Goal: Task Accomplishment & Management: Use online tool/utility

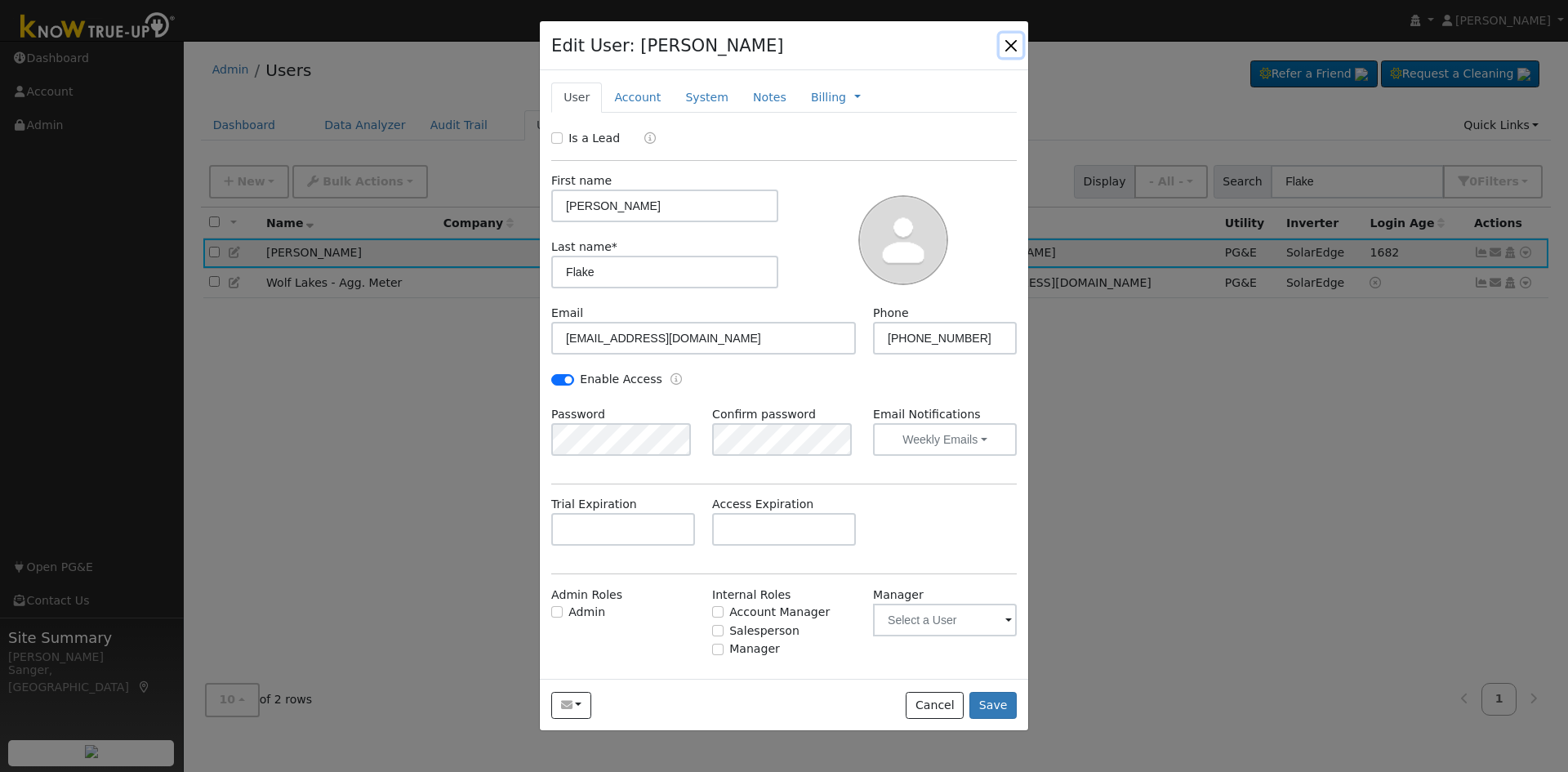
click at [1015, 44] on button "button" at bounding box center [1010, 44] width 23 height 23
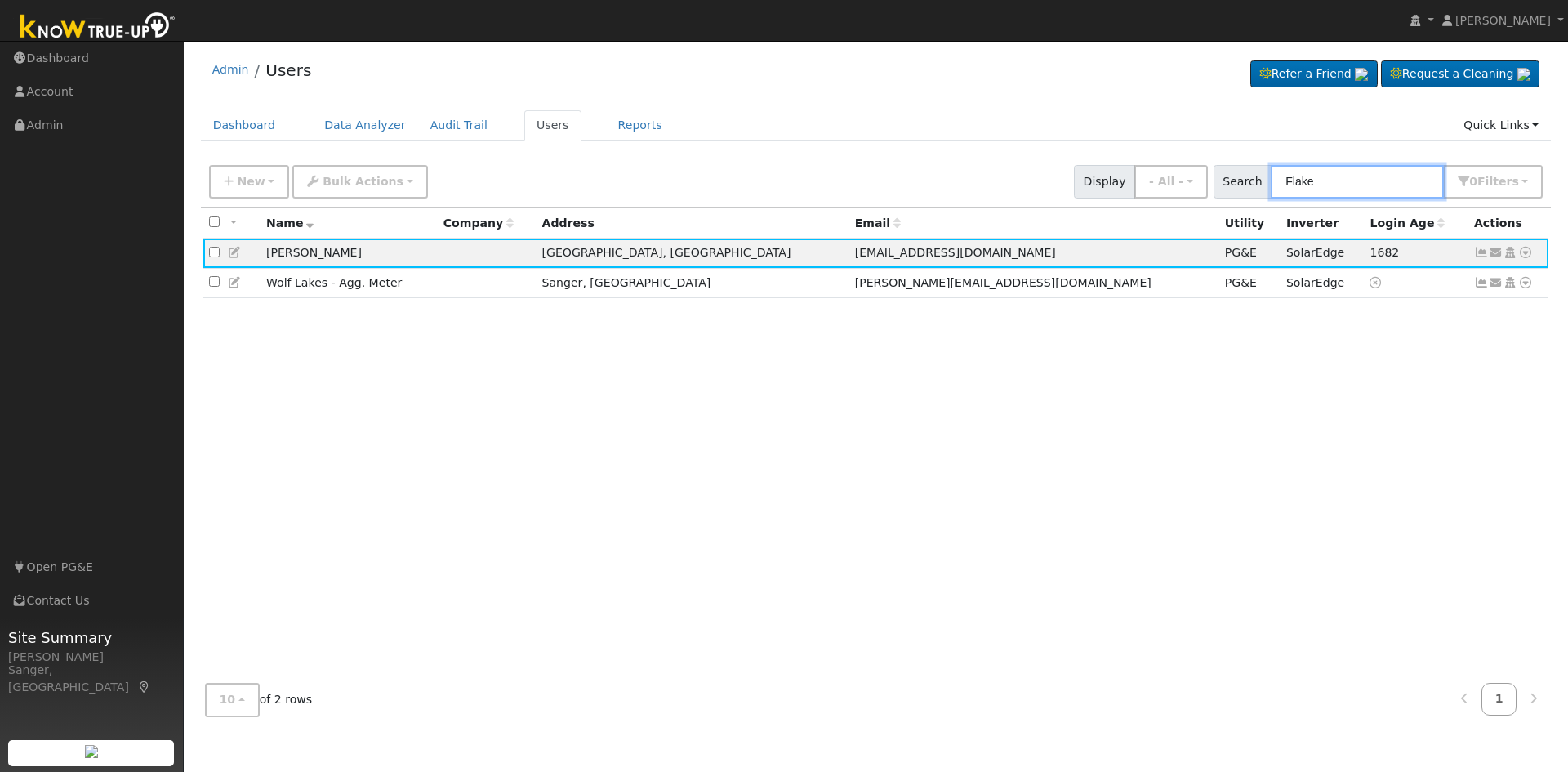
drag, startPoint x: 1338, startPoint y: 187, endPoint x: 1246, endPoint y: 187, distance: 92.0
click at [1246, 187] on div "Search Flake 0 Filter s My accounts Role Show - All - Show Leads Admin Billing …" at bounding box center [1379, 181] width 330 height 34
paste input "Abrahem"
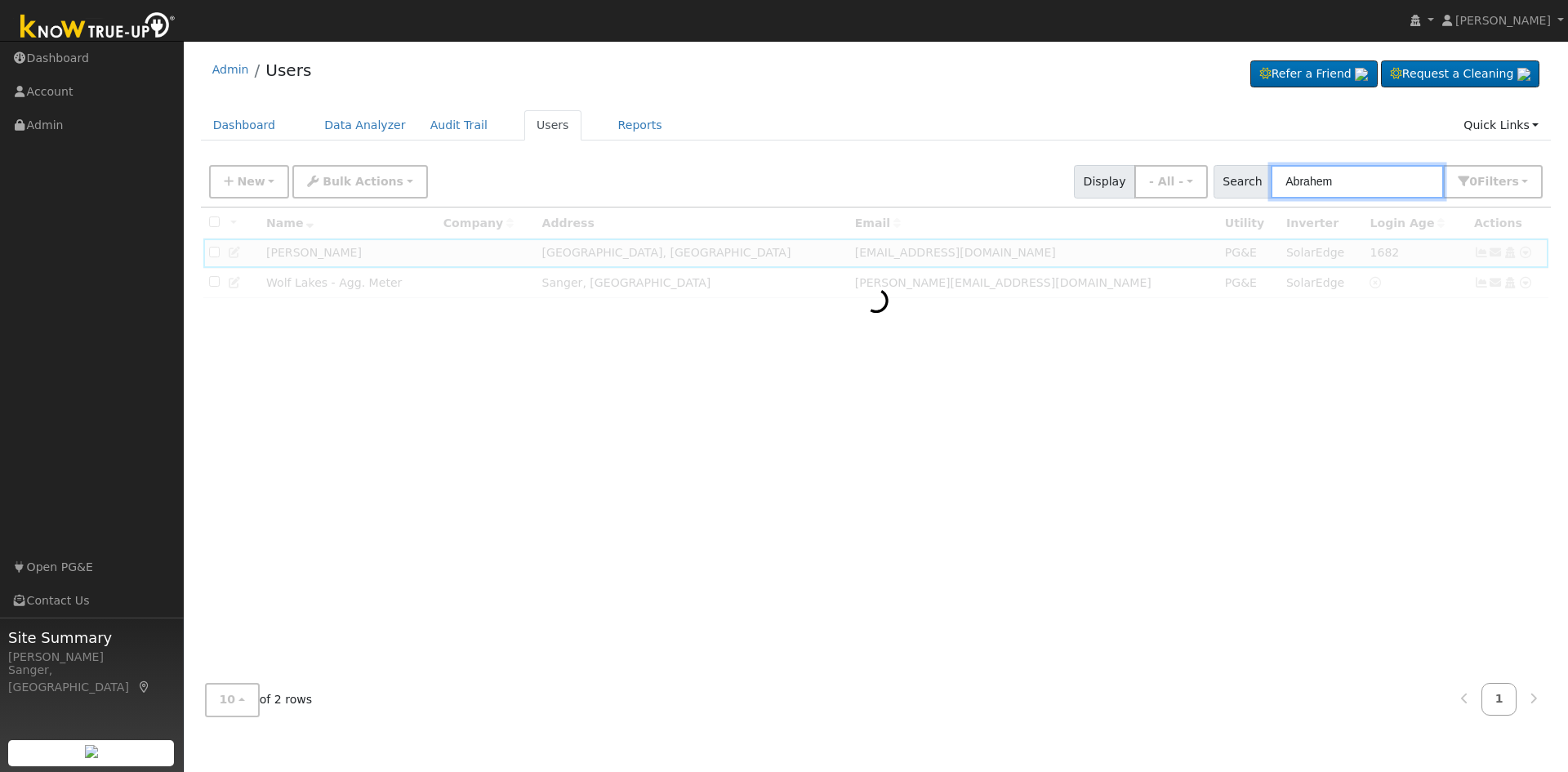
type input "Abrahem"
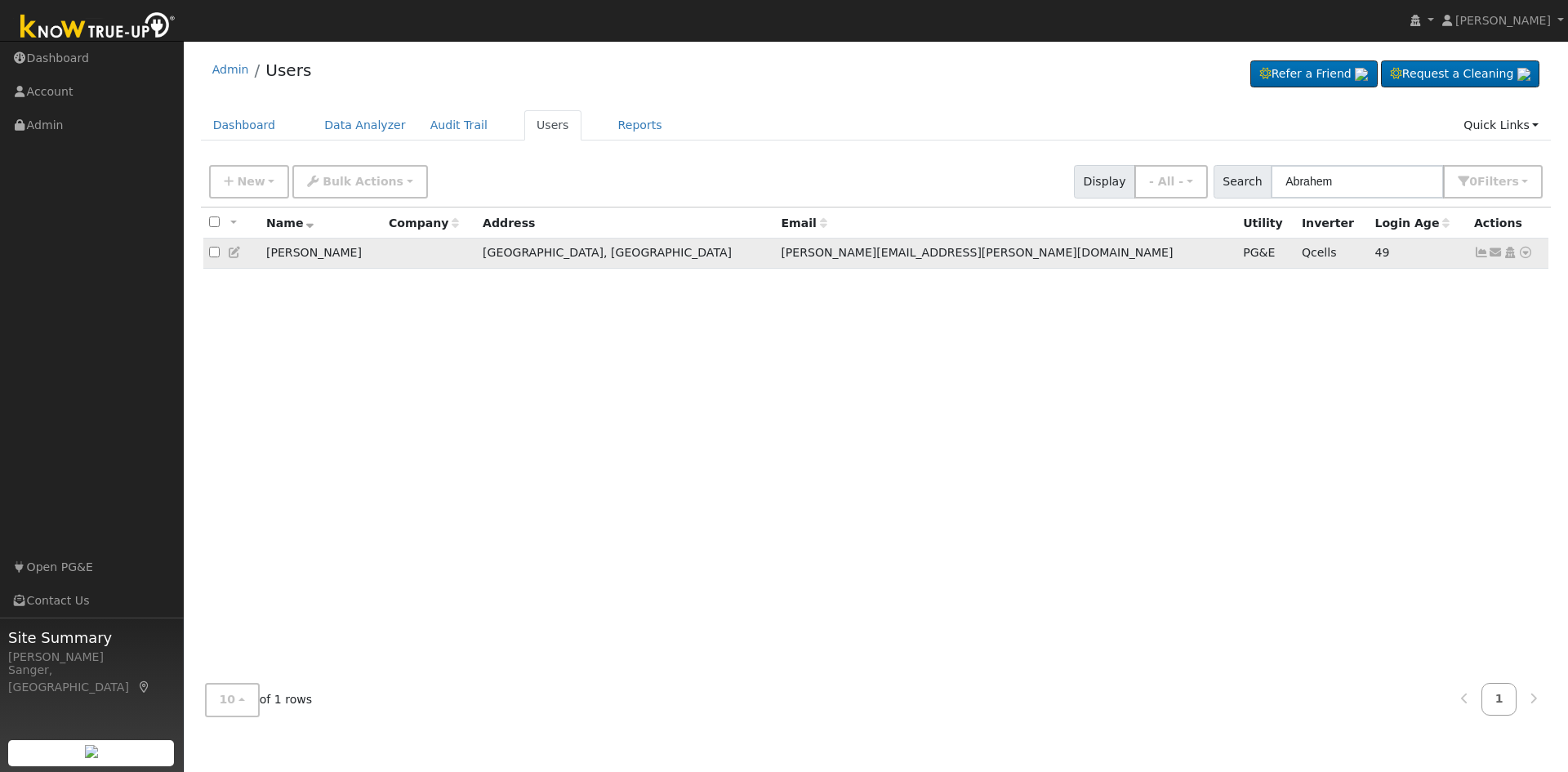
click at [1477, 253] on icon at bounding box center [1481, 252] width 14 height 12
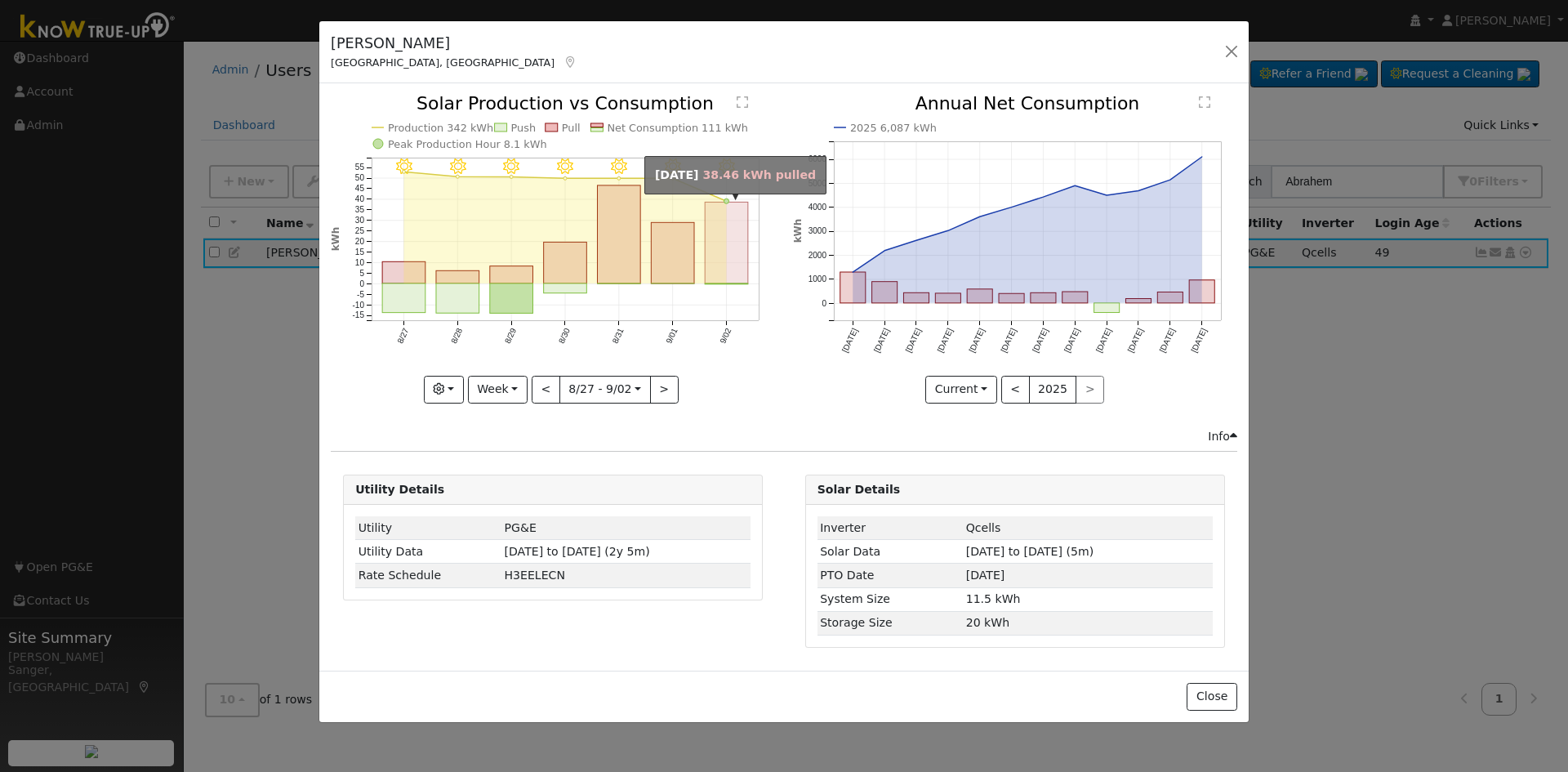
click at [747, 259] on rect "onclick=""" at bounding box center [727, 244] width 43 height 82
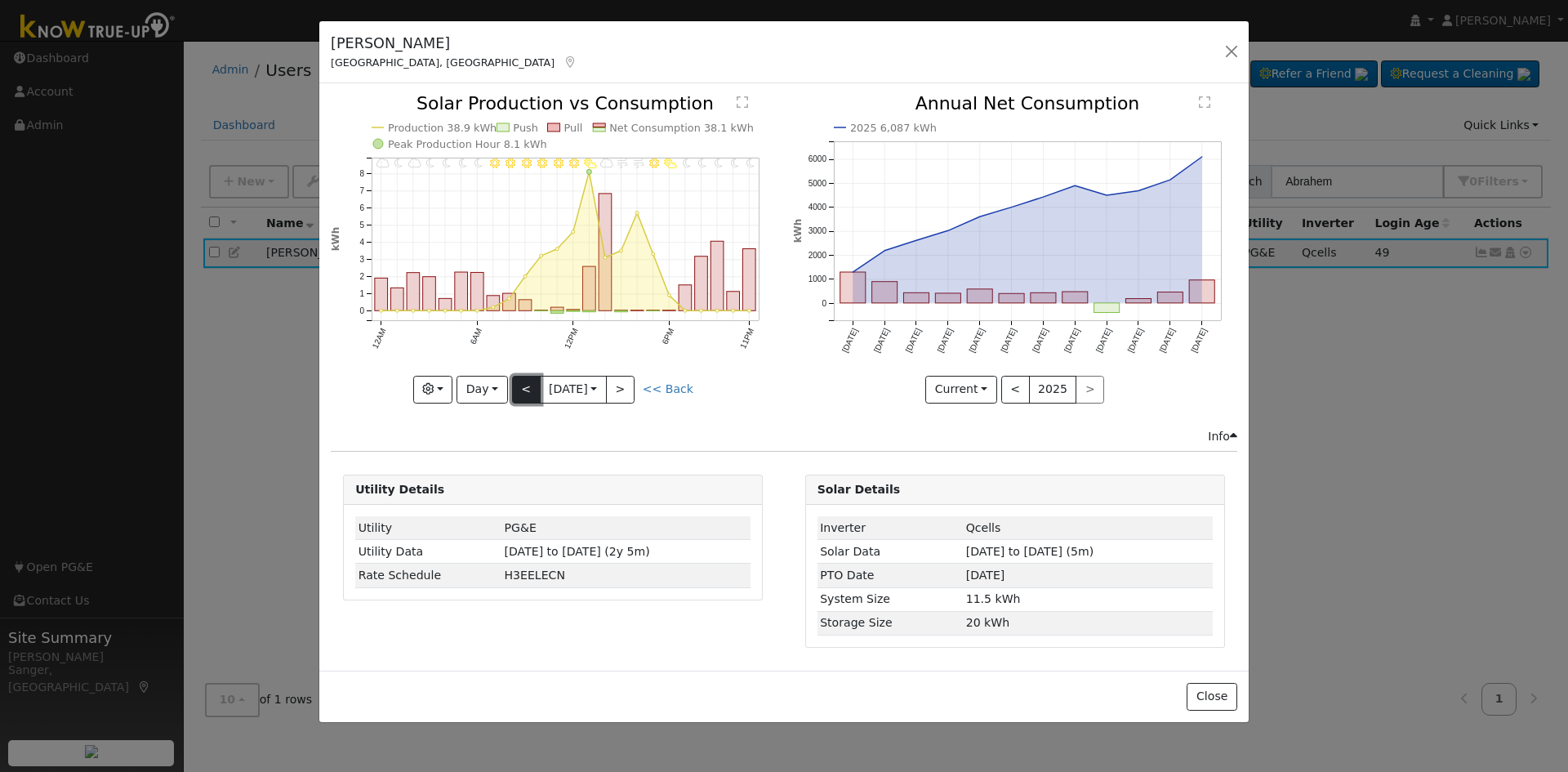
click at [517, 390] on button "<" at bounding box center [526, 390] width 29 height 28
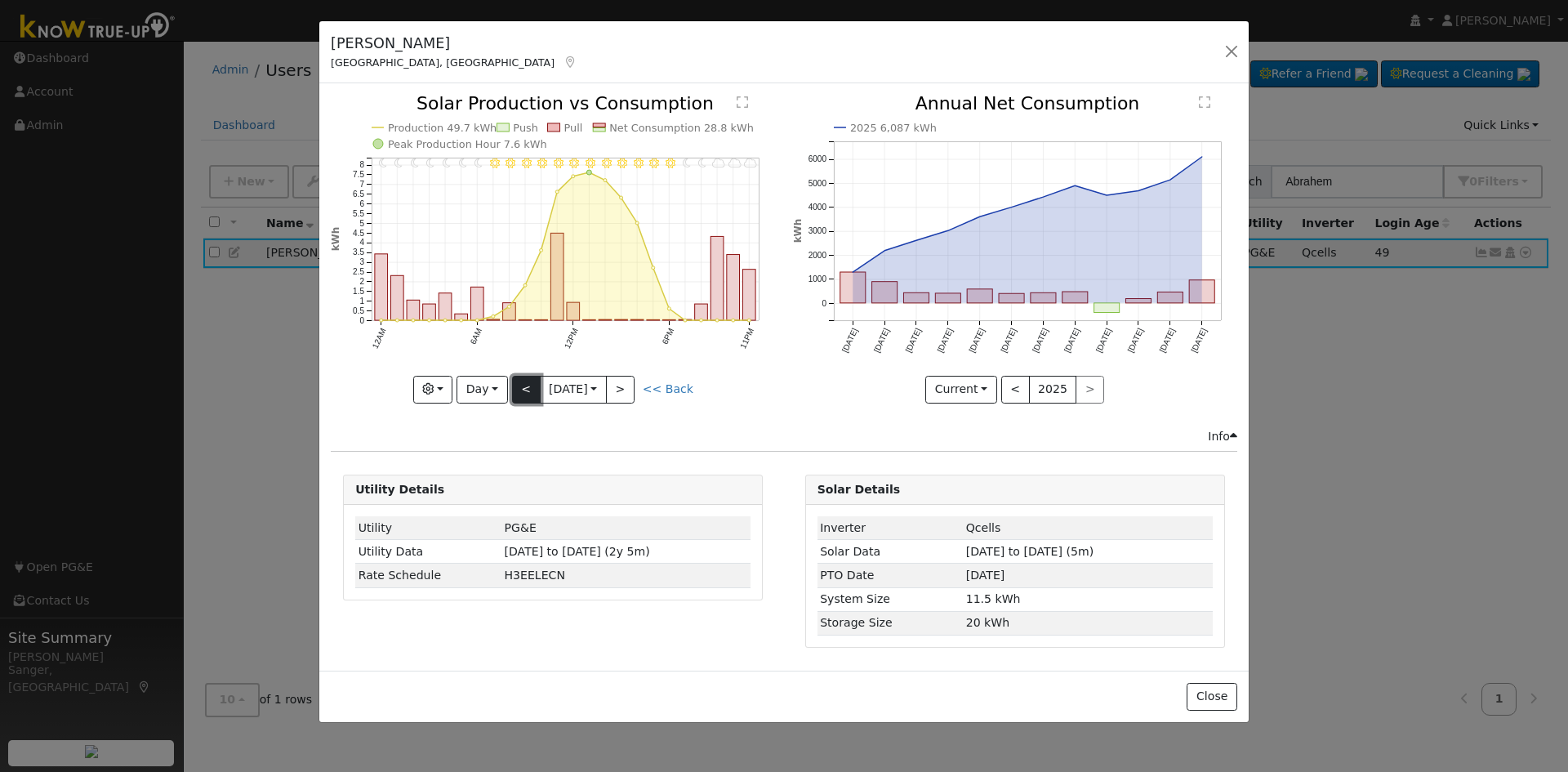
click at [517, 390] on button "<" at bounding box center [526, 390] width 29 height 28
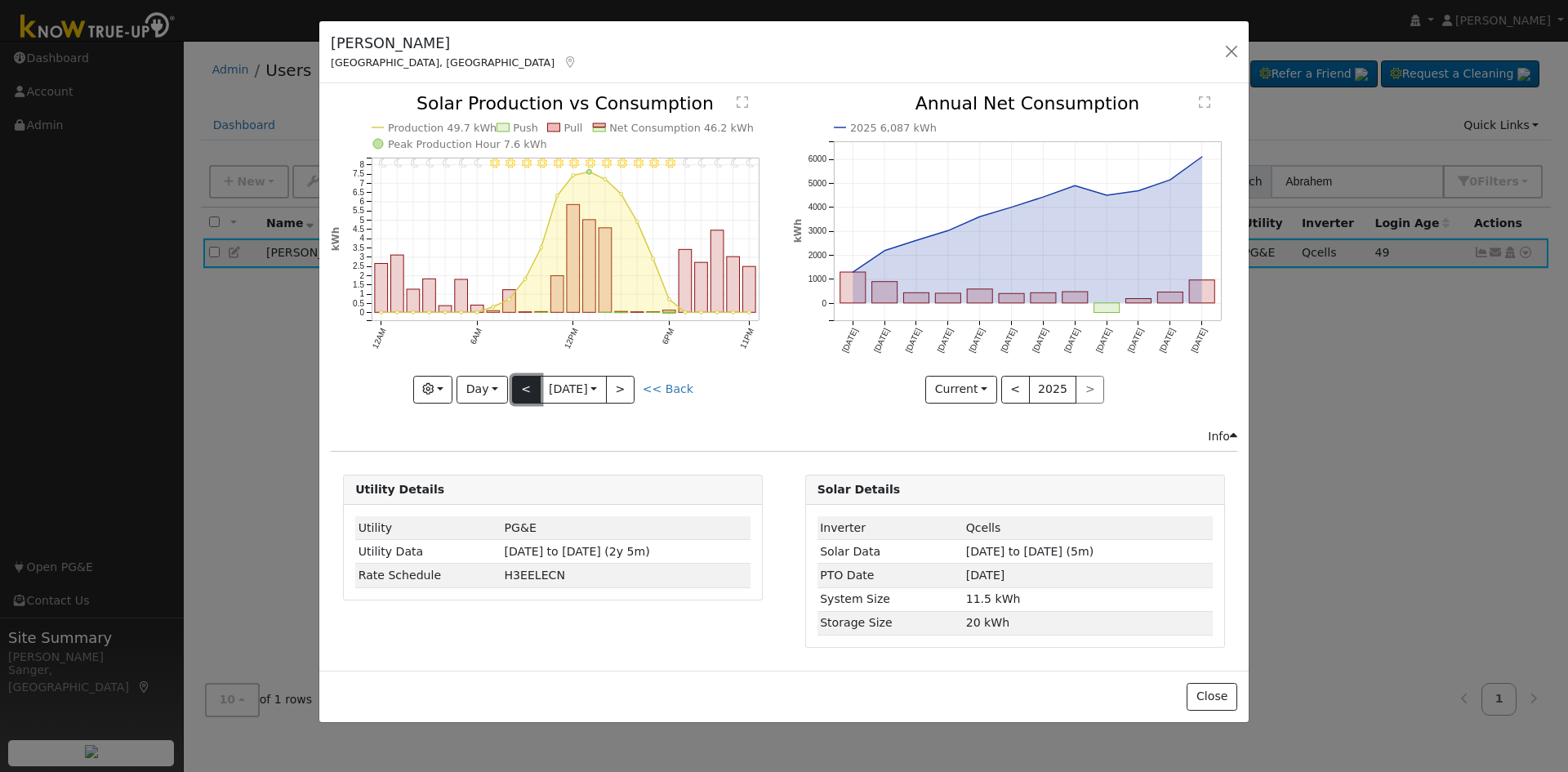
click at [517, 390] on button "<" at bounding box center [526, 390] width 29 height 28
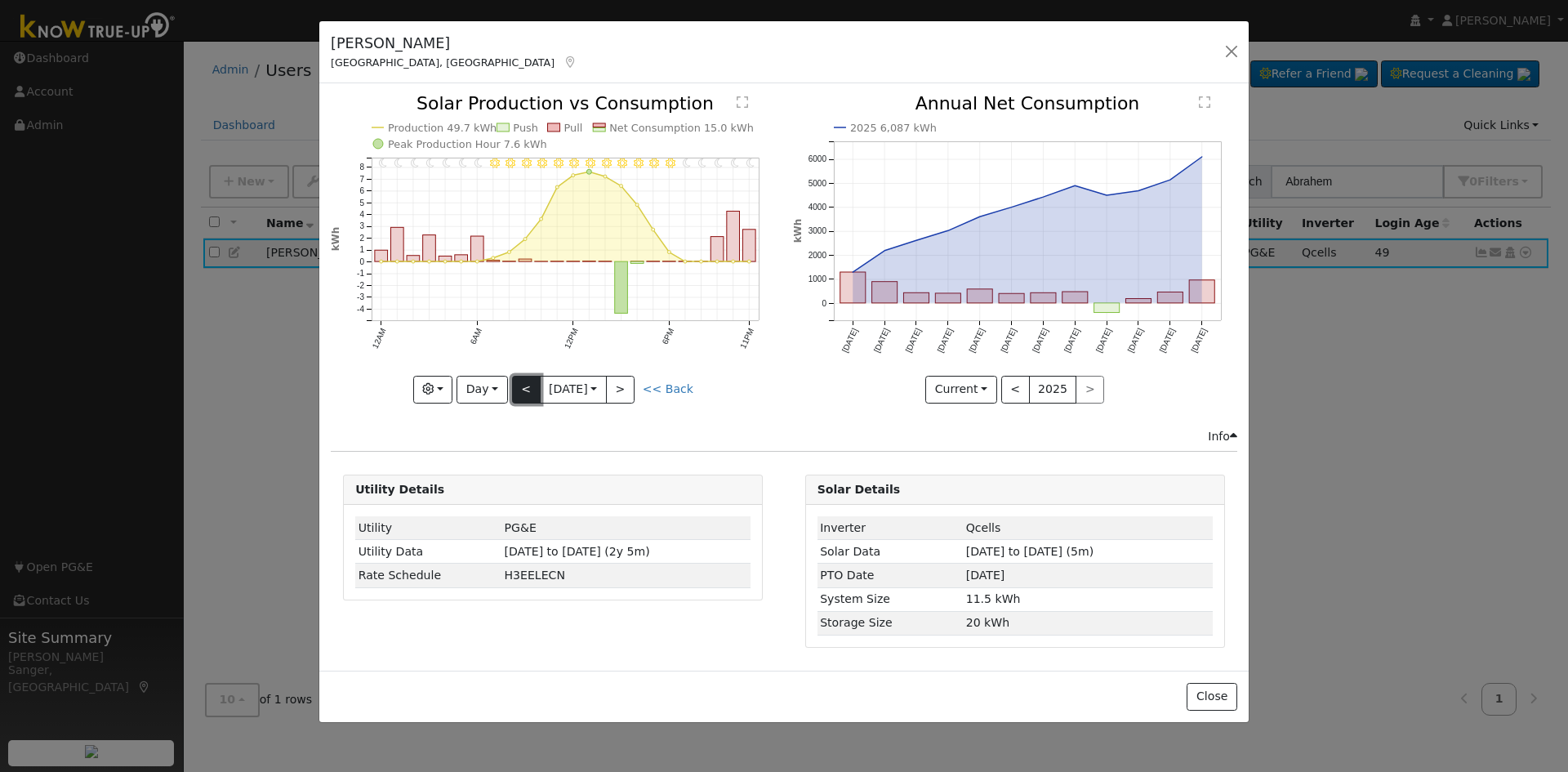
click at [517, 390] on button "<" at bounding box center [526, 390] width 29 height 28
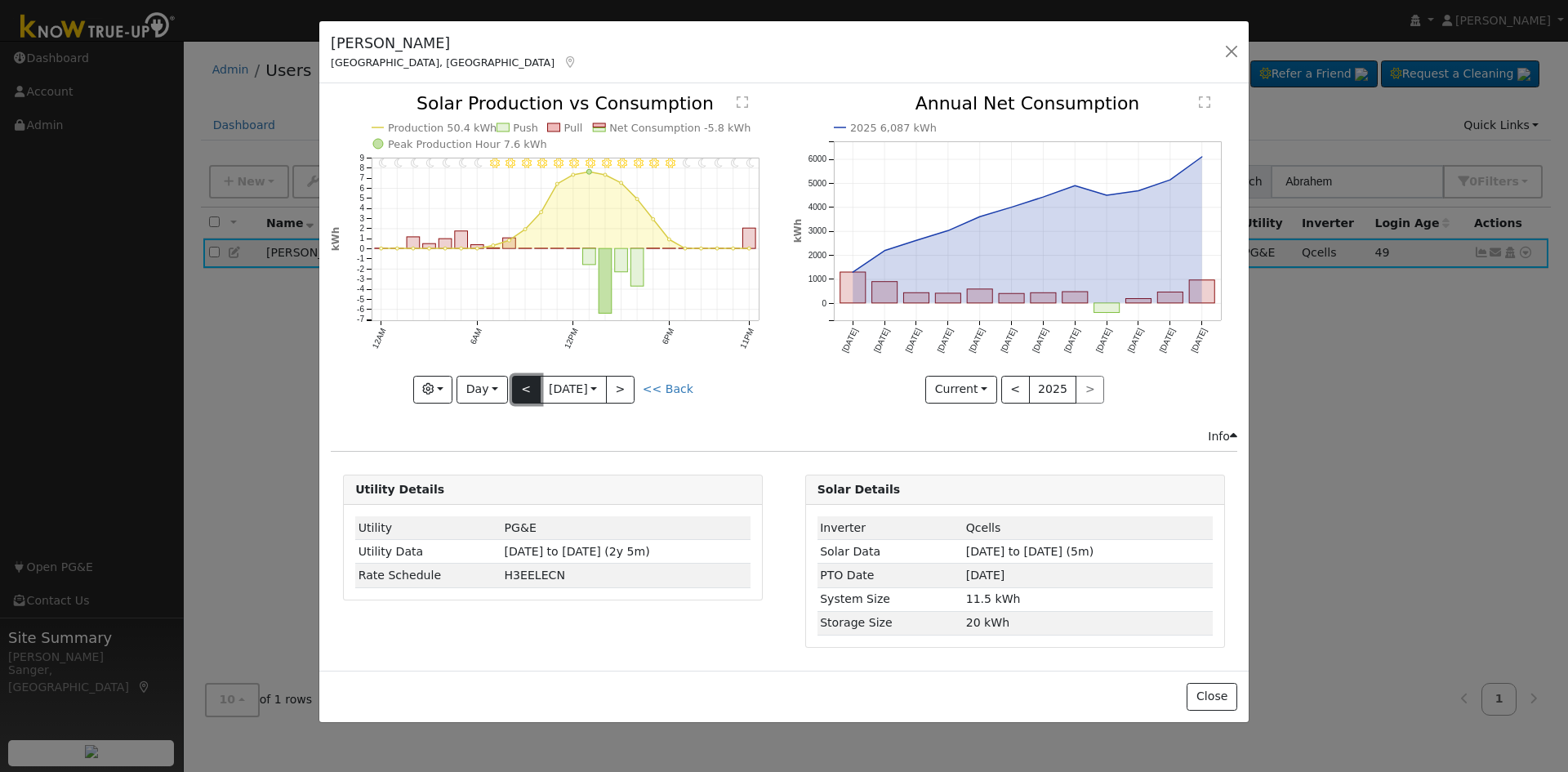
click at [530, 385] on button "<" at bounding box center [526, 390] width 29 height 28
click at [519, 384] on button "<" at bounding box center [526, 390] width 29 height 28
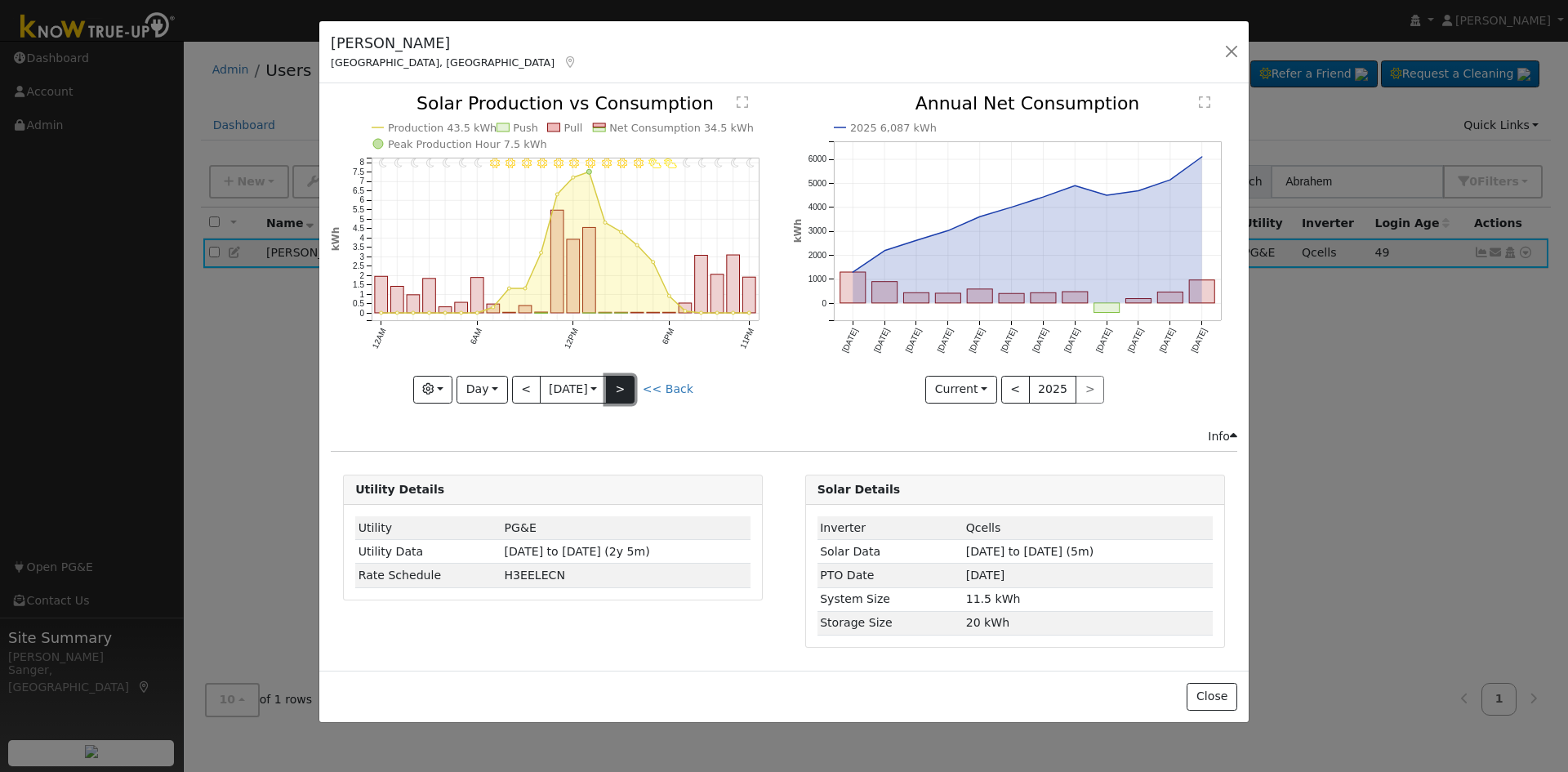
click at [623, 389] on button ">" at bounding box center [620, 390] width 29 height 28
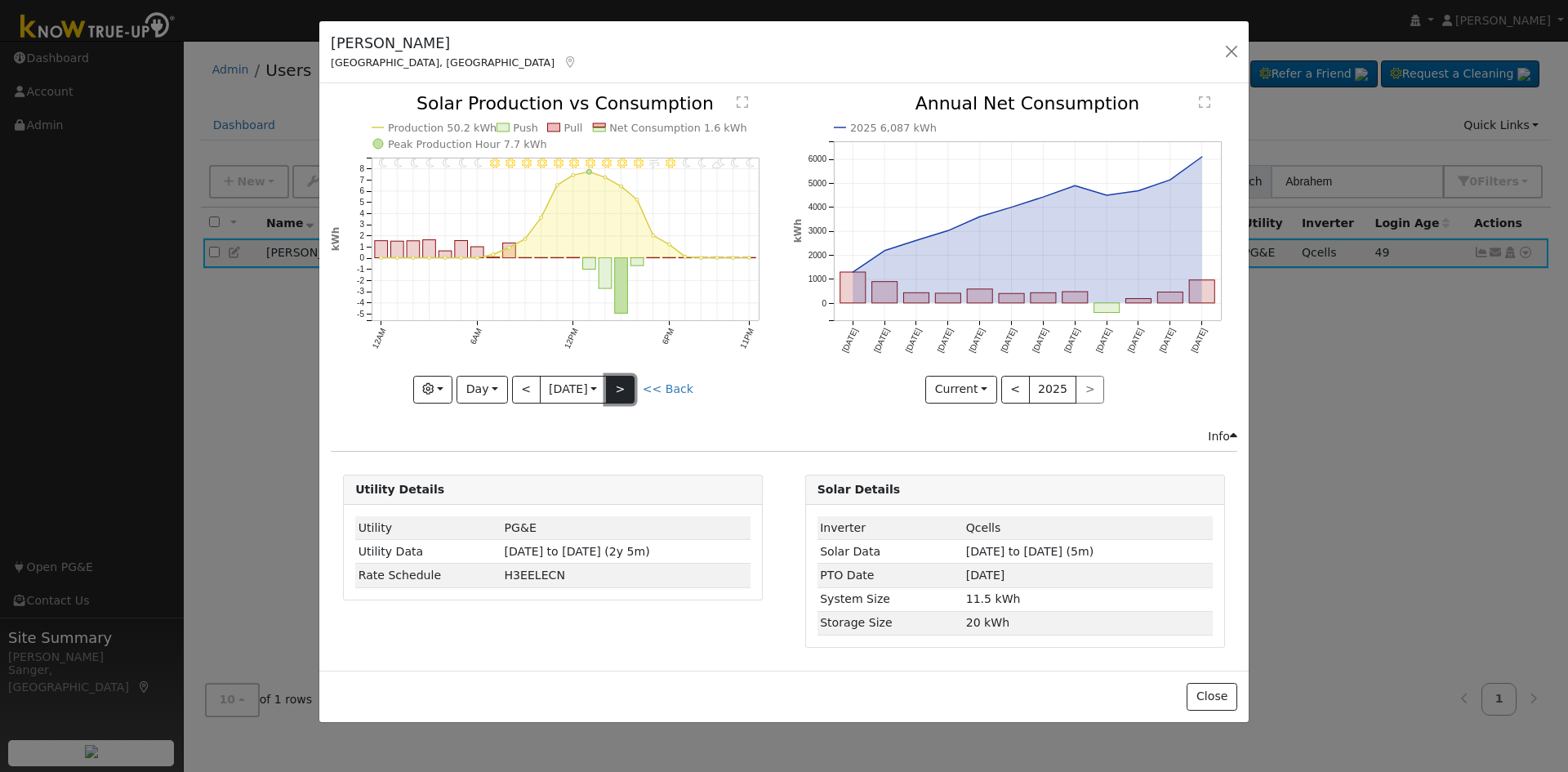
click at [625, 389] on button ">" at bounding box center [620, 390] width 29 height 28
click at [629, 384] on button ">" at bounding box center [620, 390] width 29 height 28
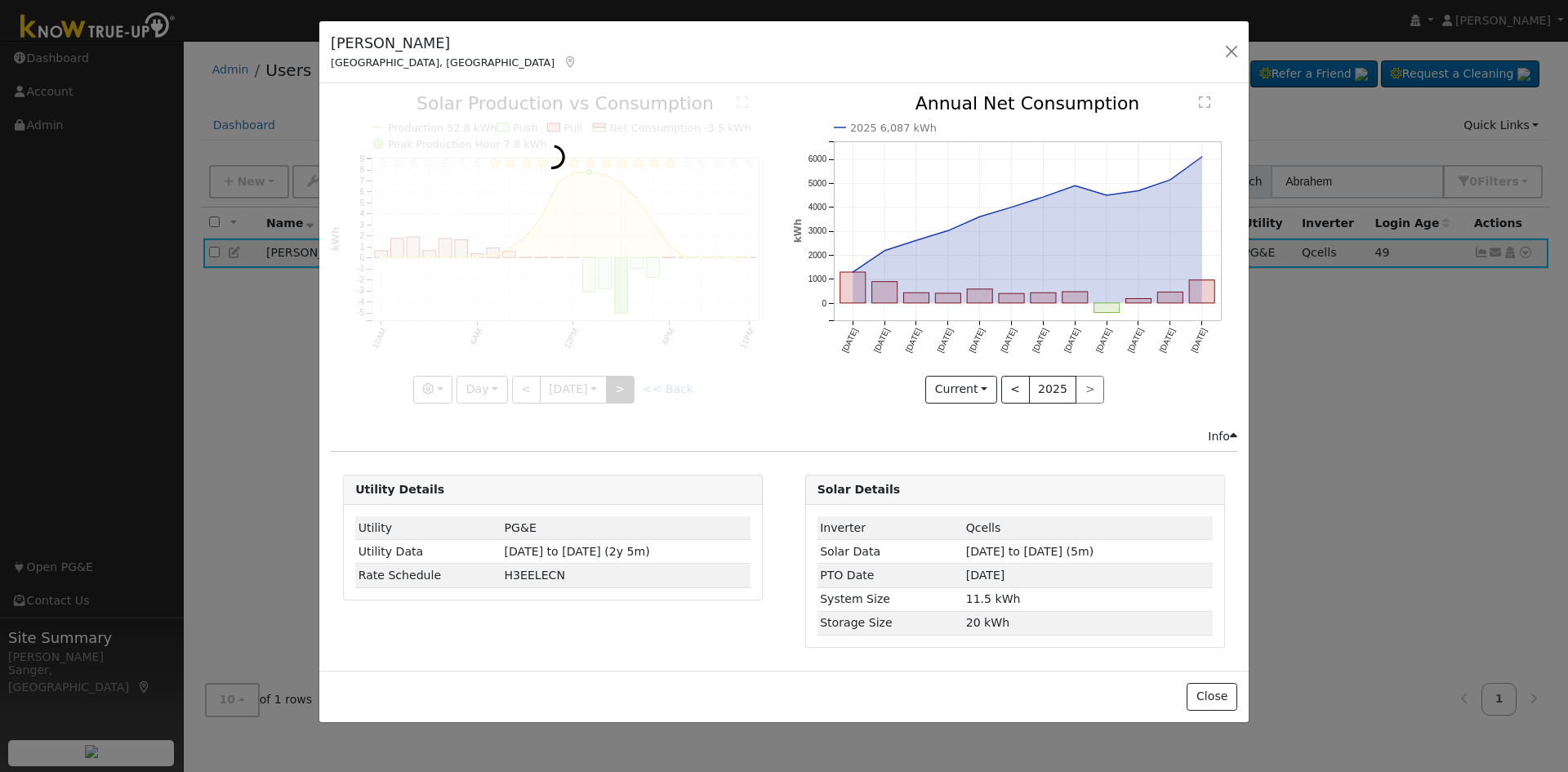
click at [629, 384] on div at bounding box center [553, 249] width 444 height 308
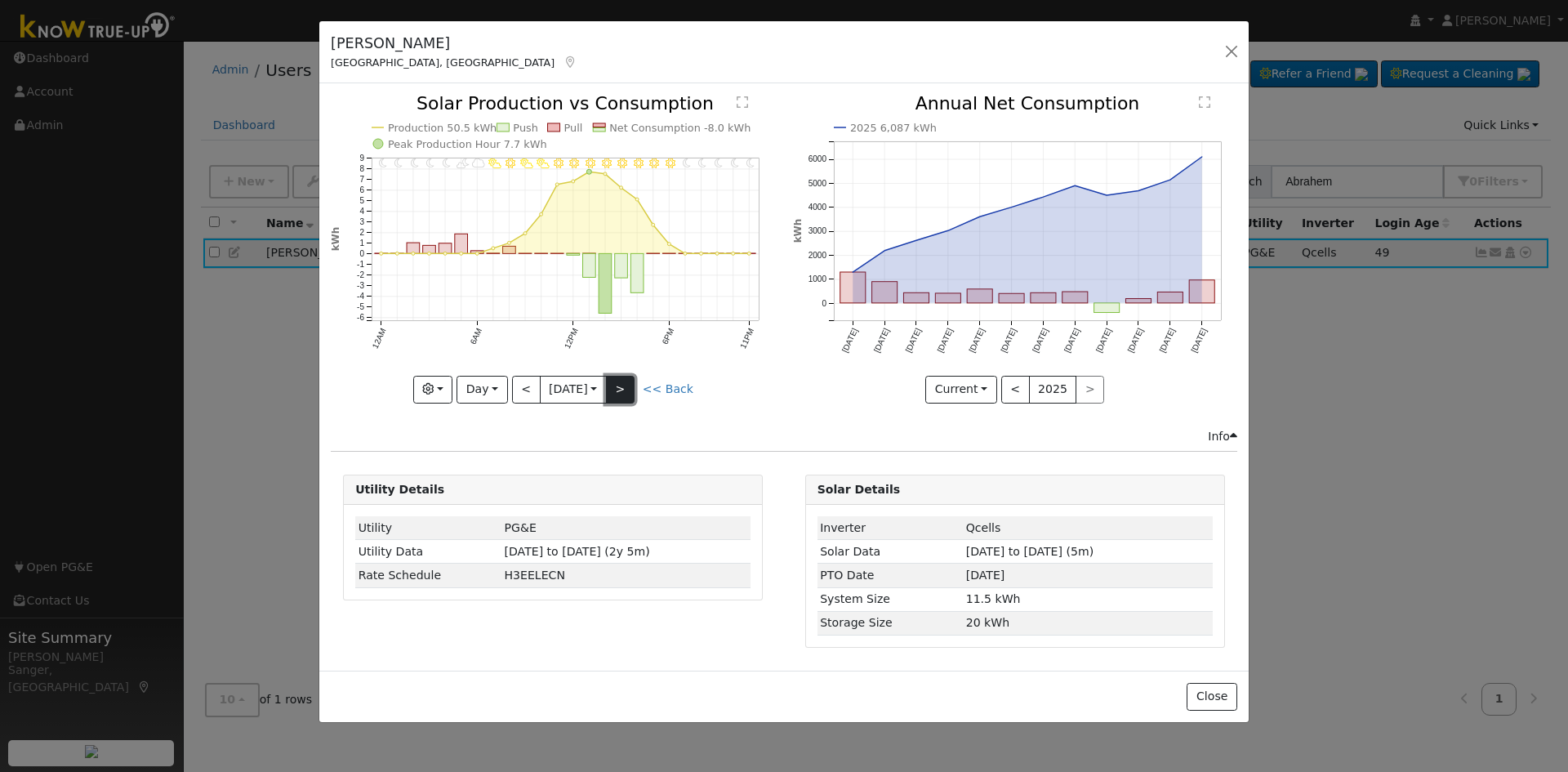
click at [629, 384] on button ">" at bounding box center [620, 390] width 29 height 28
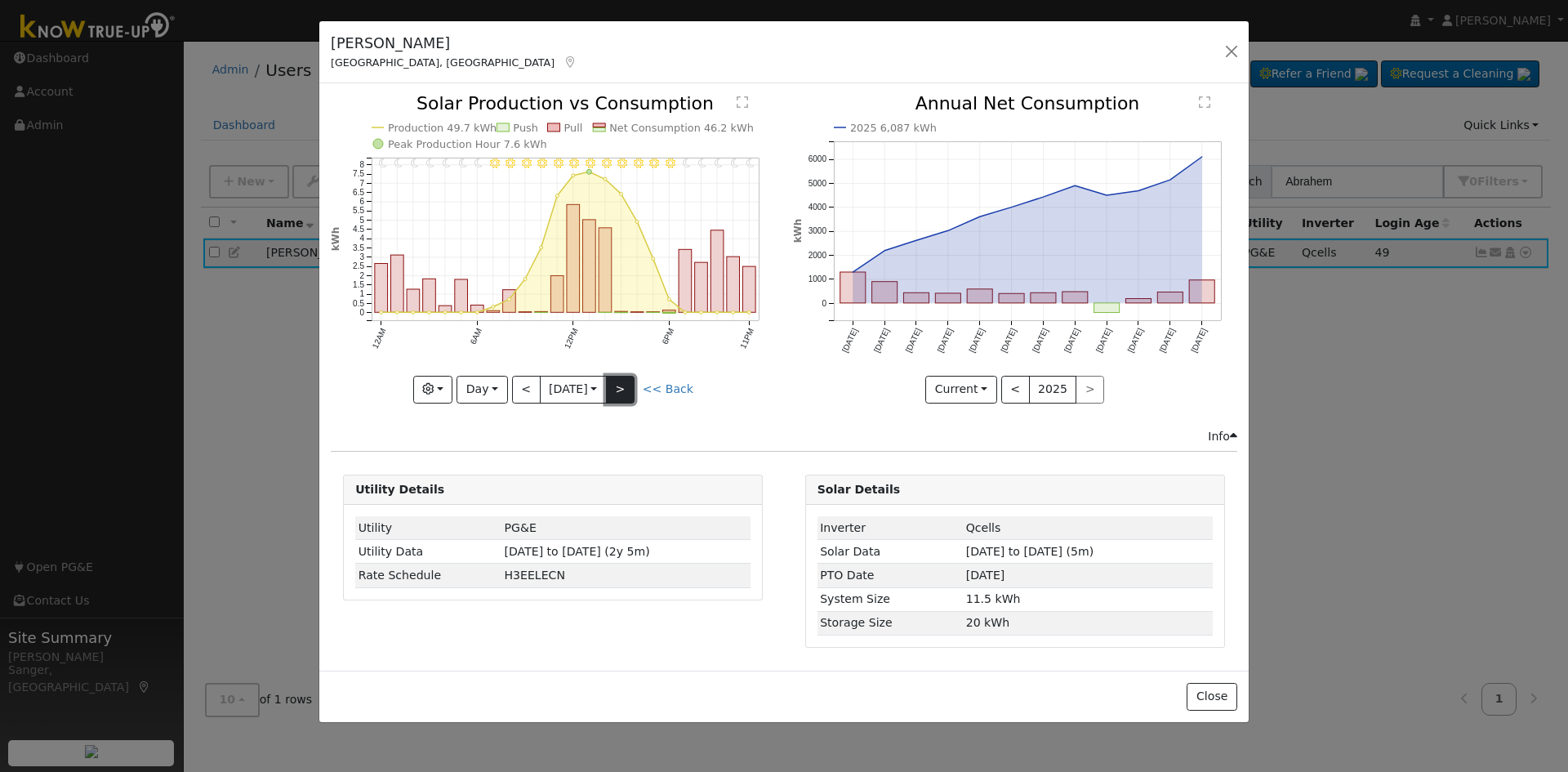
click at [626, 382] on button ">" at bounding box center [620, 390] width 29 height 28
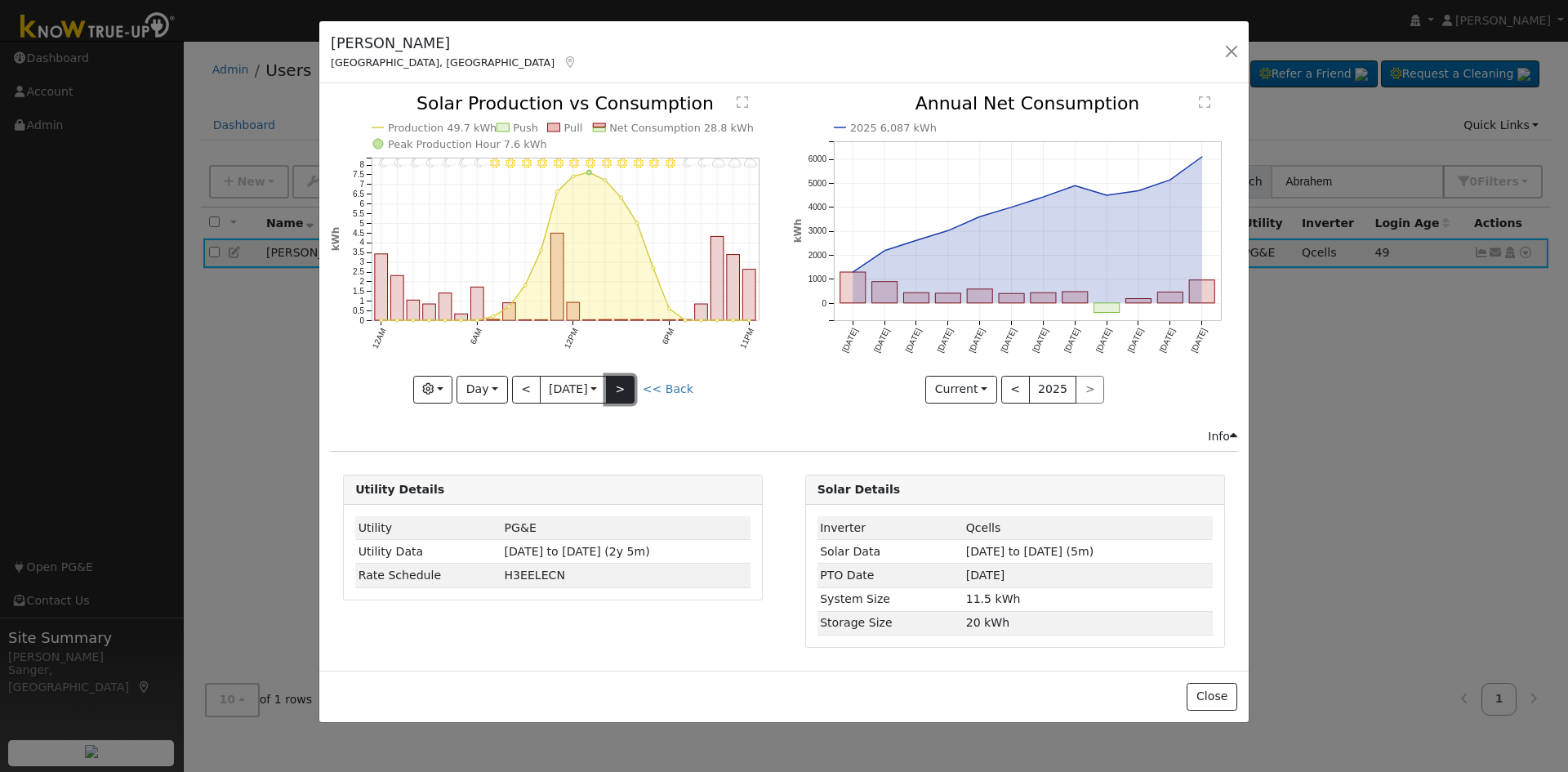
click at [628, 388] on button ">" at bounding box center [620, 390] width 29 height 28
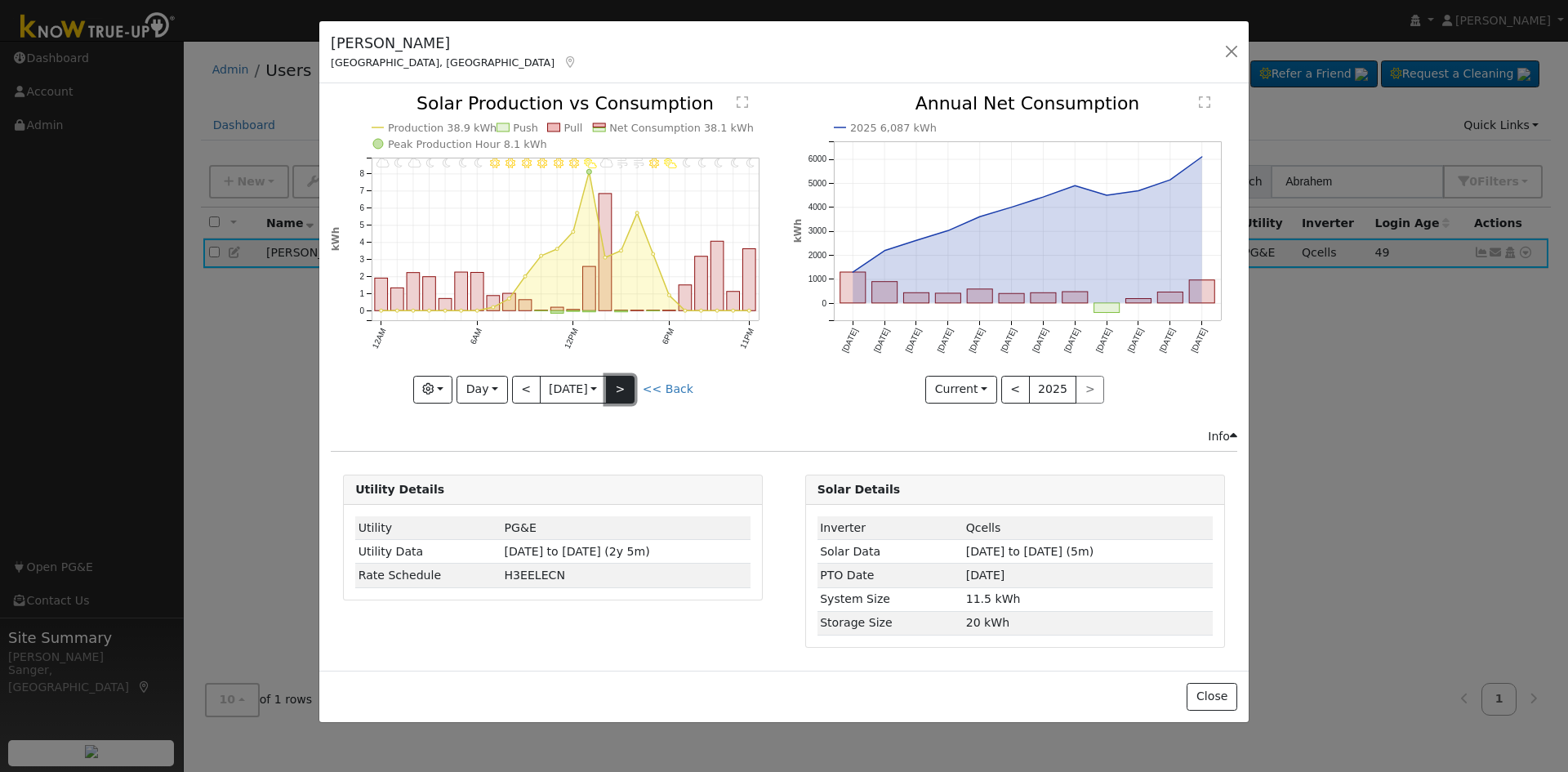
click at [628, 388] on button ">" at bounding box center [620, 390] width 29 height 28
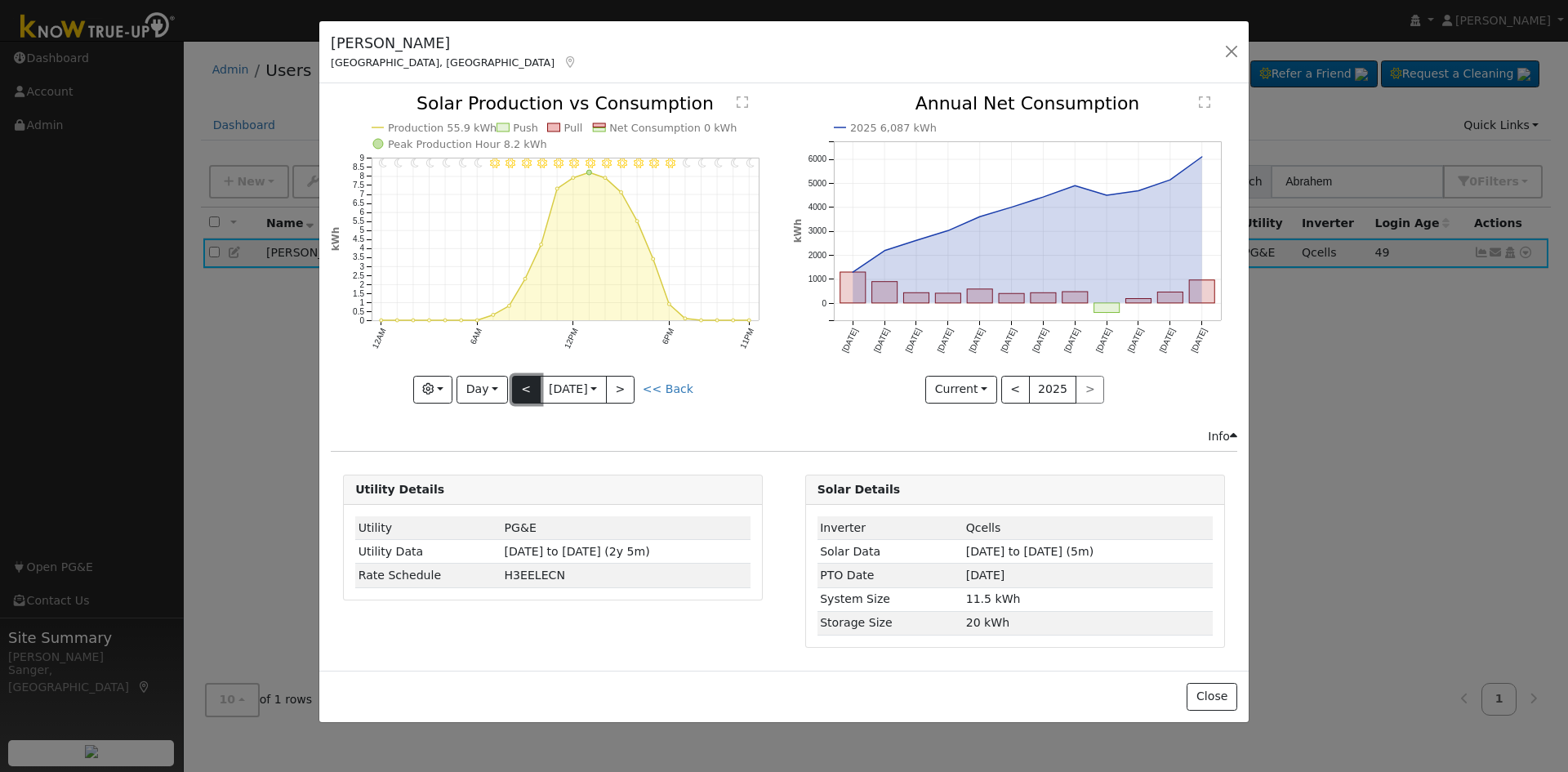
click at [523, 391] on button "<" at bounding box center [526, 390] width 29 height 28
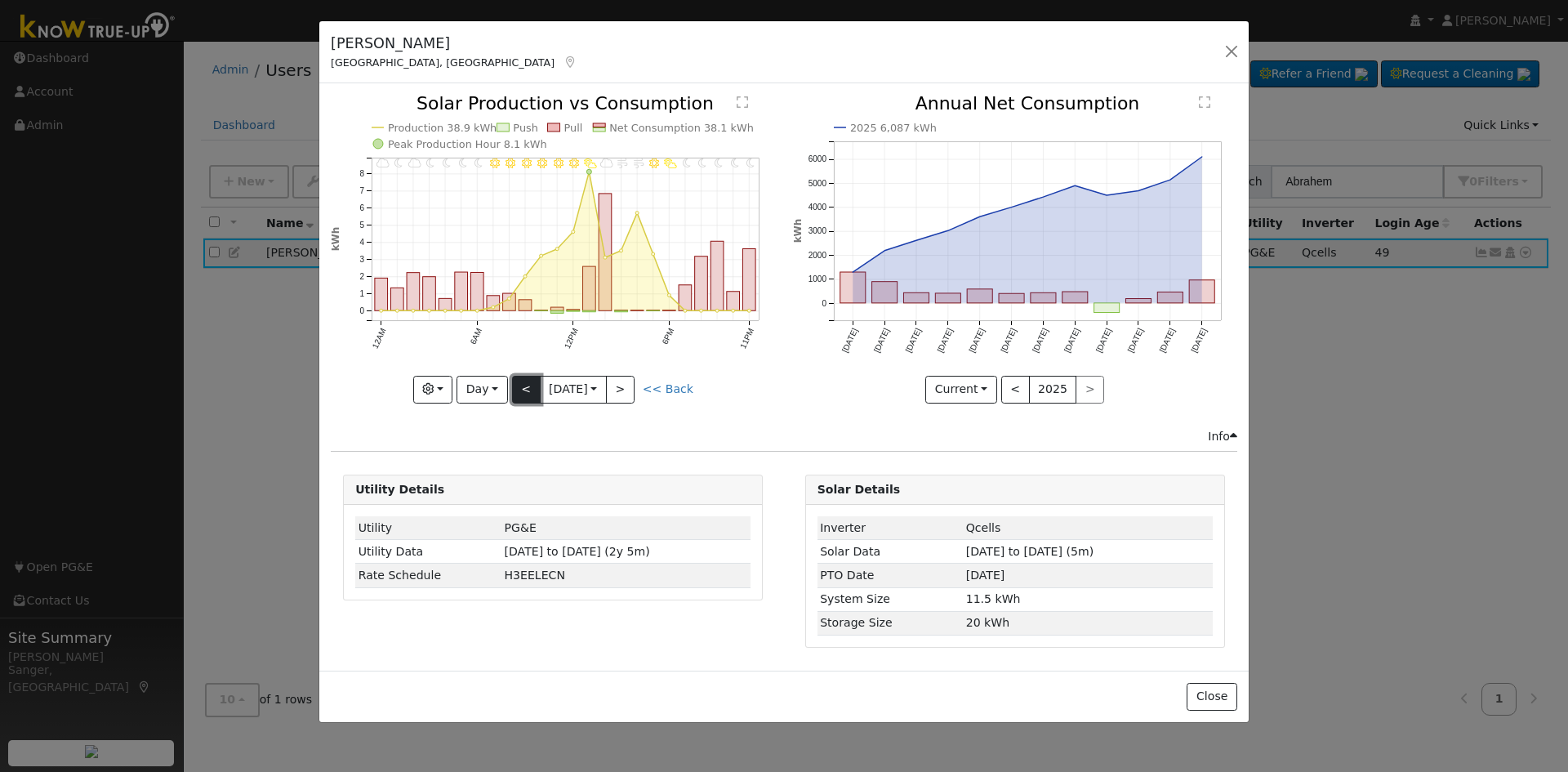
click at [519, 385] on button "<" at bounding box center [526, 390] width 29 height 28
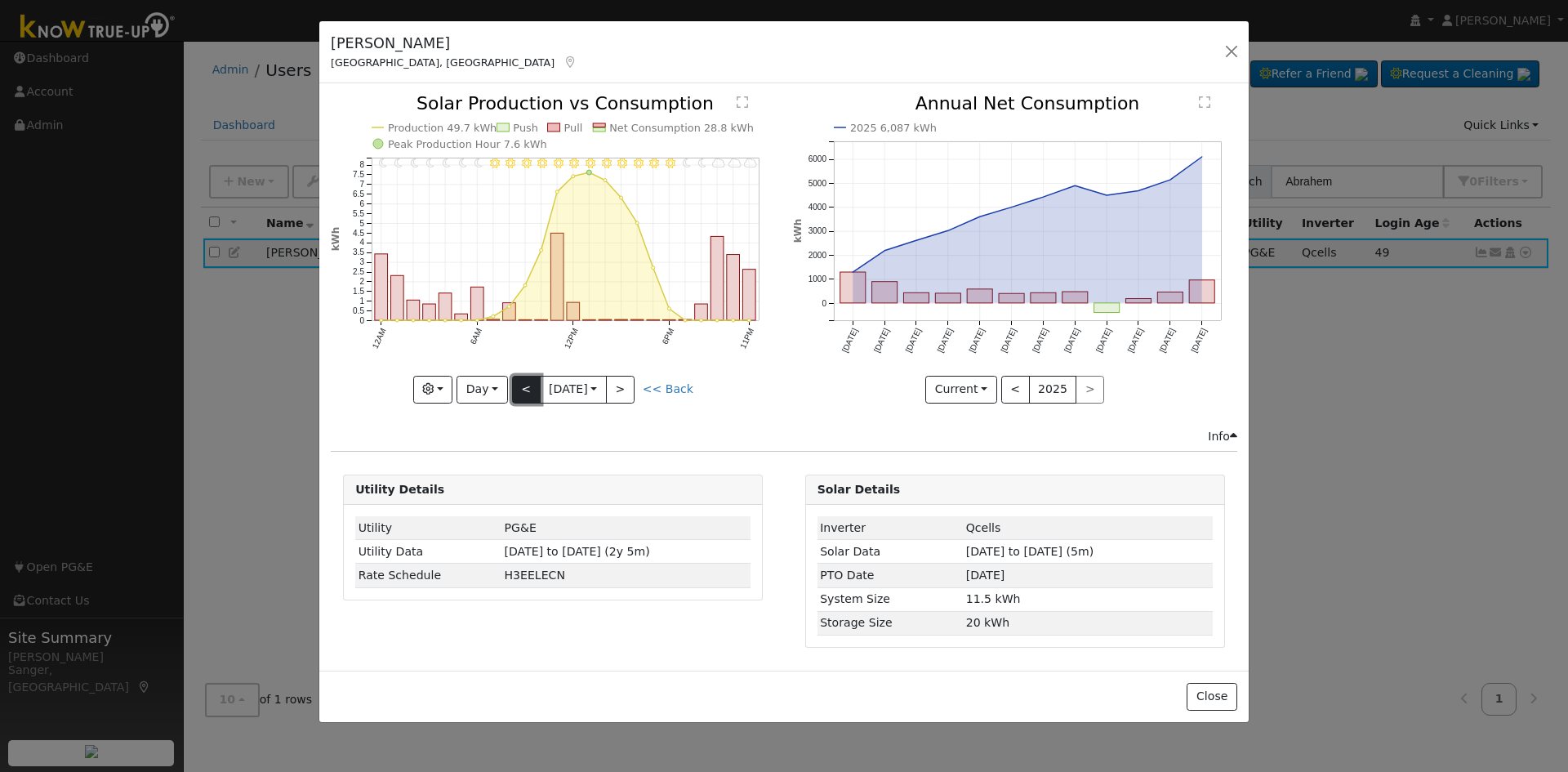
click at [524, 388] on button "<" at bounding box center [526, 390] width 29 height 28
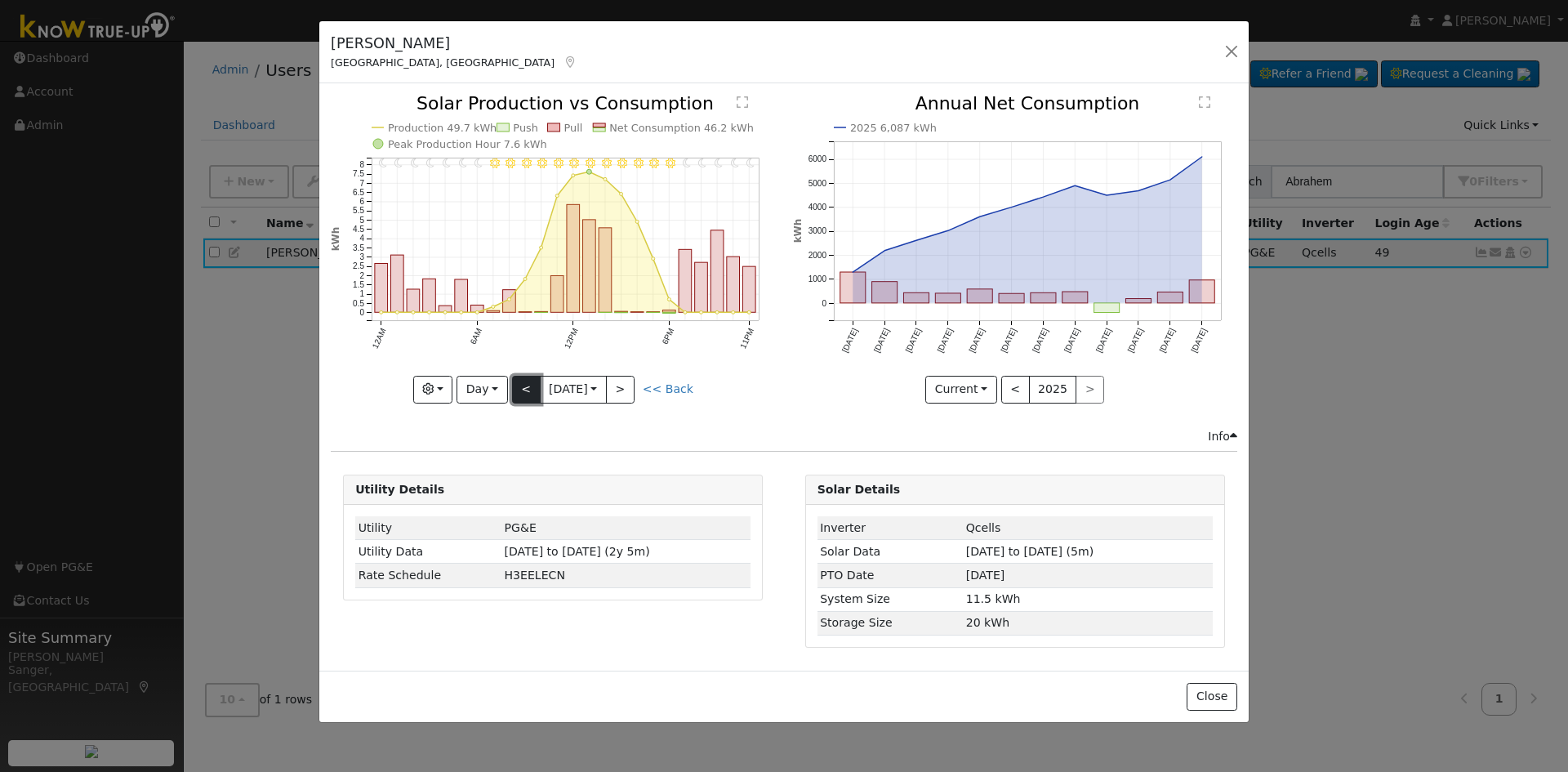
click at [524, 388] on button "<" at bounding box center [526, 390] width 29 height 28
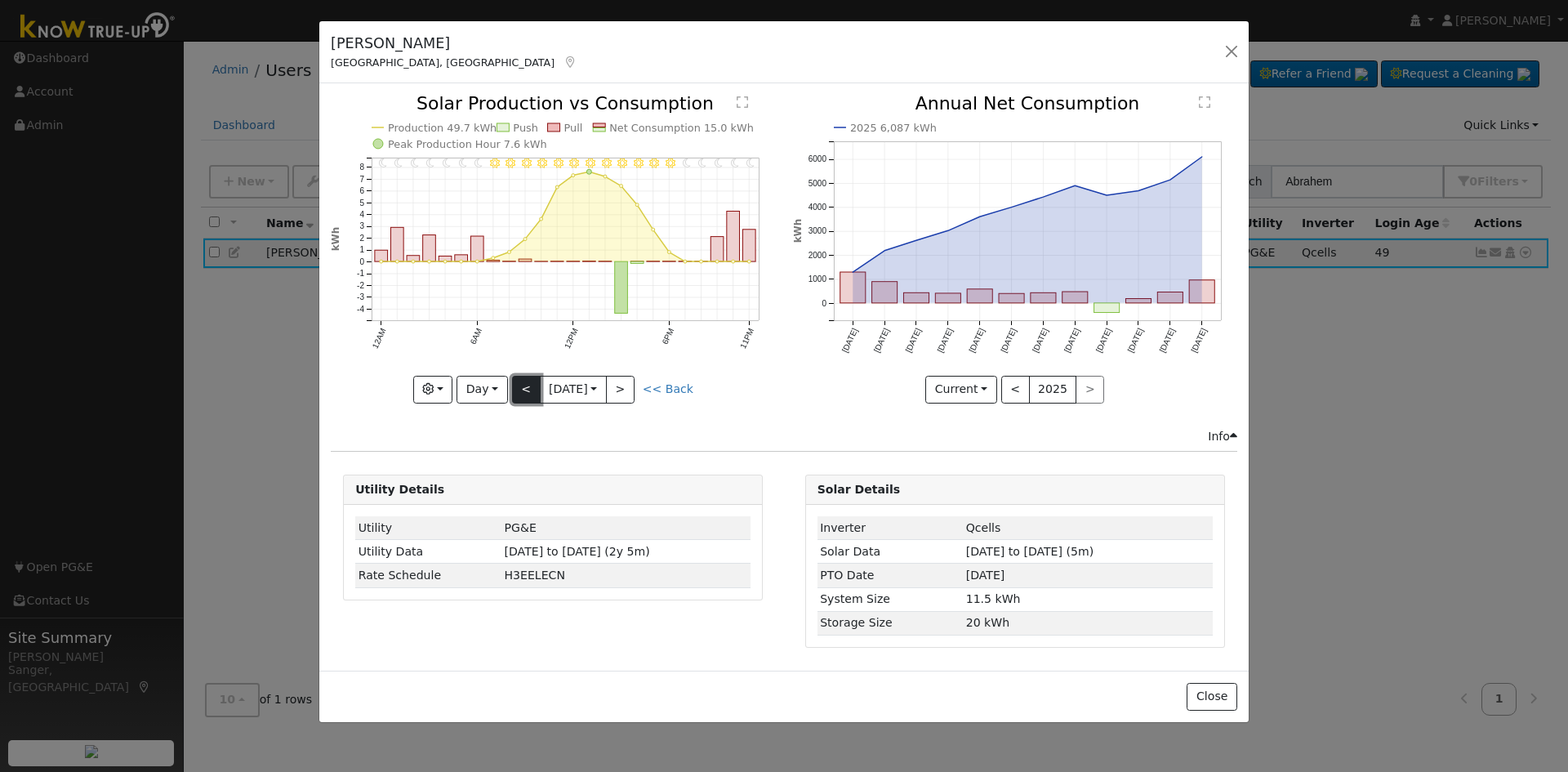
click at [534, 384] on button "<" at bounding box center [526, 390] width 29 height 28
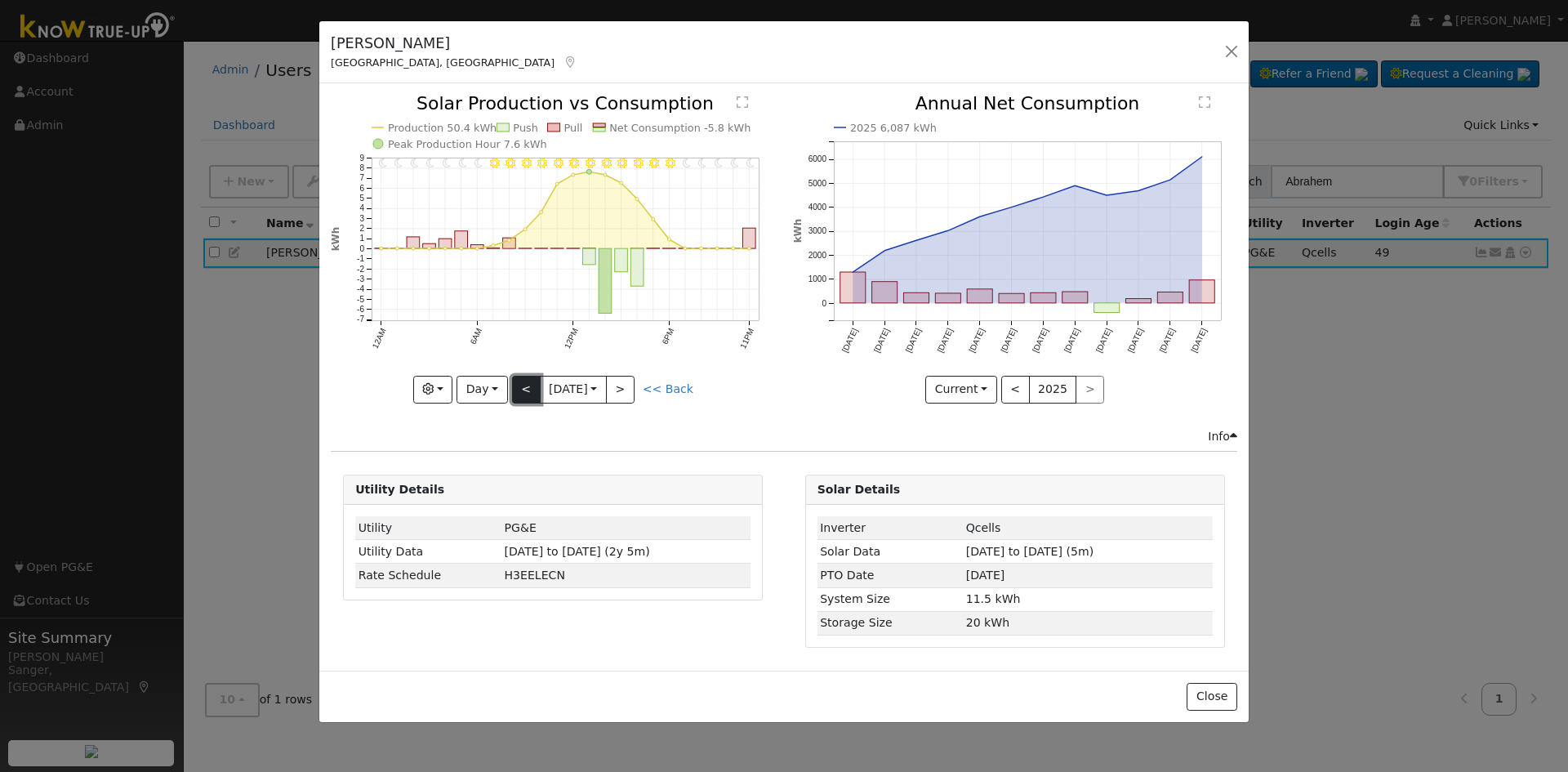
click at [534, 384] on button "<" at bounding box center [526, 390] width 29 height 28
click at [534, 383] on button "<" at bounding box center [526, 390] width 29 height 28
click at [534, 384] on button "<" at bounding box center [526, 390] width 29 height 28
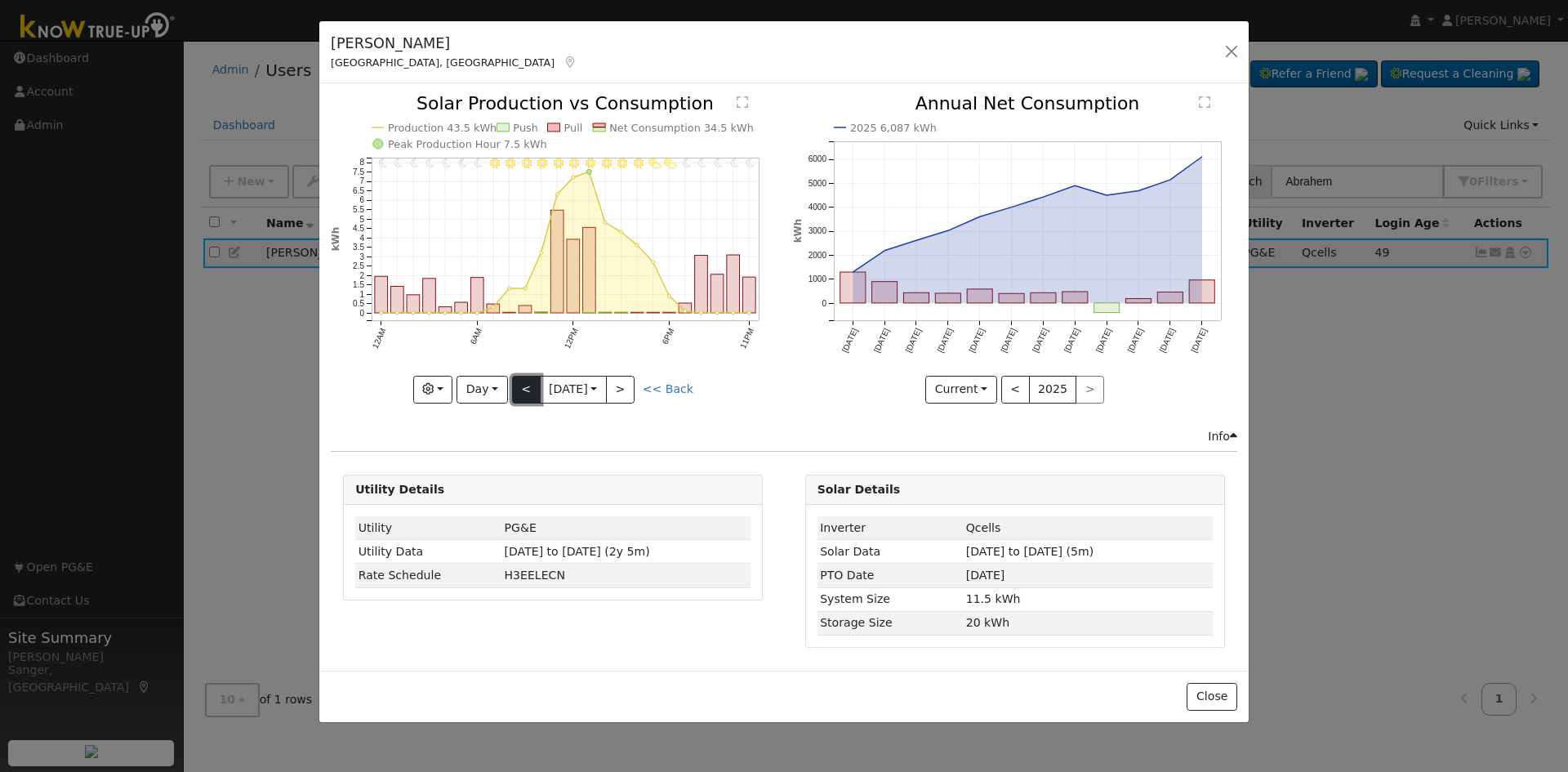
click at [525, 390] on button "<" at bounding box center [526, 390] width 29 height 28
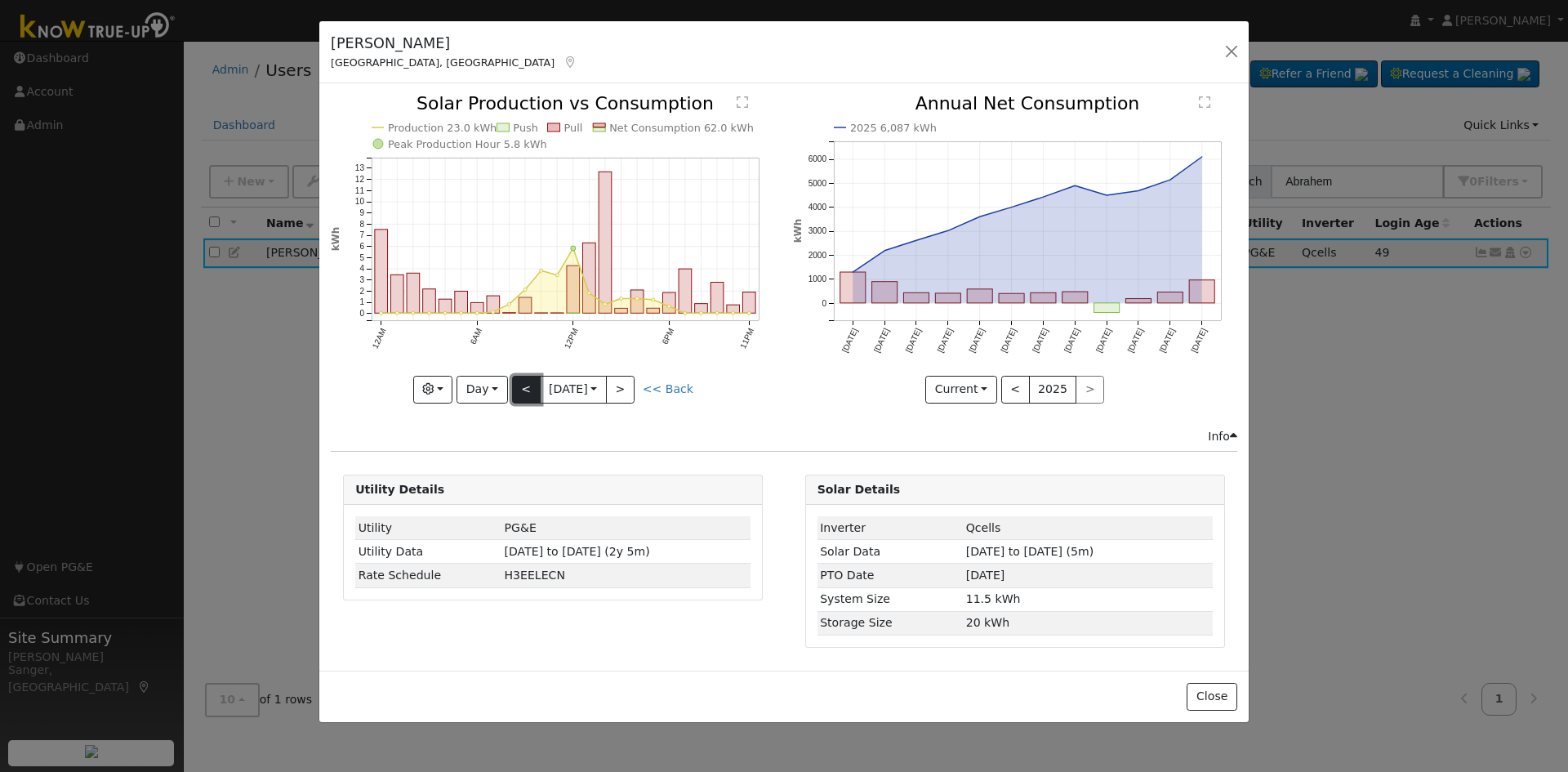
click at [523, 381] on button "<" at bounding box center [526, 390] width 29 height 28
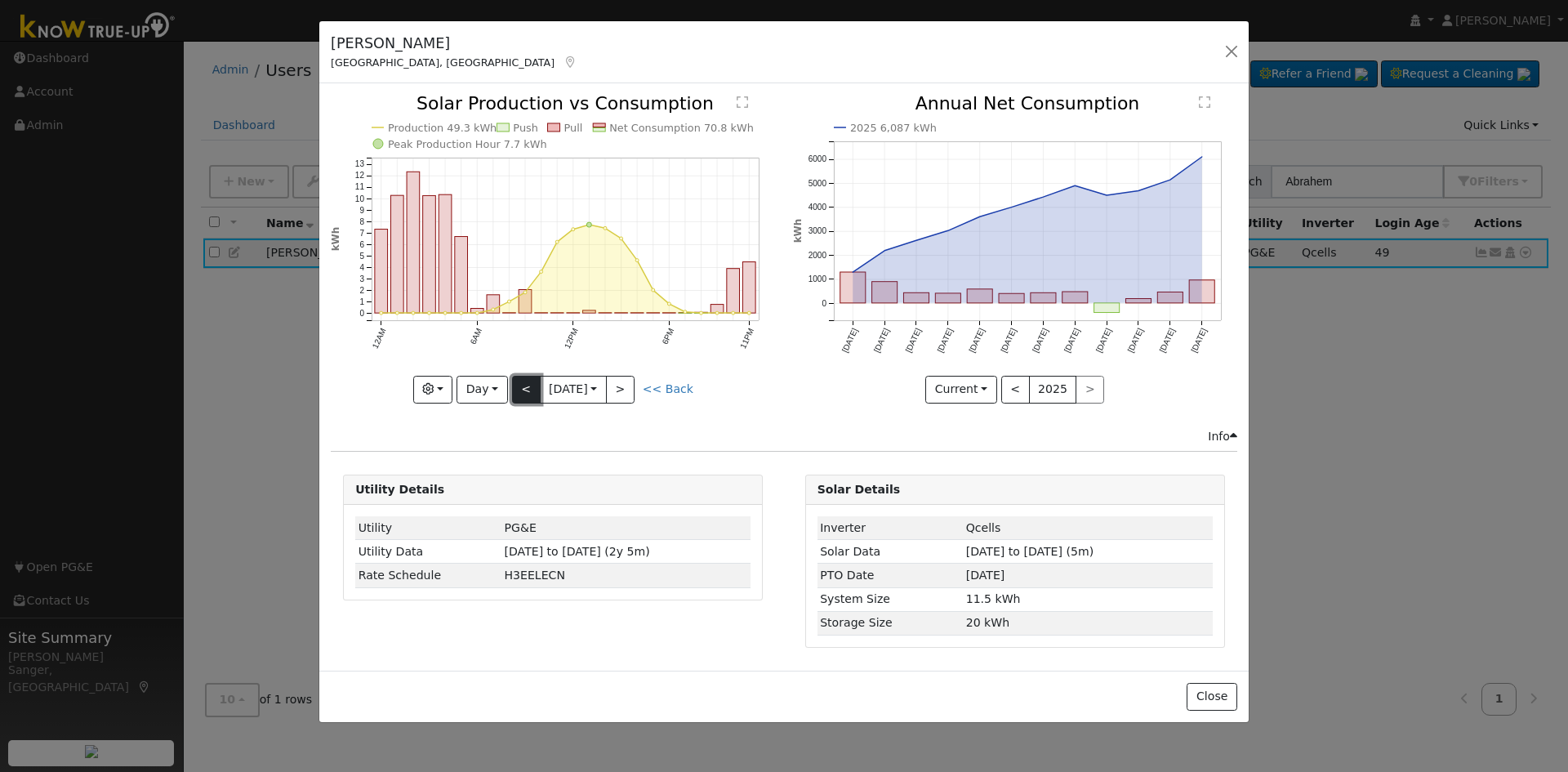
click at [523, 381] on button "<" at bounding box center [526, 390] width 29 height 28
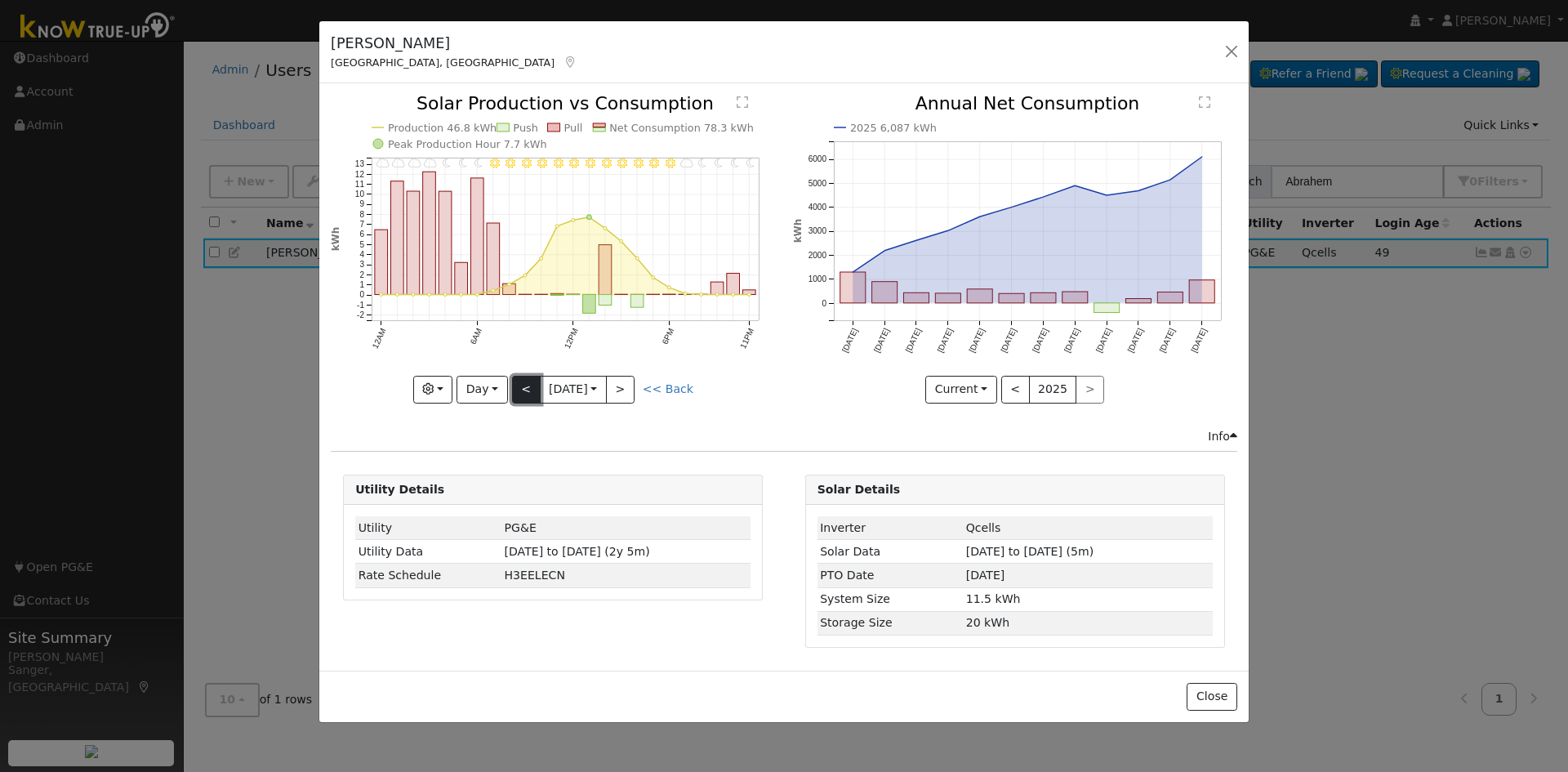
click at [521, 386] on button "<" at bounding box center [526, 390] width 29 height 28
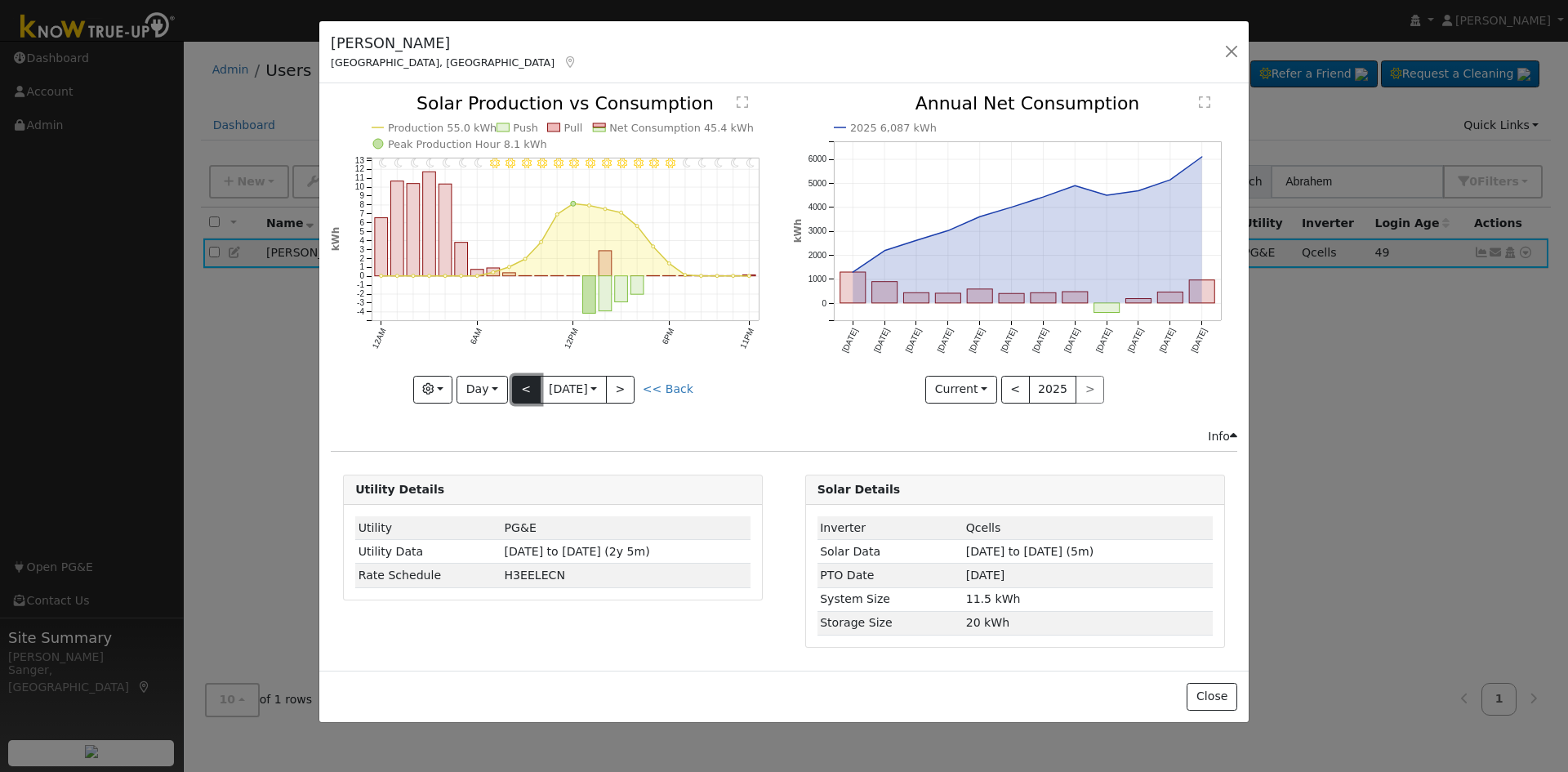
click at [521, 386] on button "<" at bounding box center [526, 390] width 29 height 28
type input "2025-08-18"
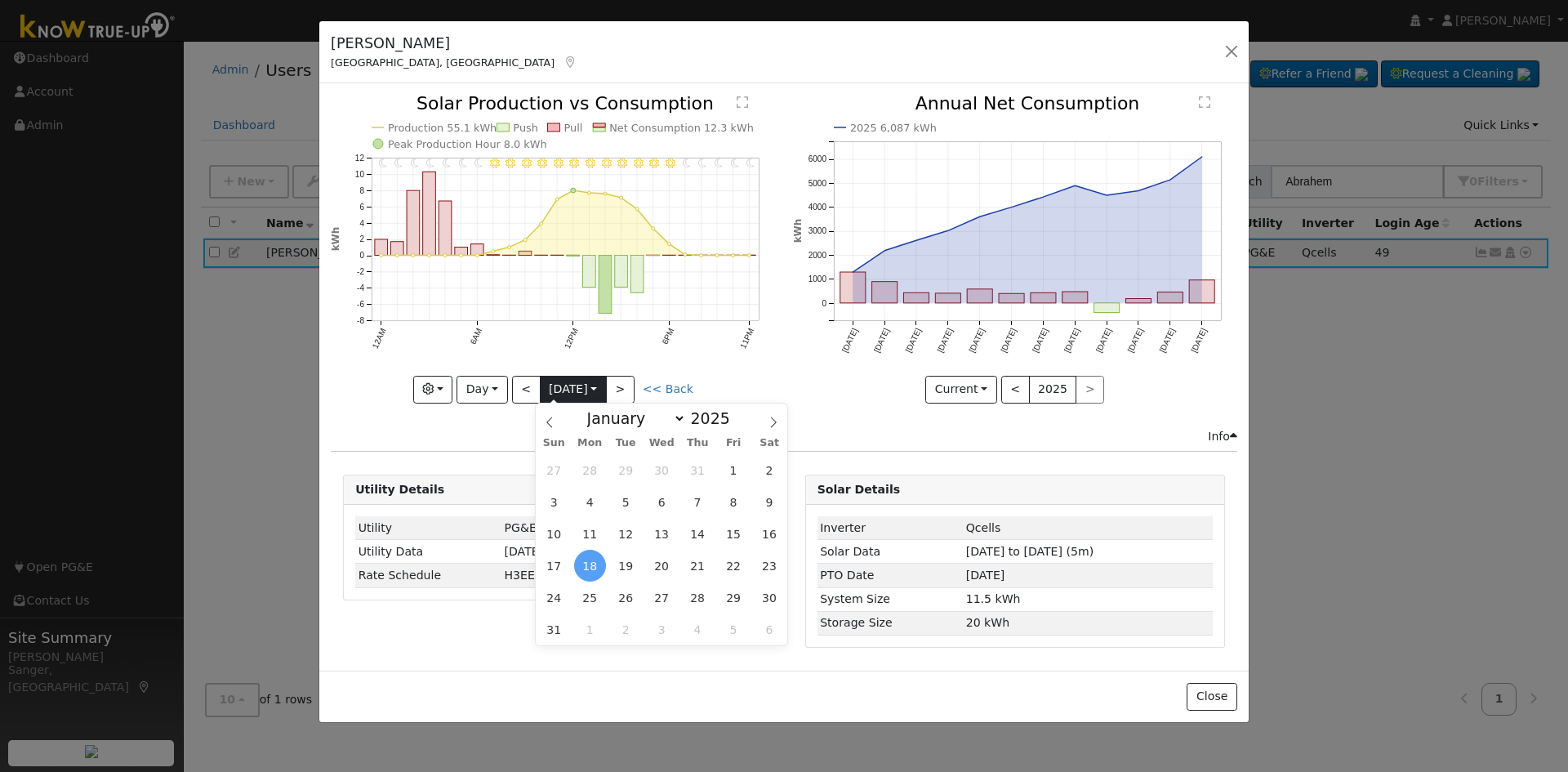
click at [560, 384] on input "2025-08-18" at bounding box center [573, 390] width 65 height 26
drag, startPoint x: 657, startPoint y: 419, endPoint x: 648, endPoint y: 429, distance: 13.5
click at [657, 419] on select "January February March April May June July August September October November De…" at bounding box center [632, 419] width 107 height 20
select select "8"
click at [592, 409] on select "January February March April May June July August September October November De…" at bounding box center [632, 419] width 107 height 20
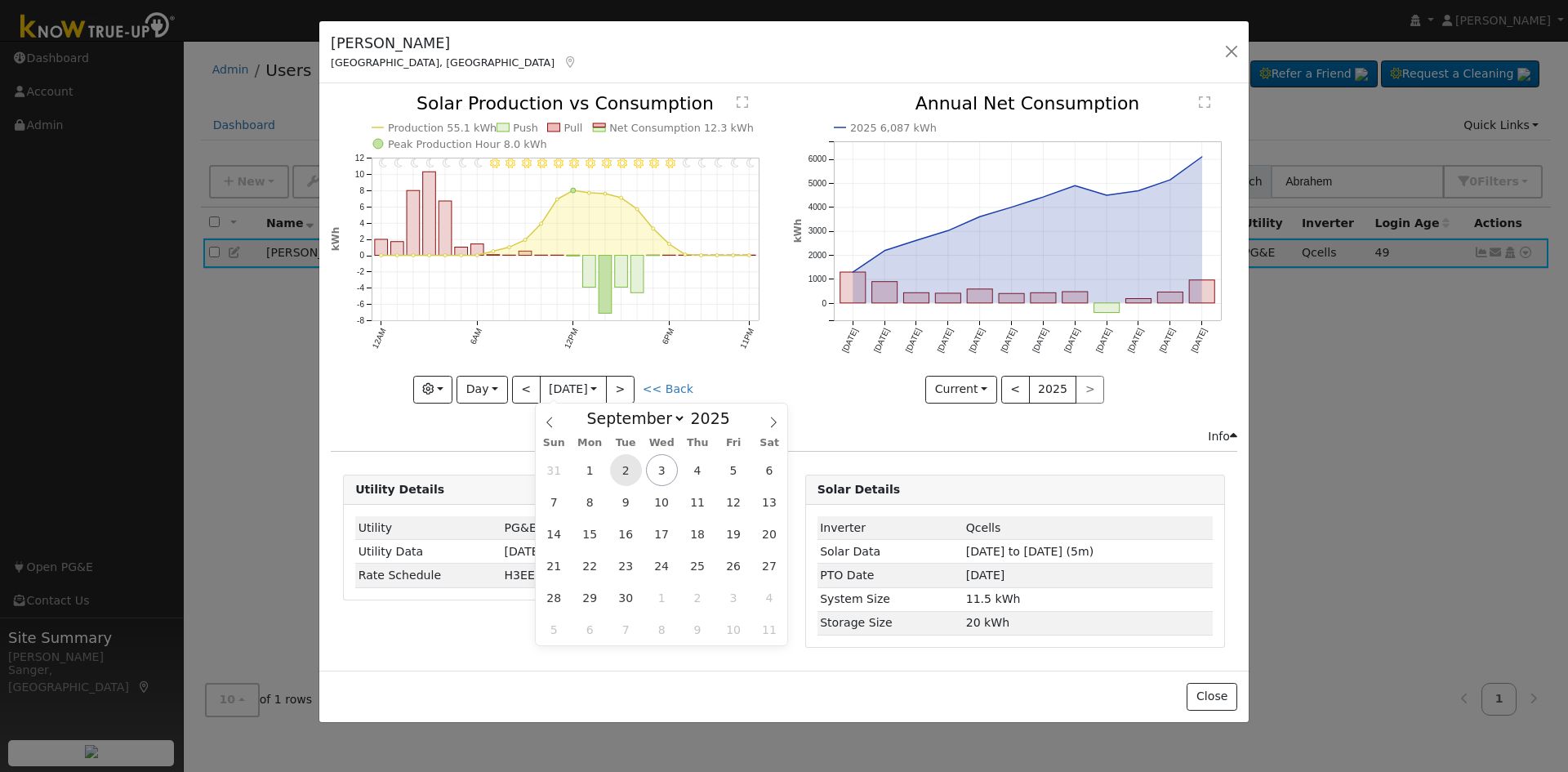
click at [636, 473] on span "2" at bounding box center [625, 469] width 32 height 32
type input "2025-09-02"
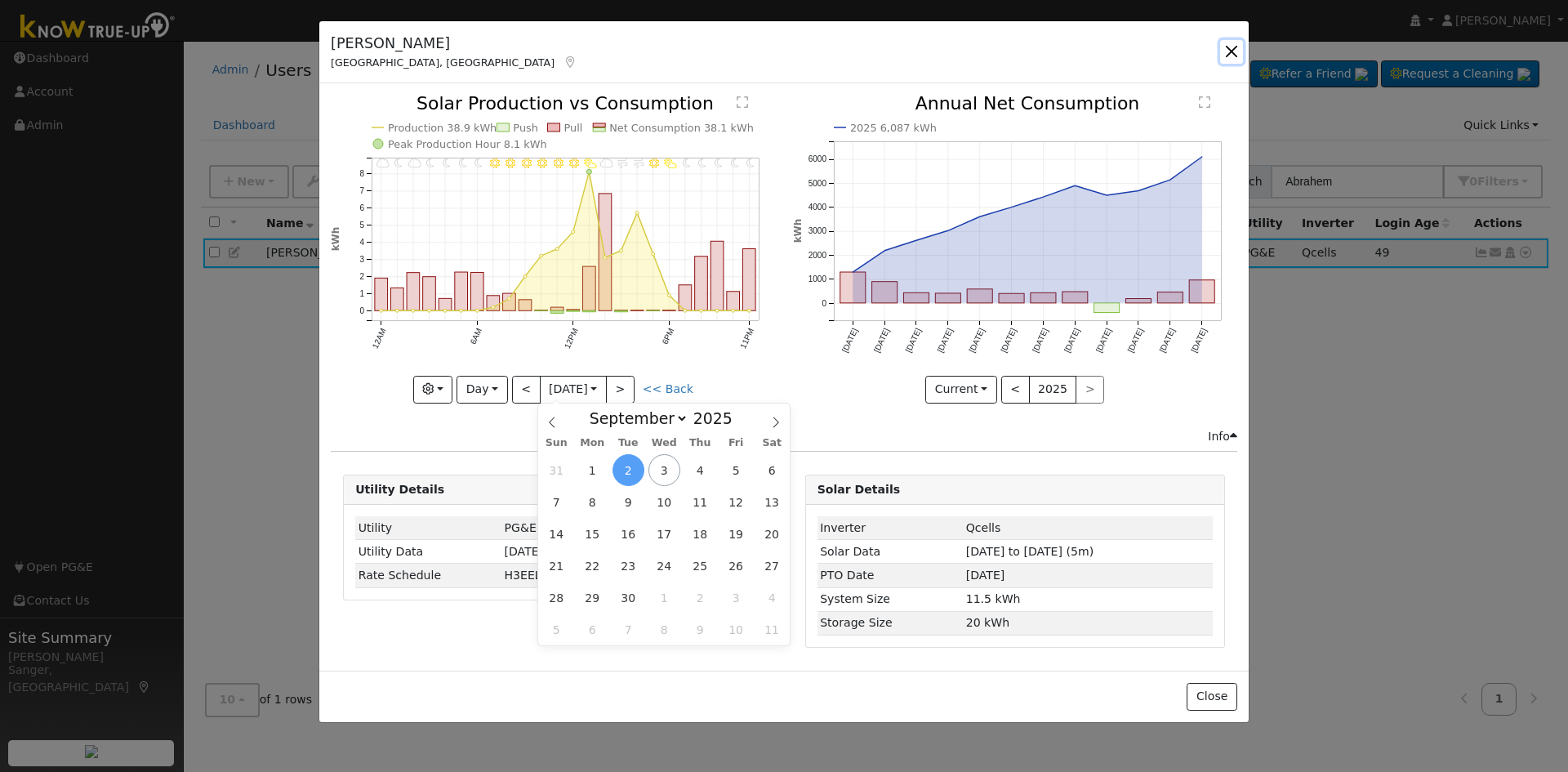
drag, startPoint x: 1230, startPoint y: 47, endPoint x: 1246, endPoint y: 65, distance: 24.1
click at [1230, 48] on button "button" at bounding box center [1231, 51] width 23 height 23
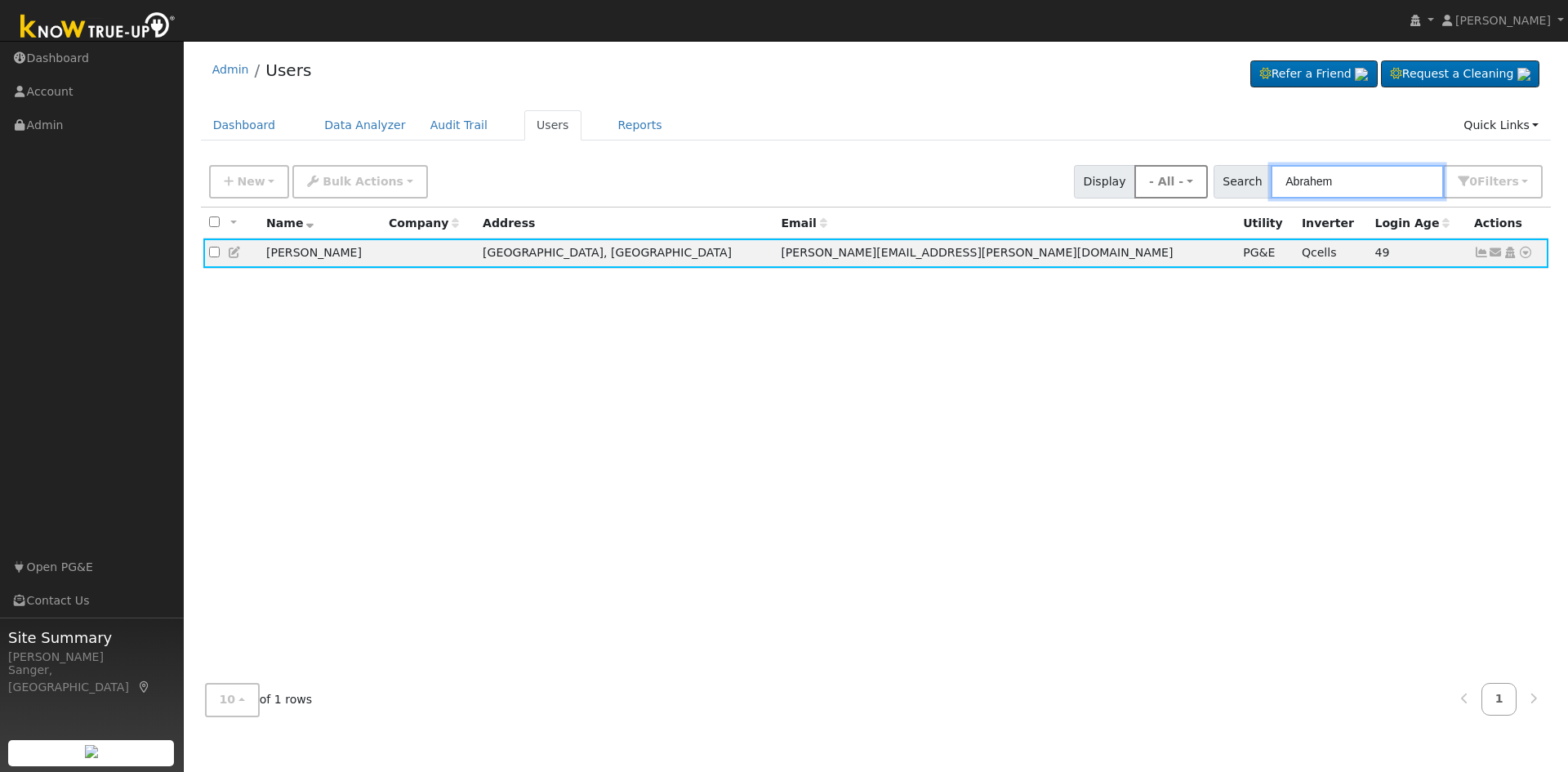
drag, startPoint x: 1370, startPoint y: 183, endPoint x: 1168, endPoint y: 187, distance: 202.0
click at [1175, 188] on div "New Add User Quick Add Quick Connect Quick Convert Lead Bulk Actions Send Email…" at bounding box center [875, 179] width 1340 height 39
paste input "[PERSON_NAME]"
type input "[PERSON_NAME]"
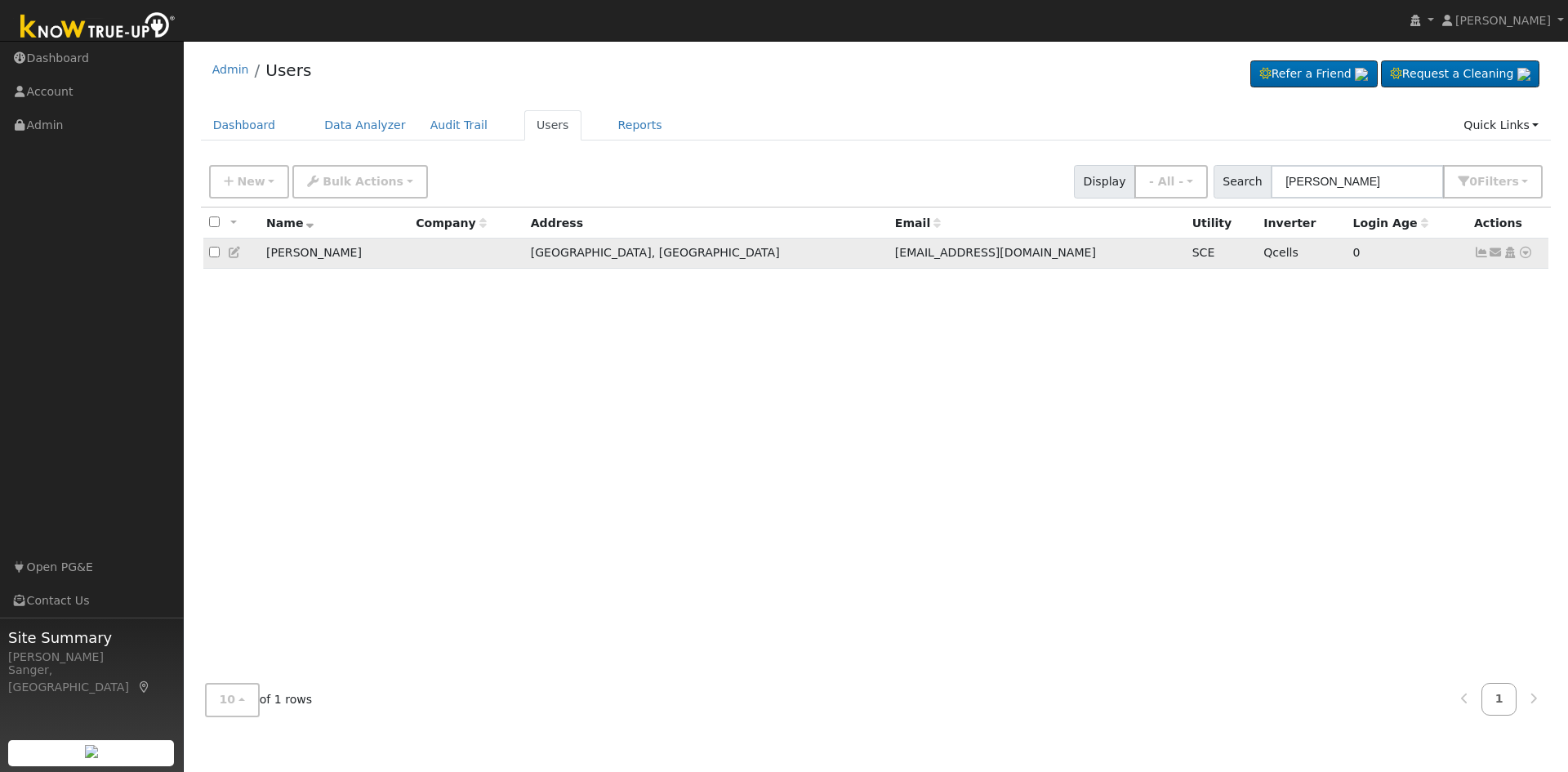
click at [1480, 253] on icon at bounding box center [1481, 252] width 14 height 12
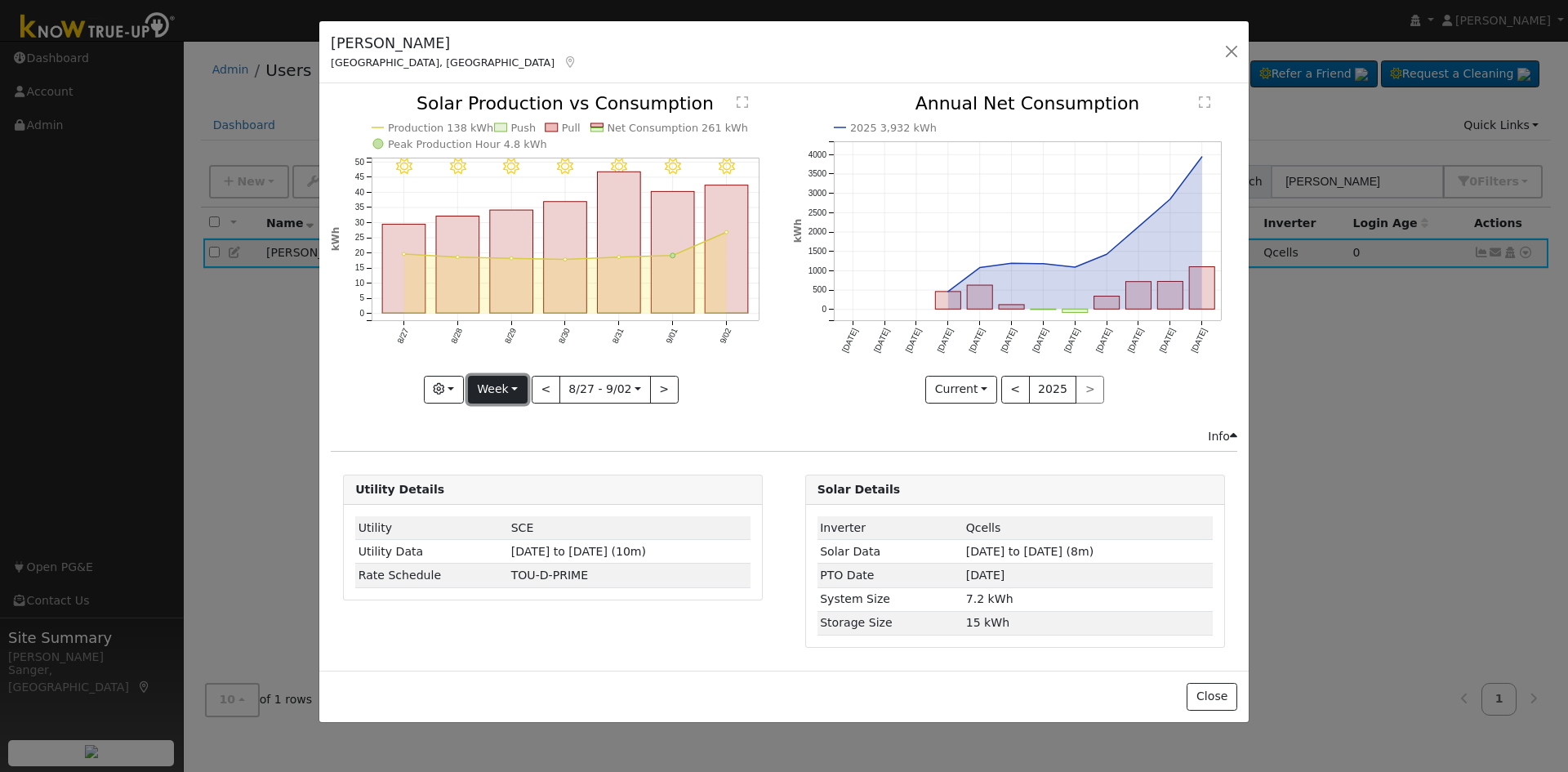
click at [498, 390] on button "Week" at bounding box center [498, 390] width 60 height 28
click at [503, 492] on link "Year" at bounding box center [524, 491] width 113 height 23
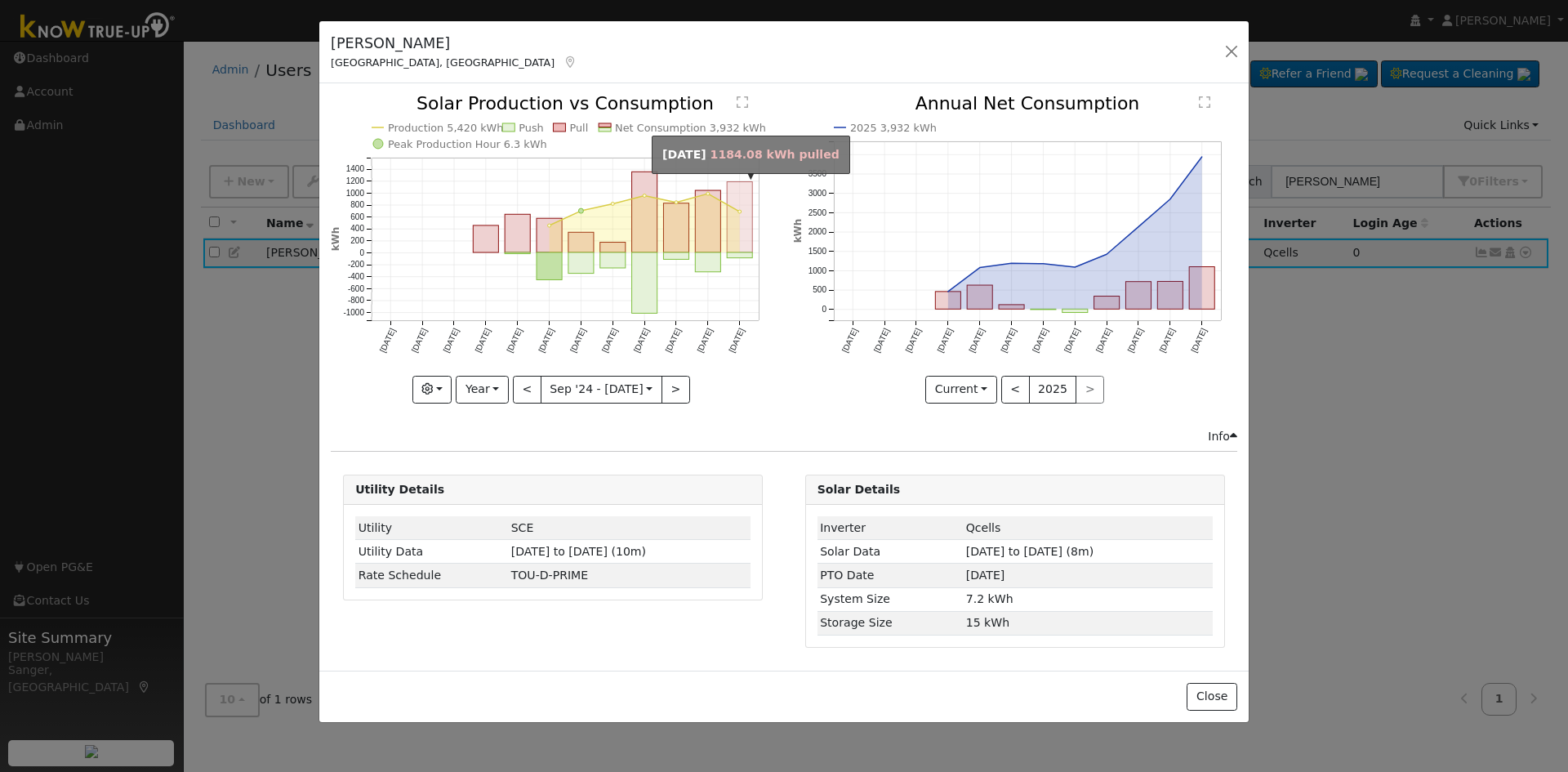
click at [737, 208] on rect "onclick=""" at bounding box center [740, 217] width 25 height 71
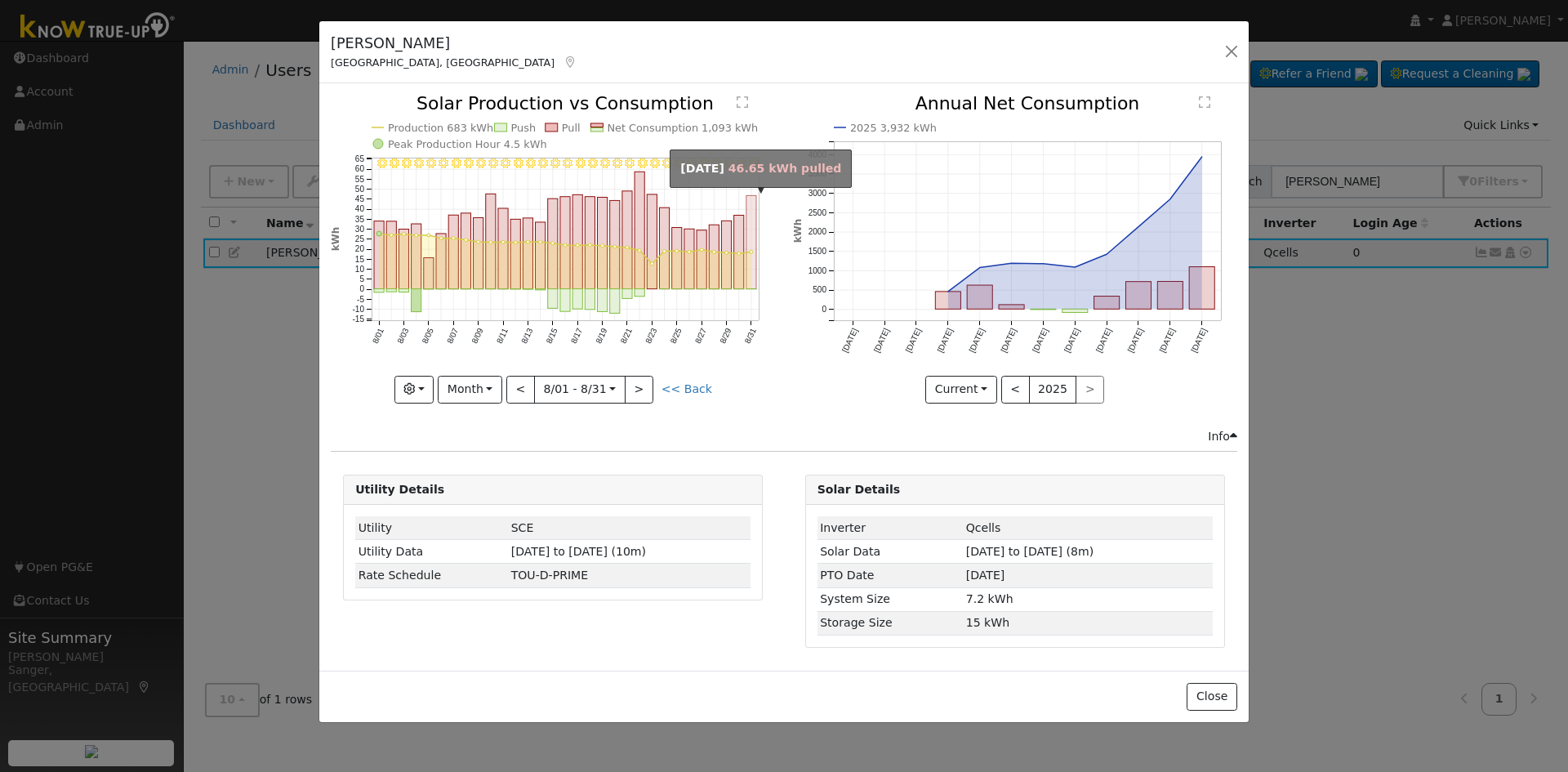
click at [751, 275] on rect "onclick=""" at bounding box center [751, 242] width 10 height 93
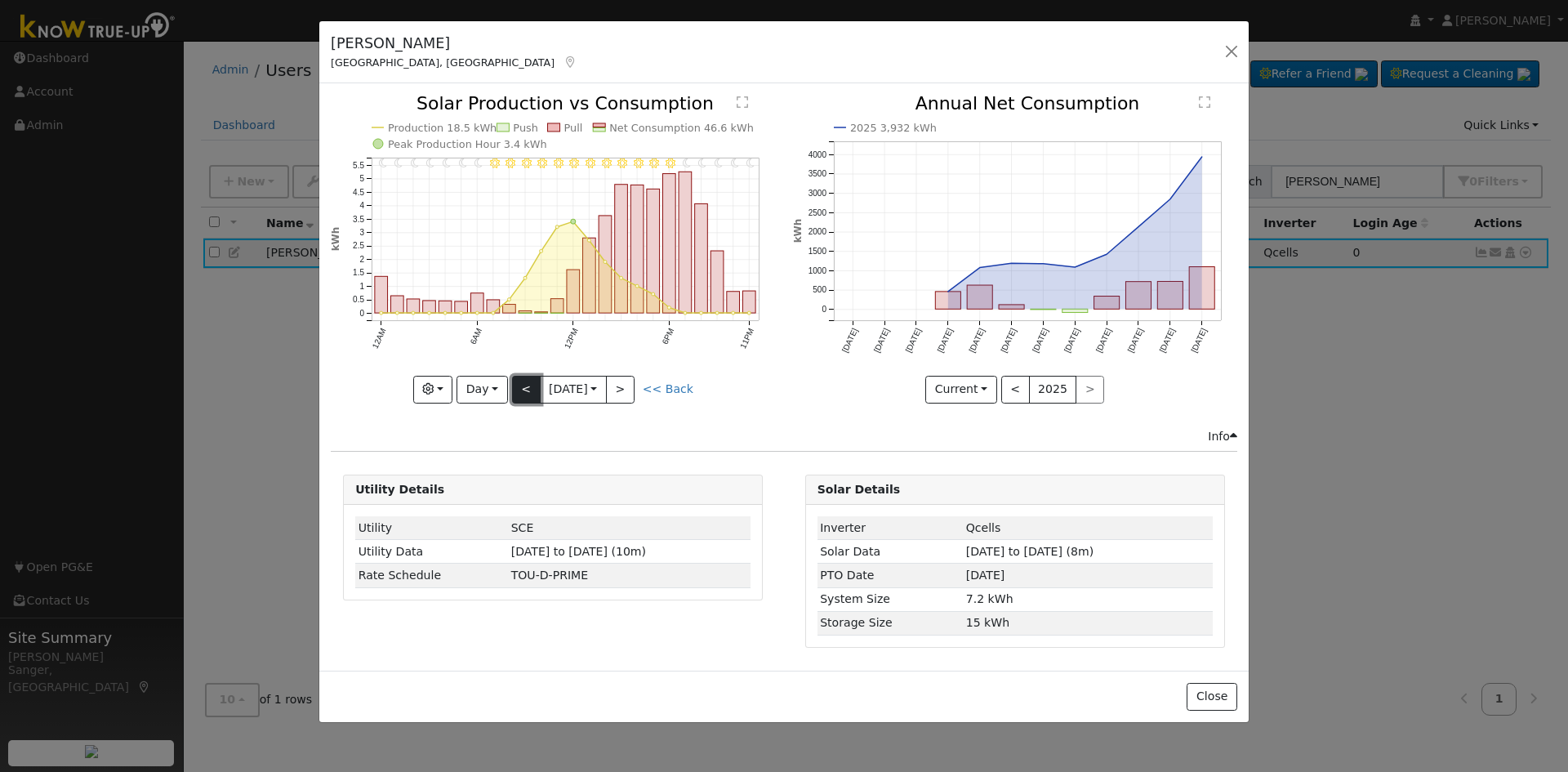
click at [523, 385] on button "<" at bounding box center [526, 390] width 29 height 28
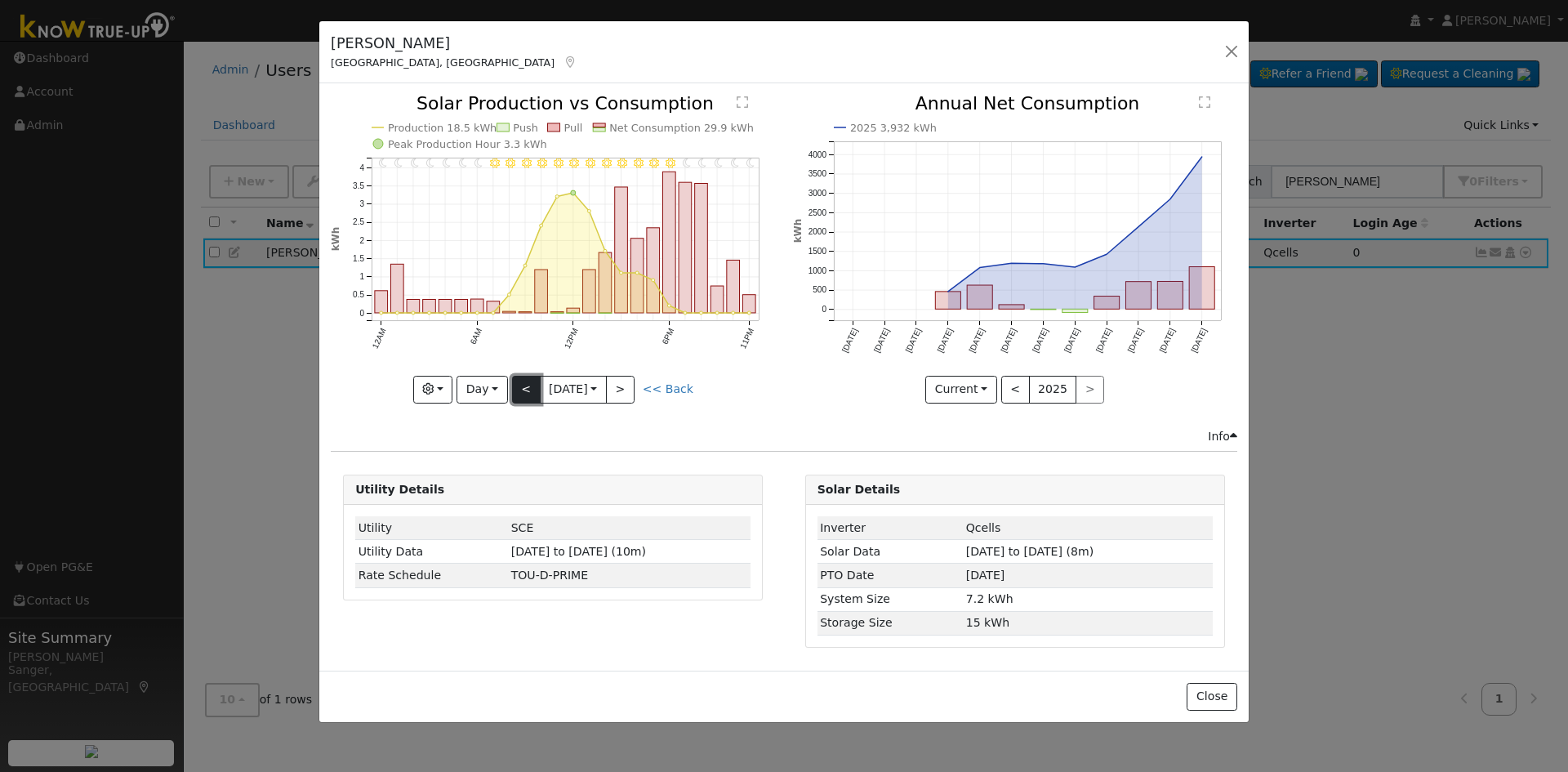
click at [523, 385] on button "<" at bounding box center [526, 390] width 29 height 28
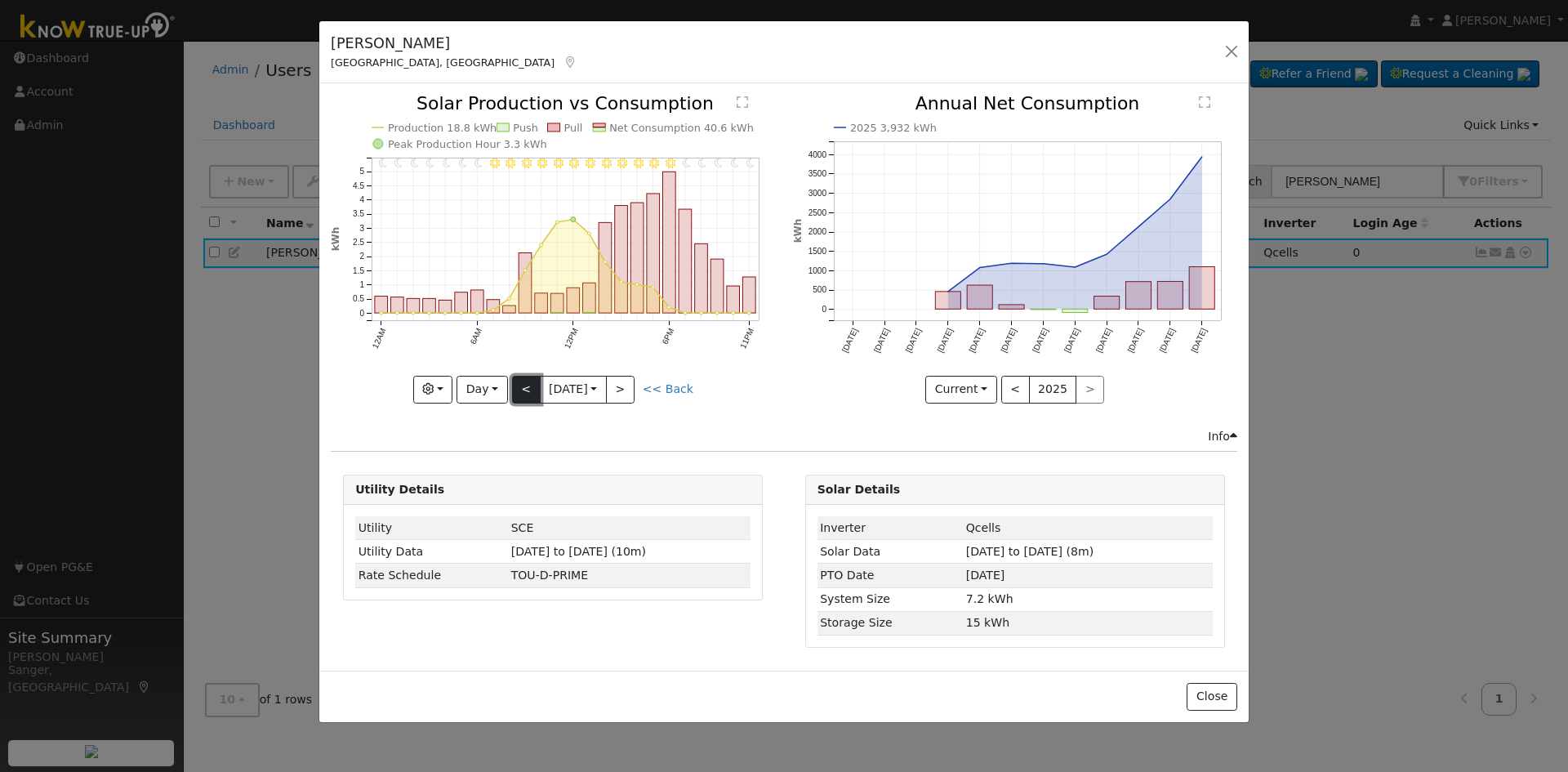
click at [523, 385] on button "<" at bounding box center [526, 390] width 29 height 28
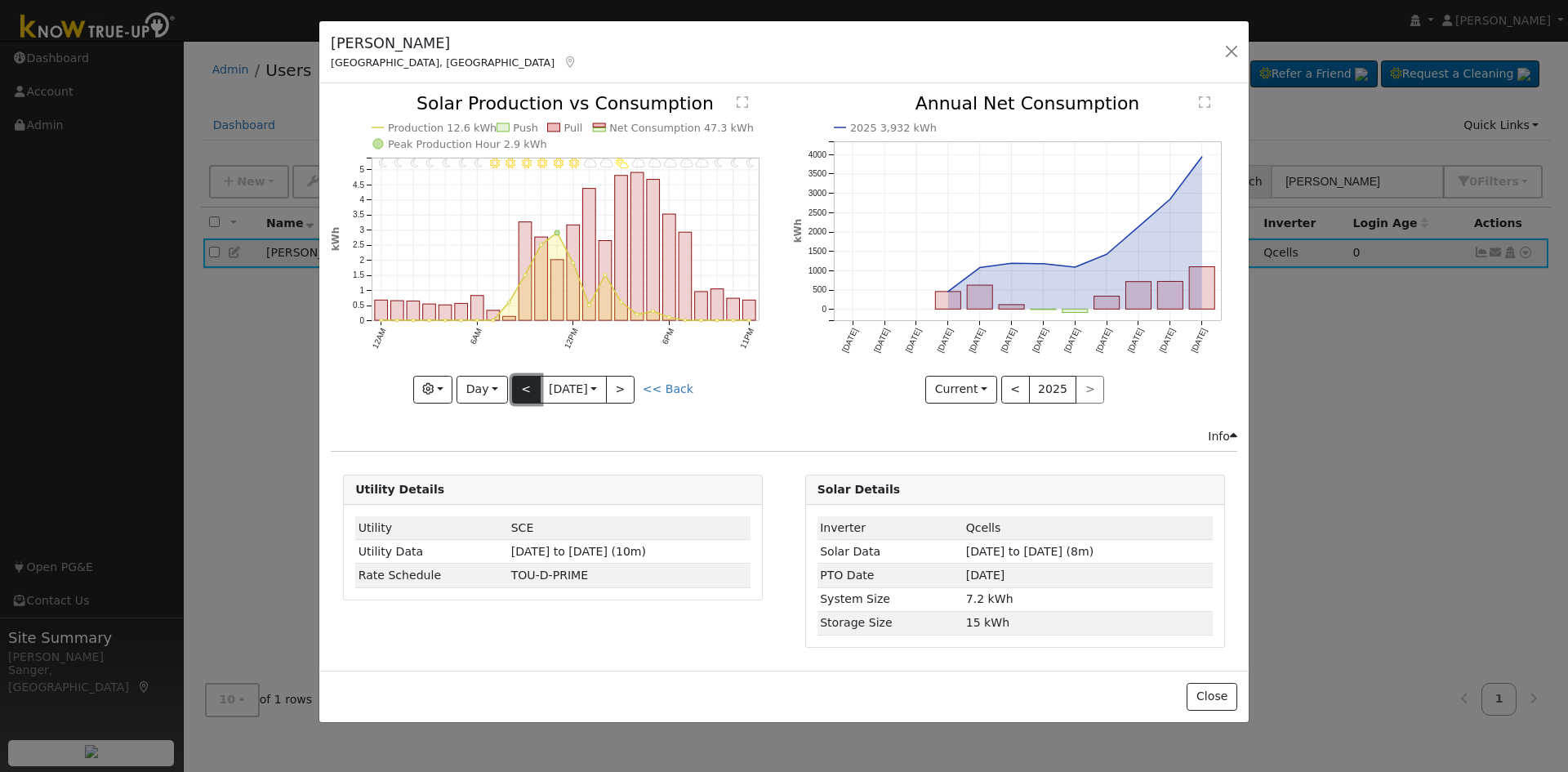
click at [522, 390] on button "<" at bounding box center [526, 390] width 29 height 28
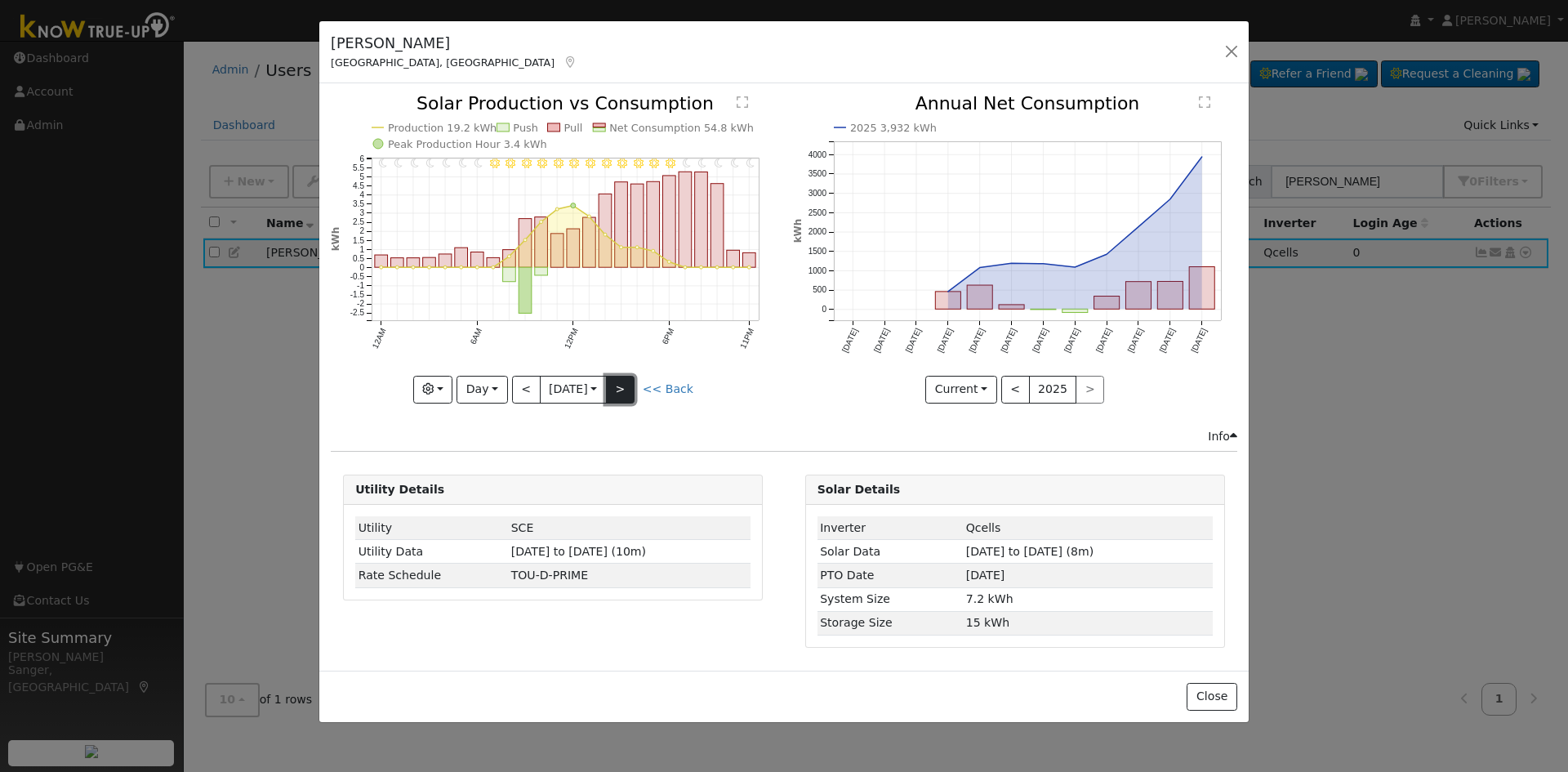
click at [620, 385] on button ">" at bounding box center [620, 390] width 29 height 28
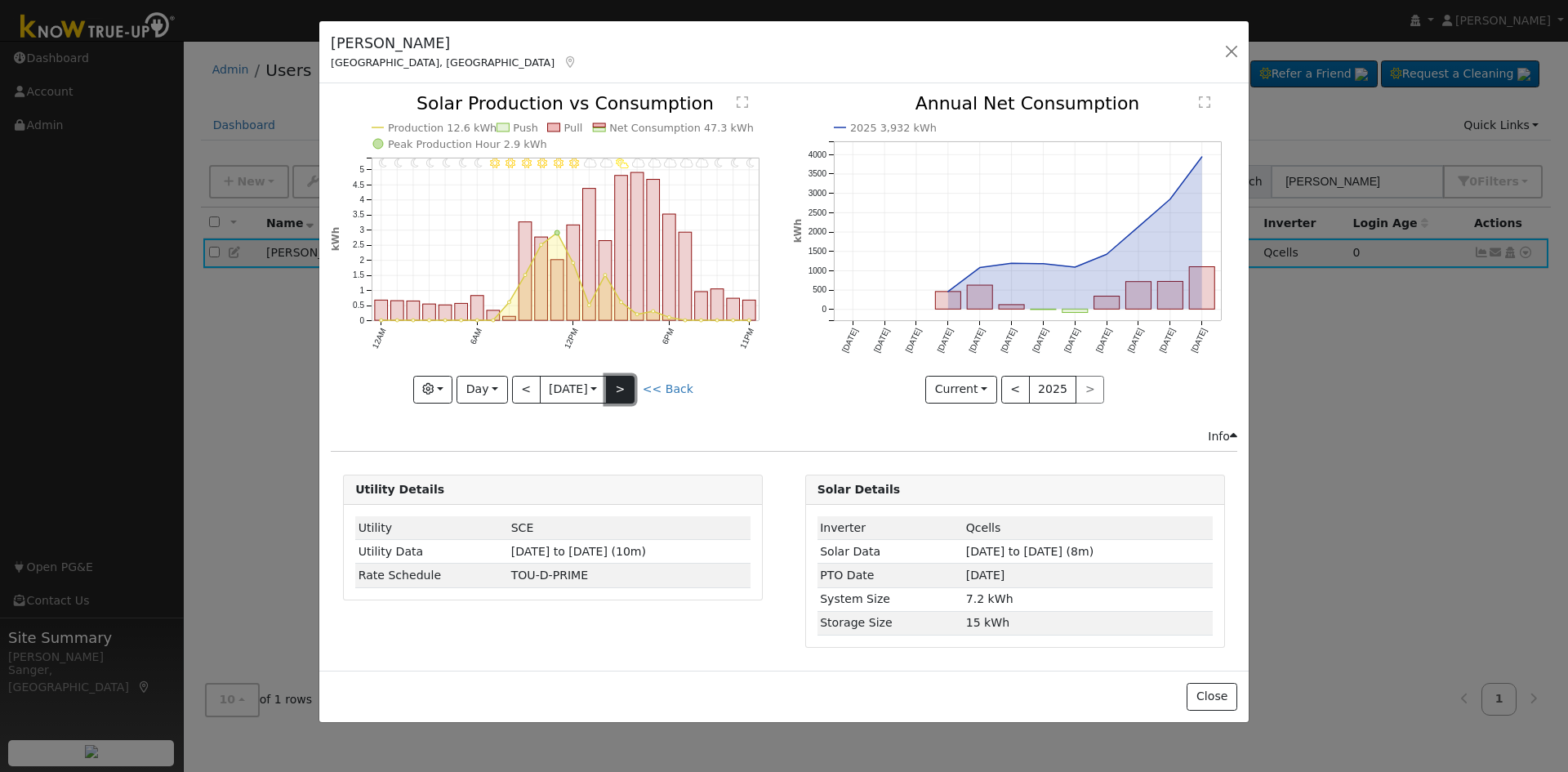
click at [620, 385] on button ">" at bounding box center [620, 390] width 29 height 28
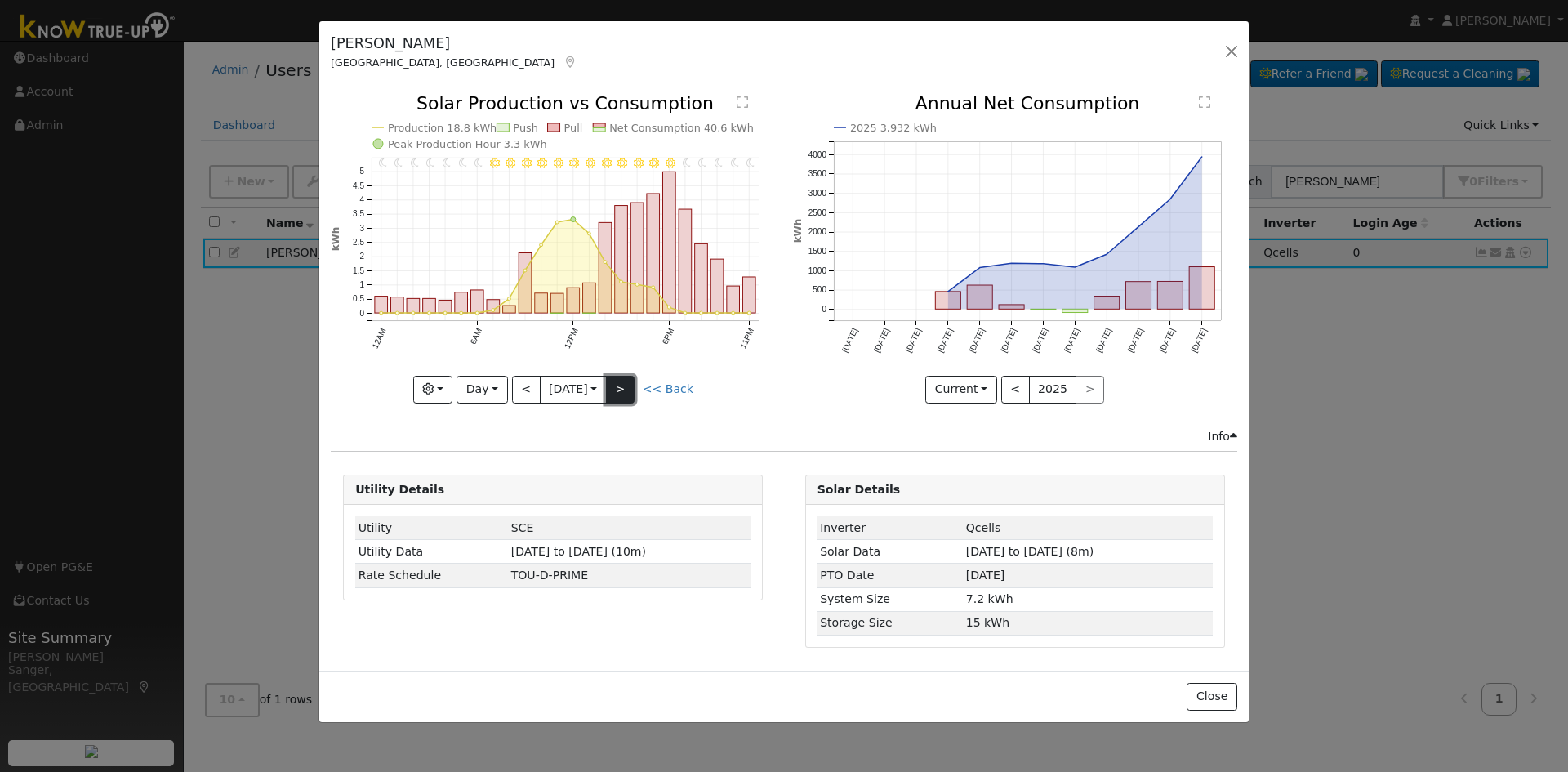
click at [620, 385] on button ">" at bounding box center [620, 390] width 29 height 28
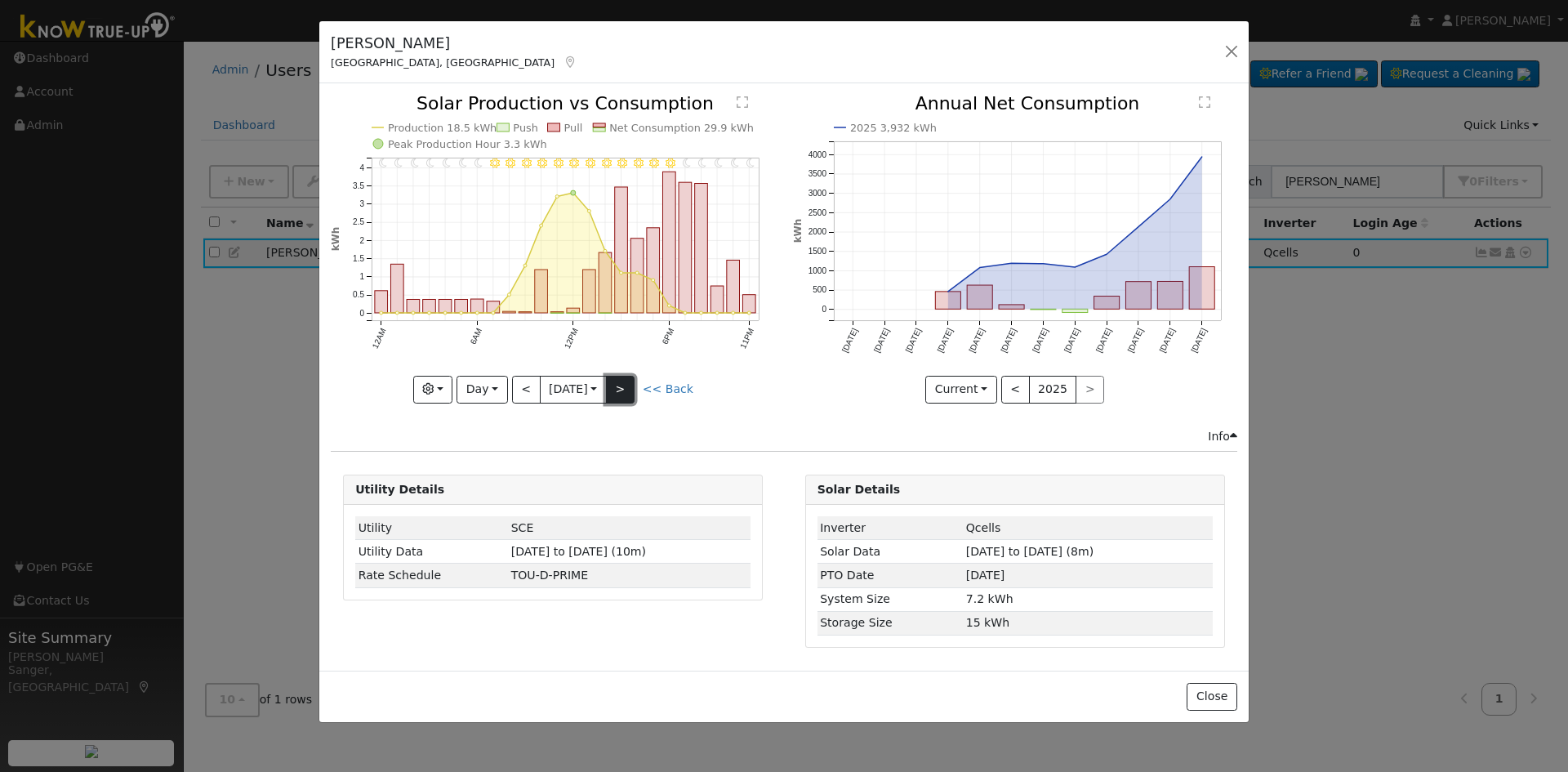
click at [620, 385] on button ">" at bounding box center [620, 390] width 29 height 28
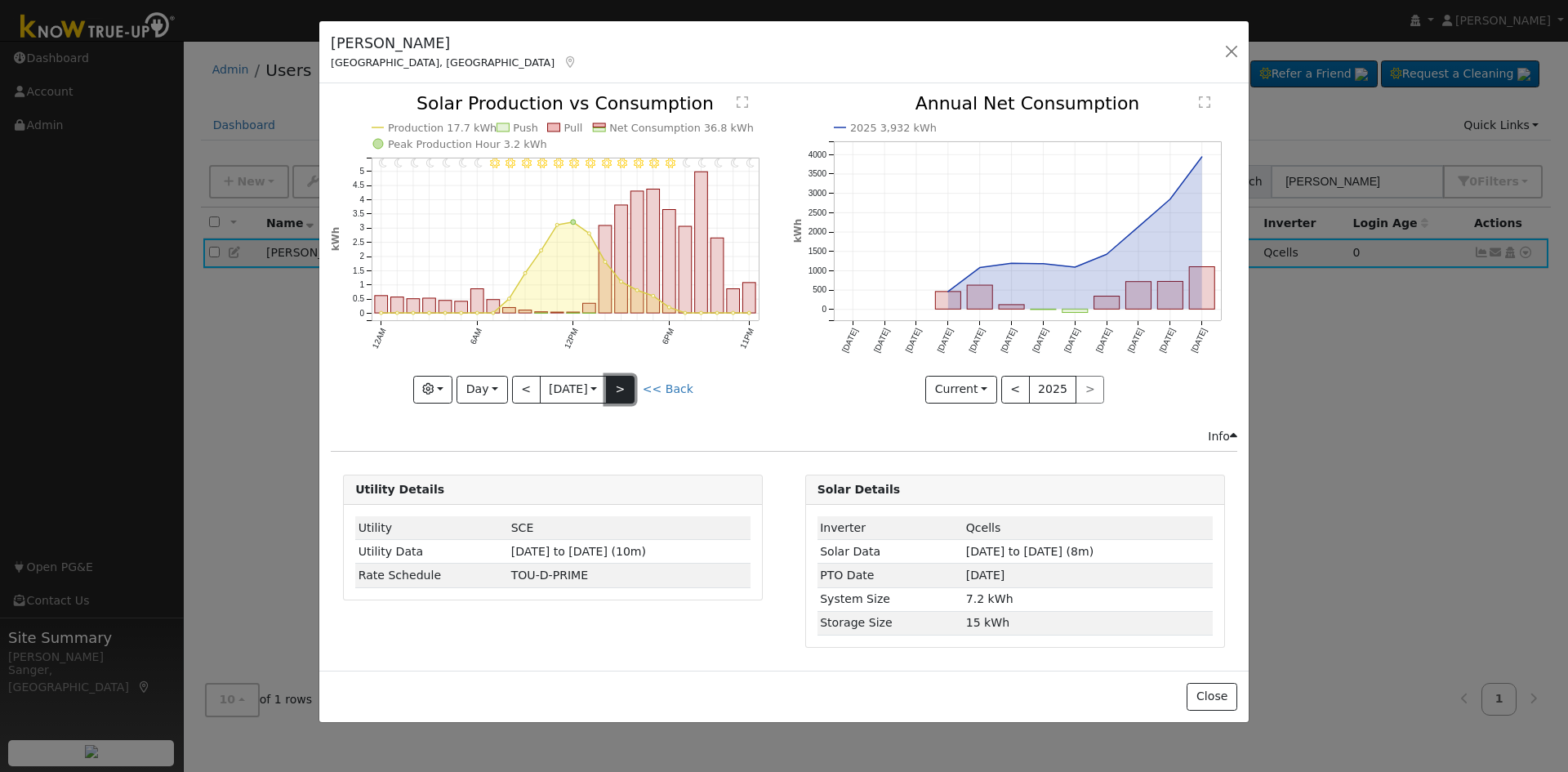
click at [620, 385] on button ">" at bounding box center [620, 390] width 29 height 28
click at [620, 385] on div "11PM - Clear 10PM - Clear 9PM - Clear 8PM - Clear 7PM - Clear 6PM - Clear 5PM -…" at bounding box center [553, 249] width 444 height 308
click at [620, 385] on button ">" at bounding box center [620, 390] width 29 height 28
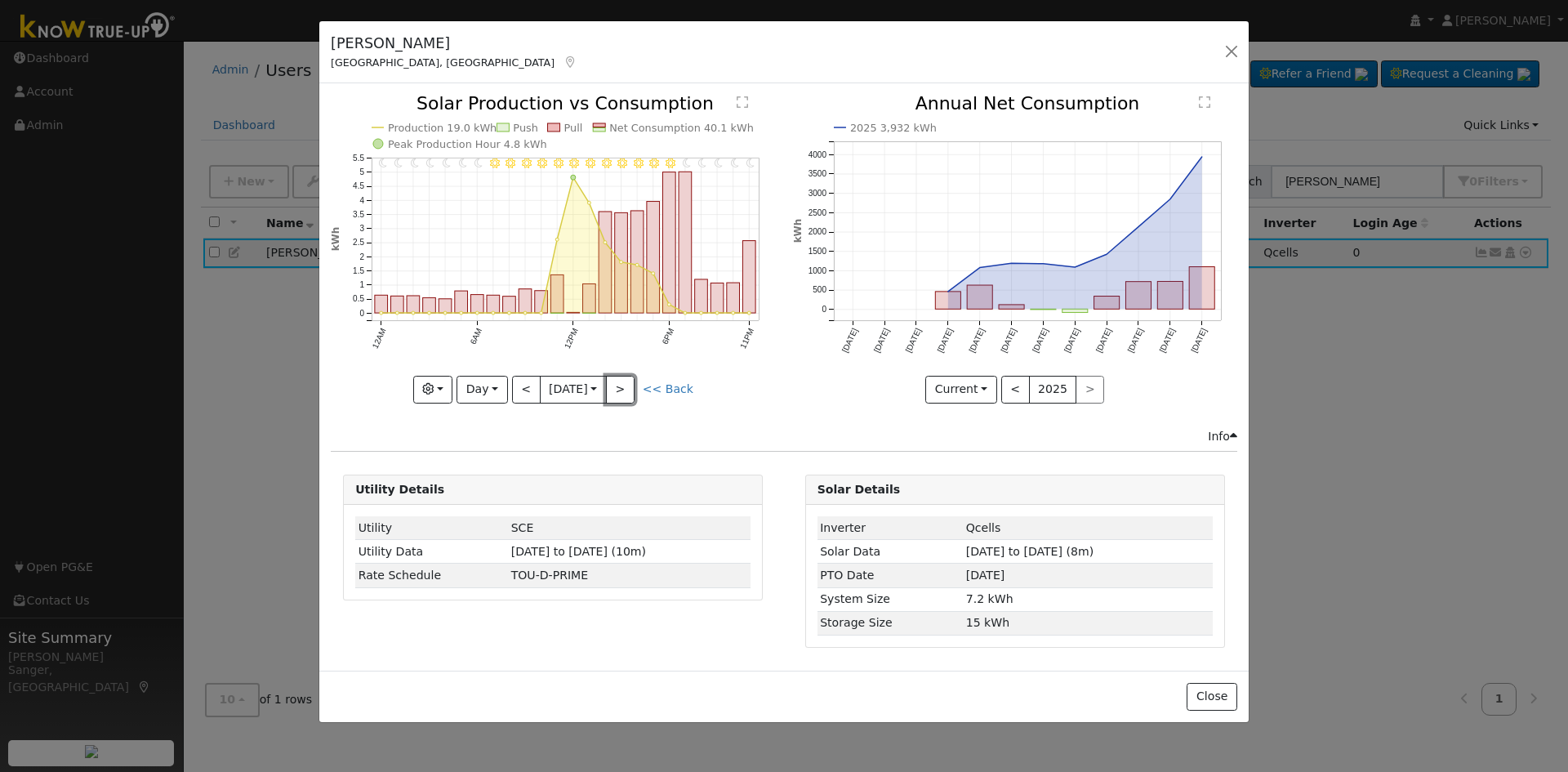
click at [625, 385] on button ">" at bounding box center [620, 390] width 29 height 28
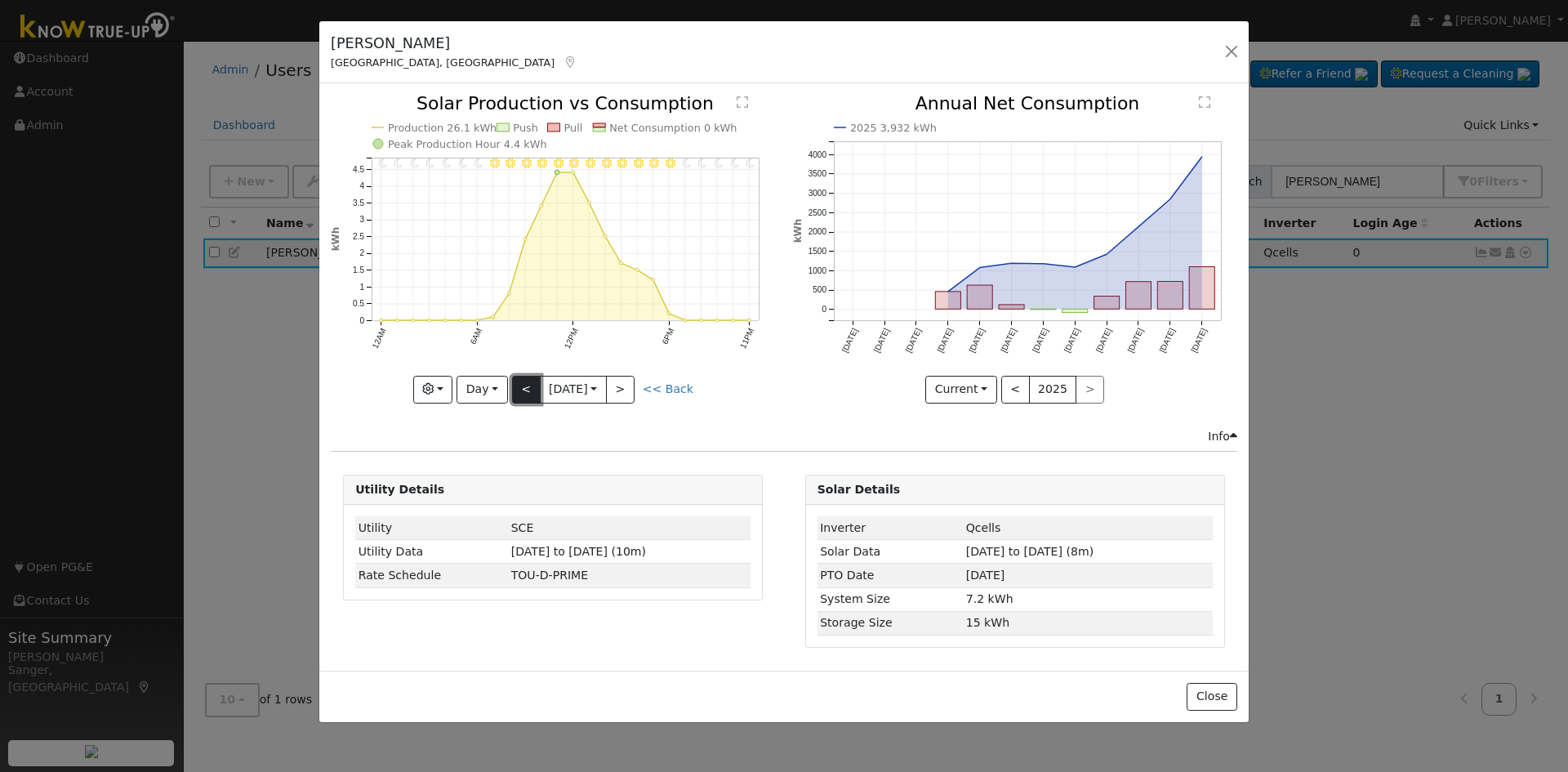
click at [529, 385] on button "<" at bounding box center [526, 390] width 29 height 28
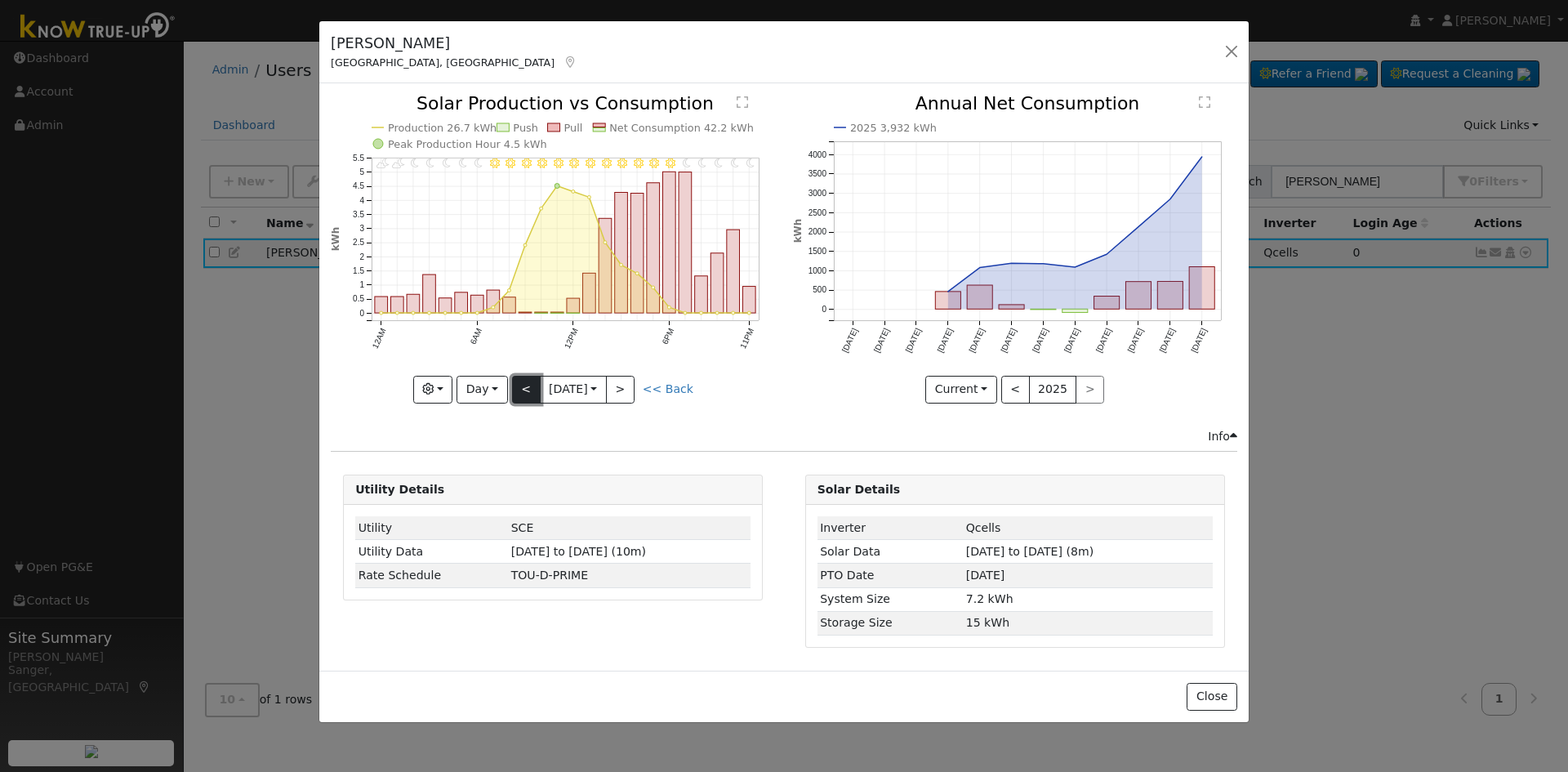
click at [529, 385] on button "<" at bounding box center [526, 390] width 29 height 28
click at [529, 385] on div "11PM - Clear 10PM - Clear 9PM - Clear 8PM - Clear 7PM - Clear 6PM - Clear 5PM -…" at bounding box center [553, 249] width 444 height 308
click at [529, 385] on button "<" at bounding box center [526, 390] width 29 height 28
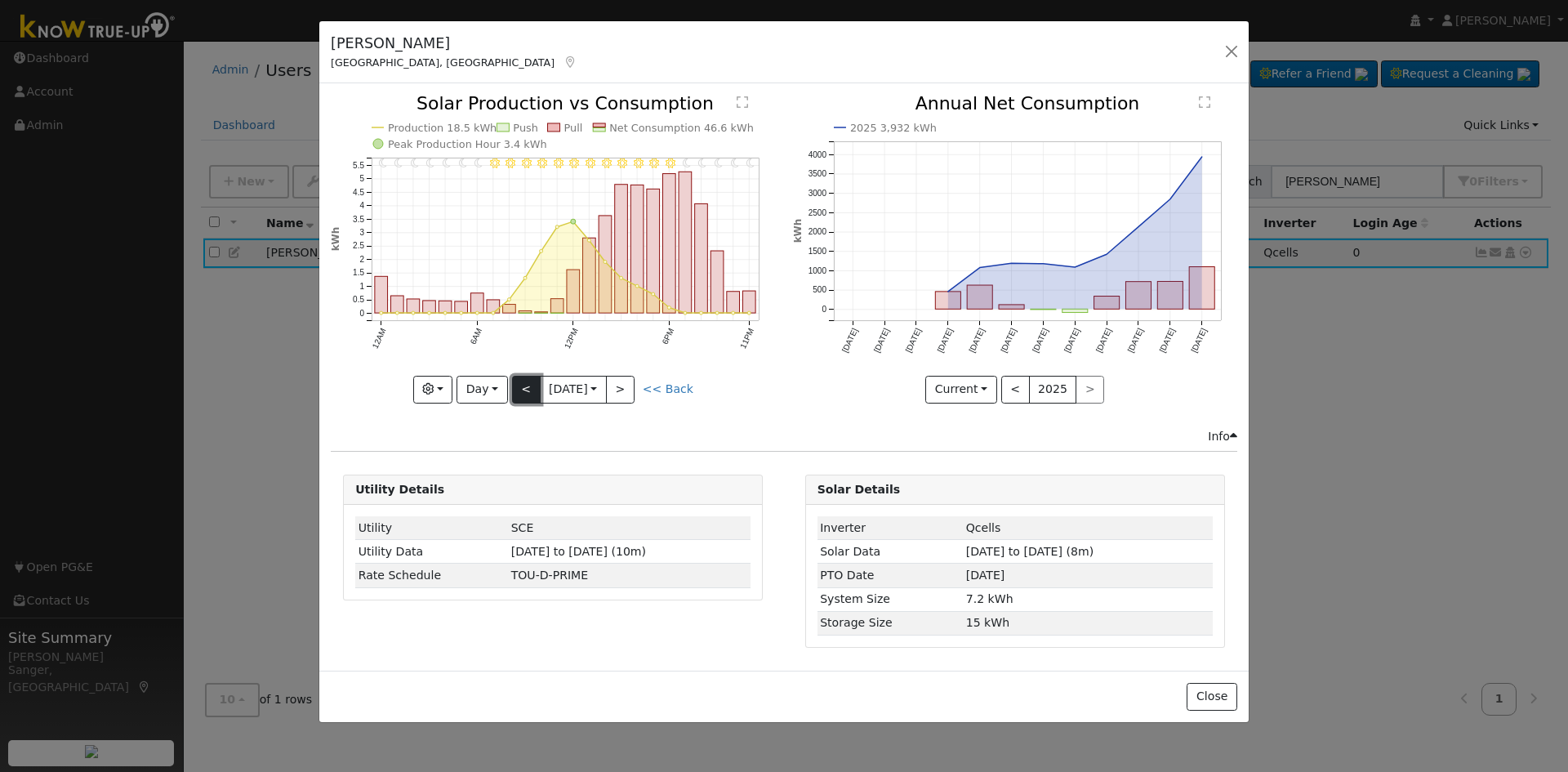
click at [529, 385] on button "<" at bounding box center [526, 390] width 29 height 28
click at [526, 389] on button "<" at bounding box center [526, 390] width 29 height 28
click at [520, 391] on button "<" at bounding box center [526, 390] width 29 height 28
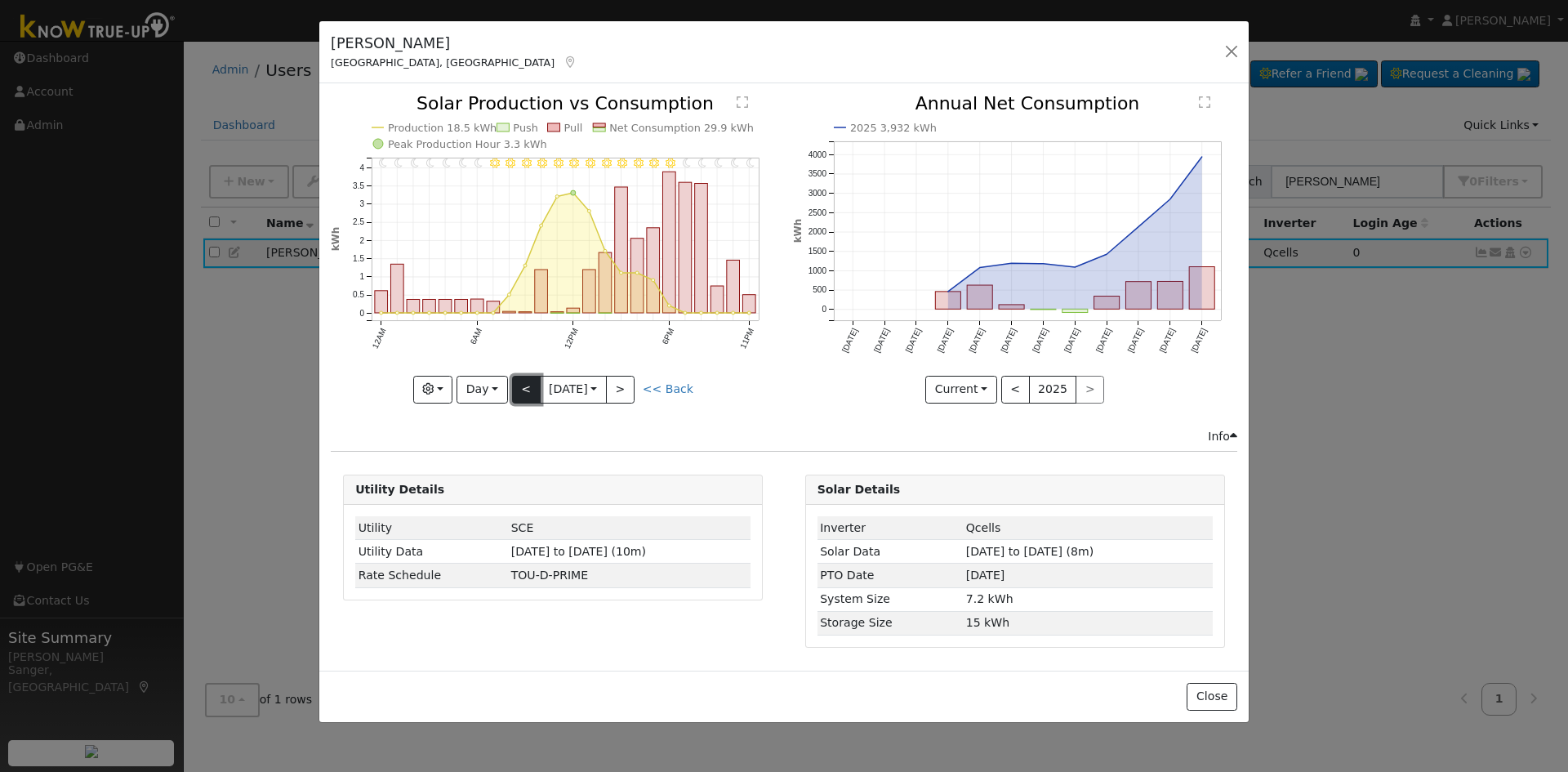
click at [520, 391] on button "<" at bounding box center [526, 390] width 29 height 28
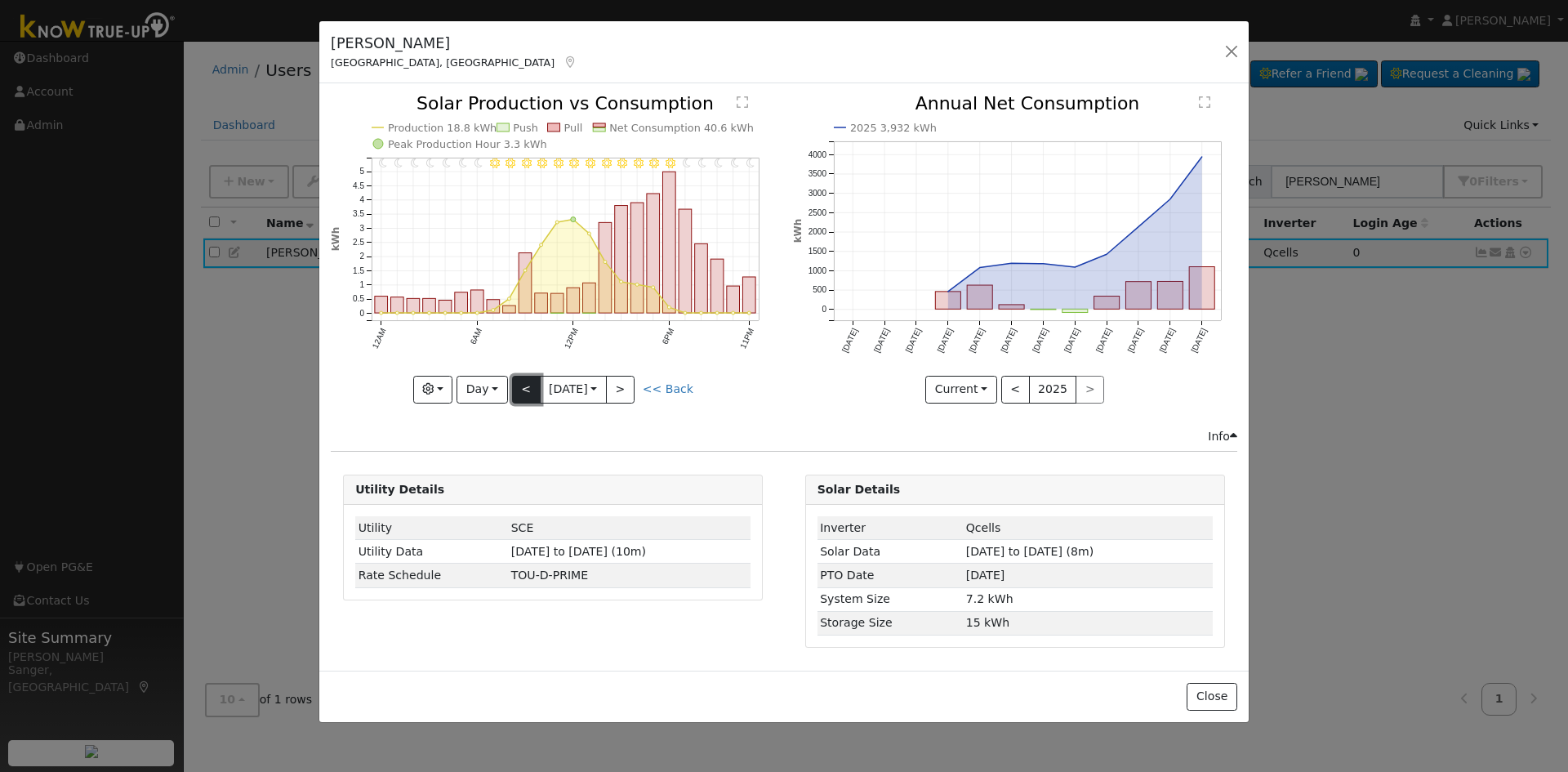
click at [520, 391] on button "<" at bounding box center [526, 390] width 29 height 28
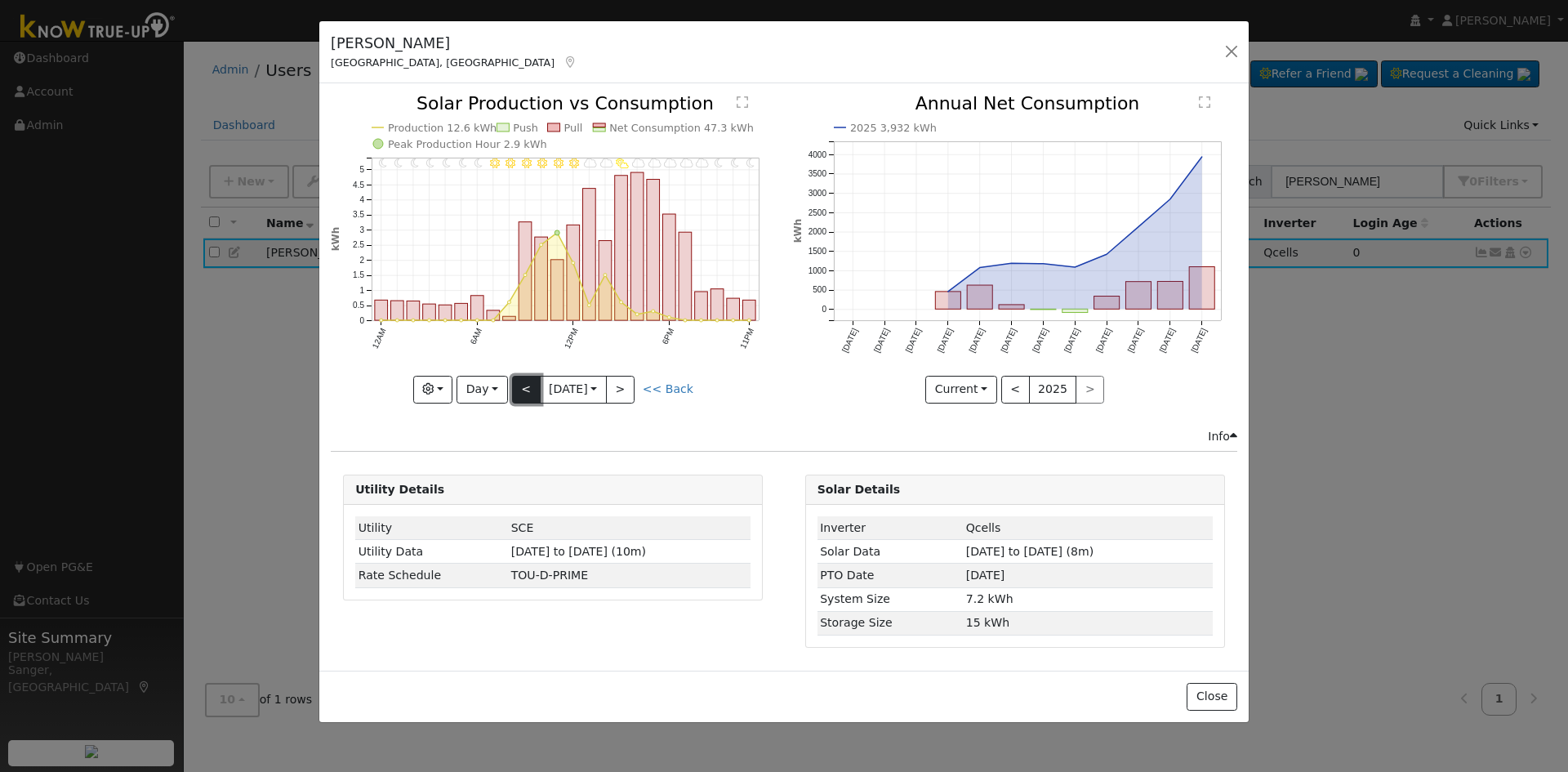
click at [520, 391] on button "<" at bounding box center [526, 390] width 29 height 28
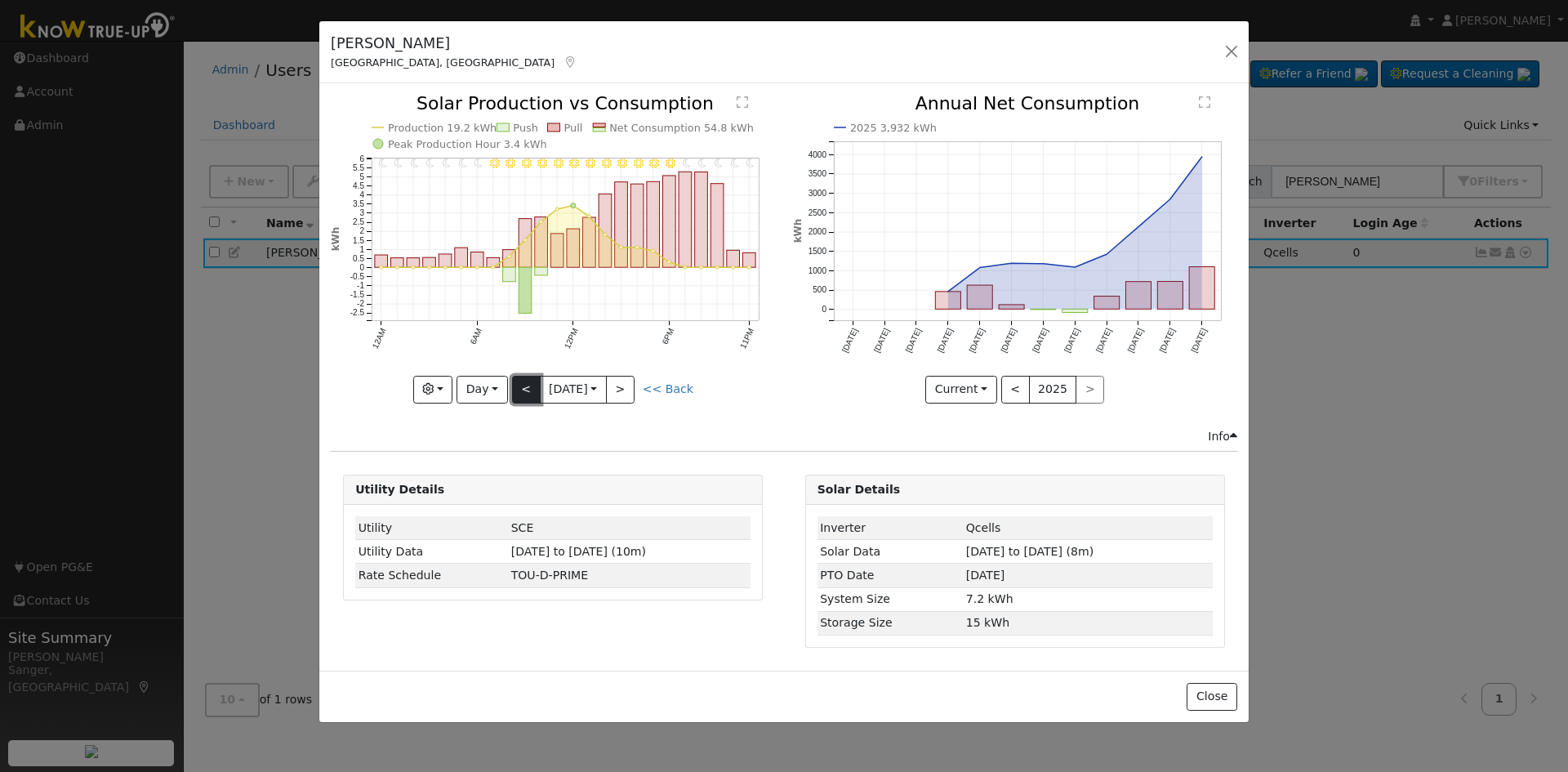
click at [520, 391] on button "<" at bounding box center [526, 390] width 29 height 28
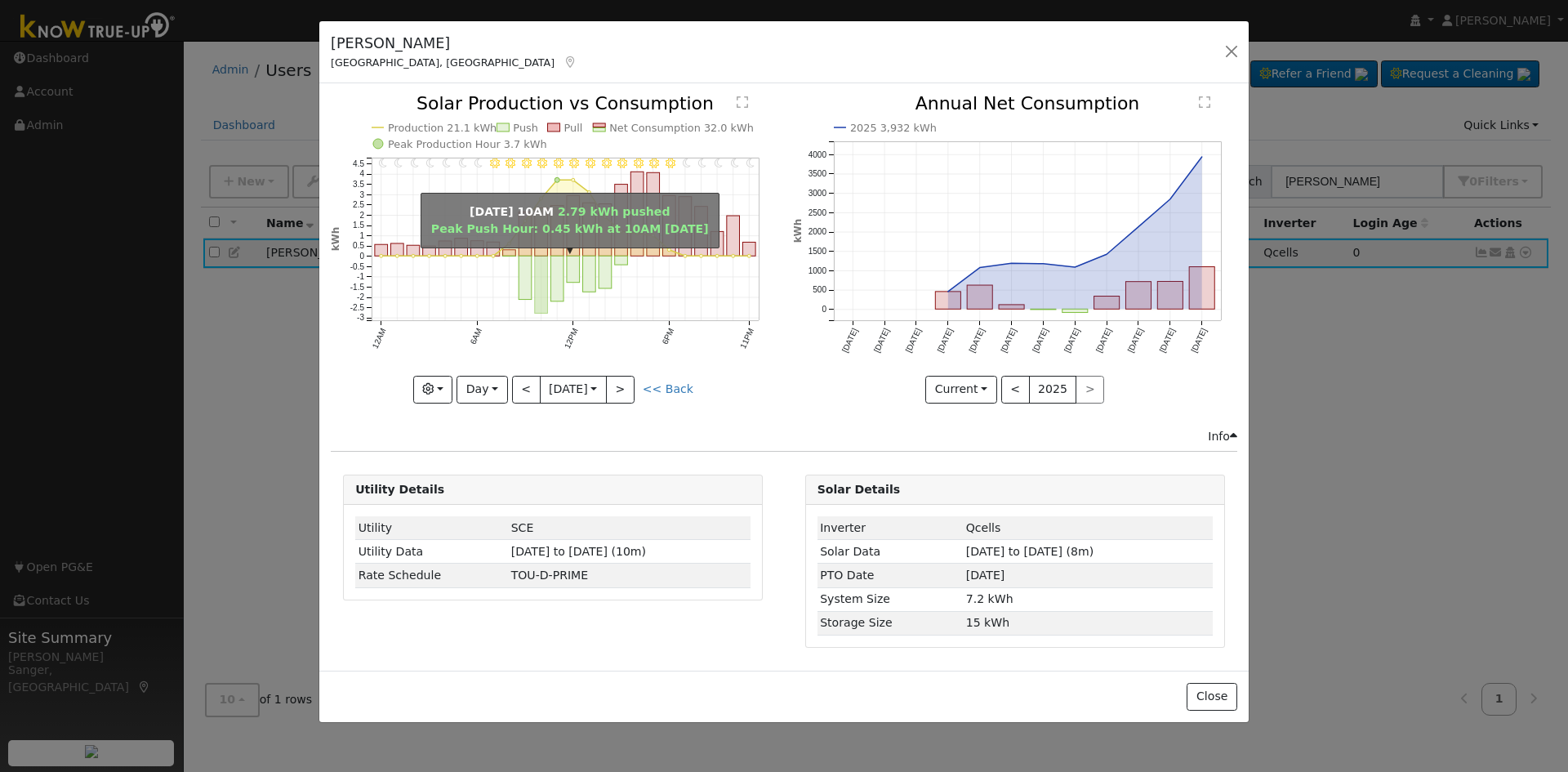
click at [541, 289] on rect "onclick=""" at bounding box center [541, 285] width 13 height 57
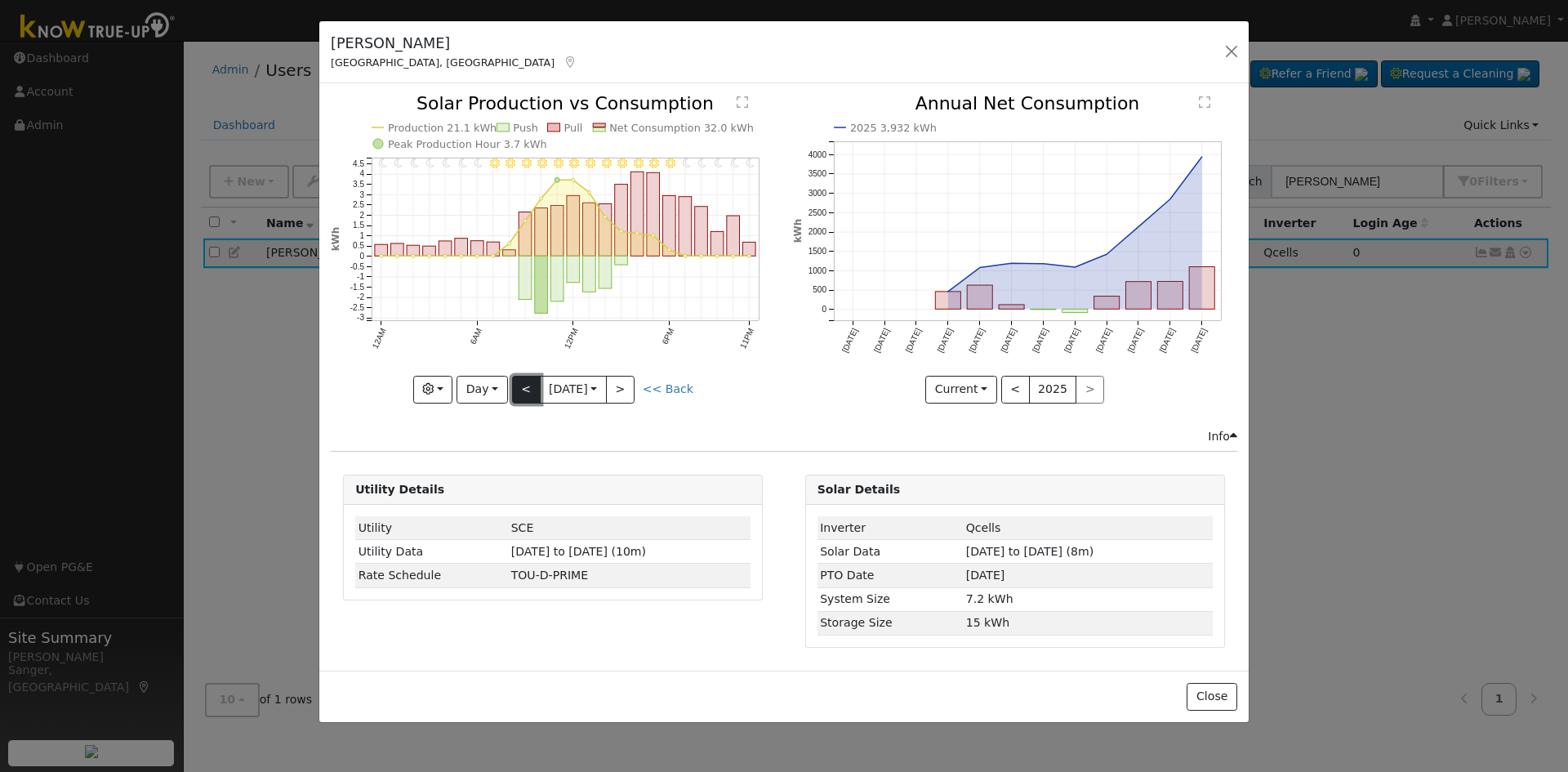
click at [524, 391] on button "<" at bounding box center [526, 390] width 29 height 28
type input "2025-08-19"
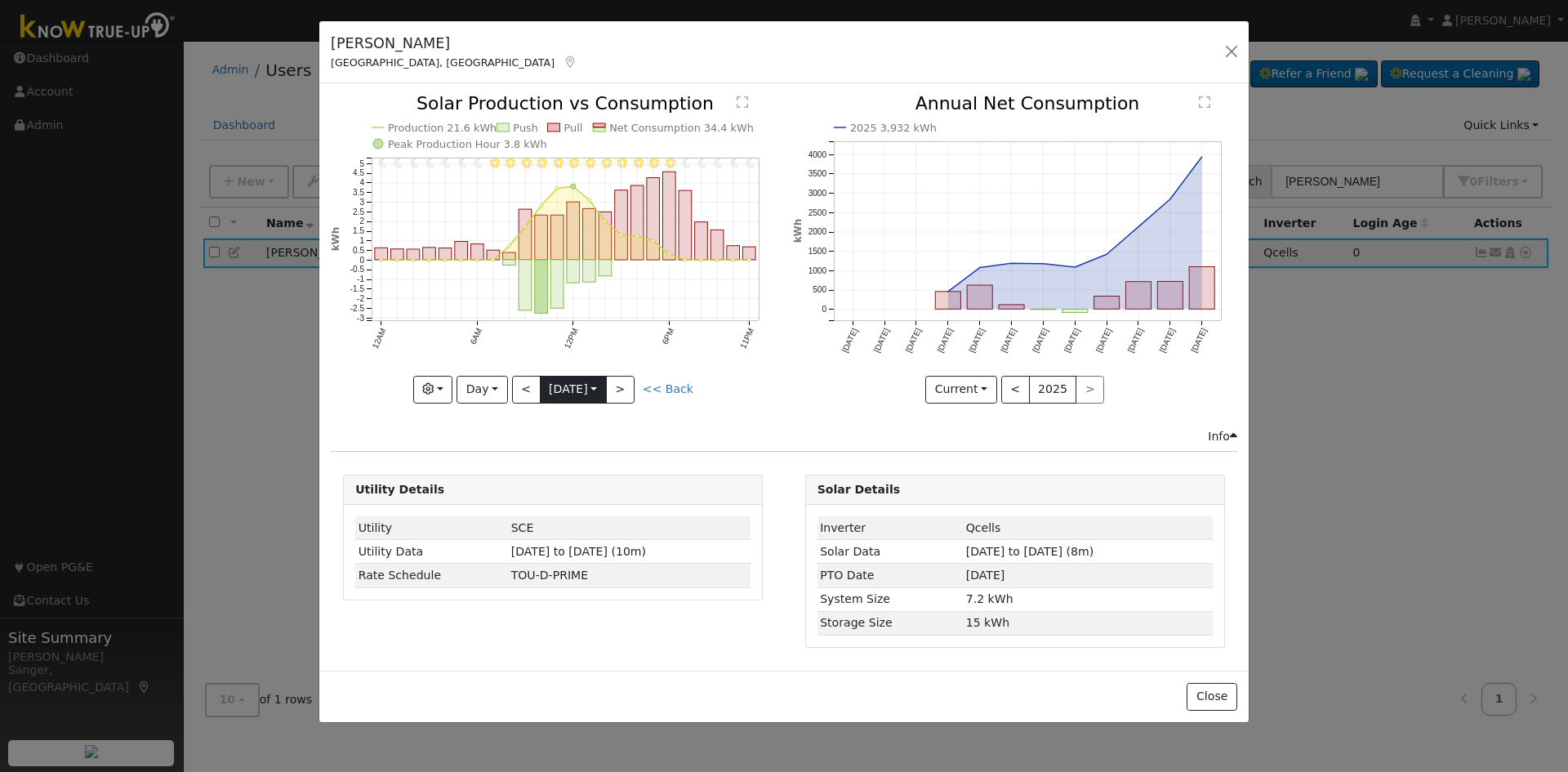
click at [569, 390] on input "2025-08-19" at bounding box center [573, 390] width 65 height 26
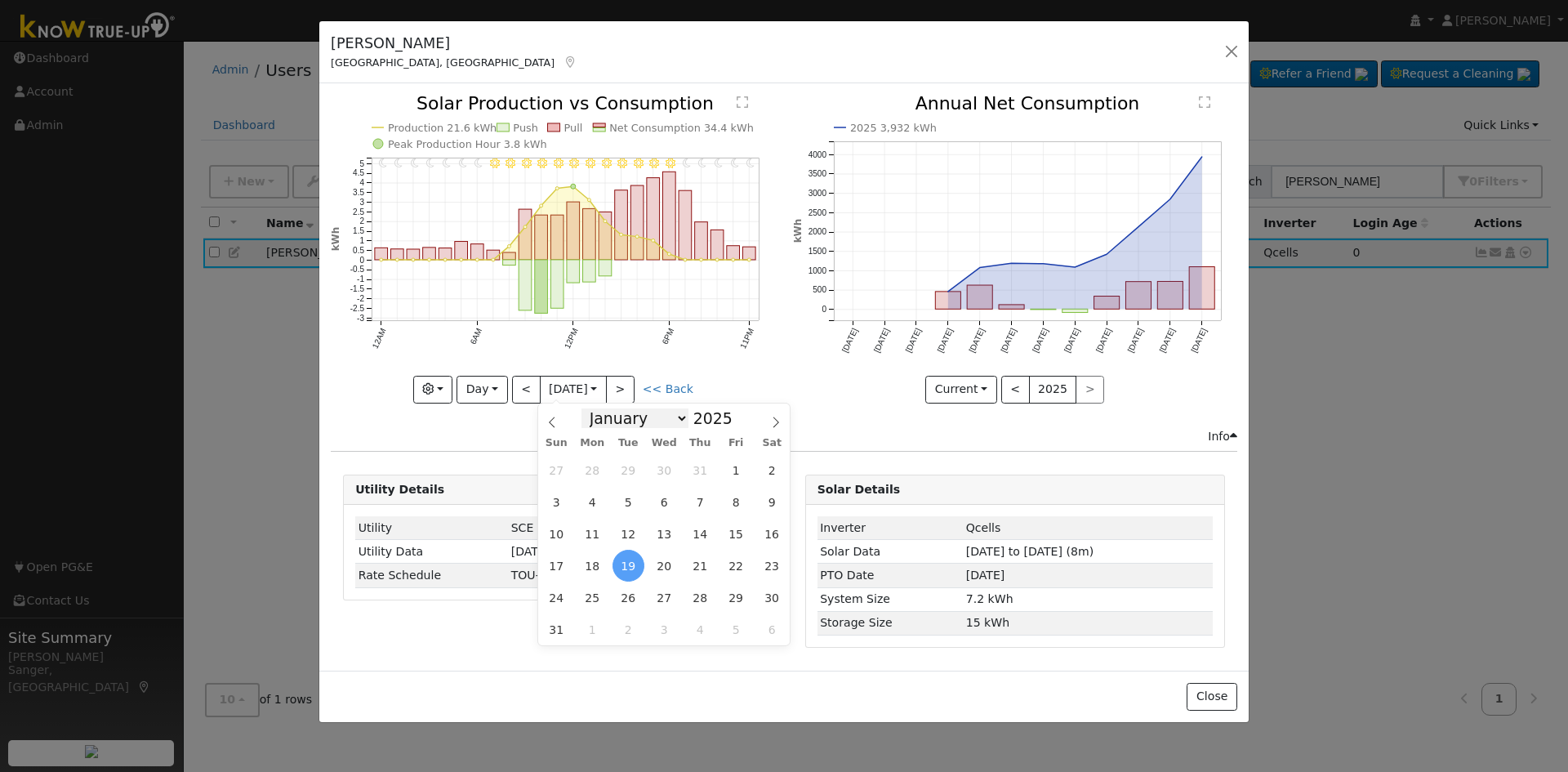
click at [640, 419] on select "January February March April May June July August September October November De…" at bounding box center [635, 419] width 107 height 20
select select "8"
click at [594, 409] on select "January February March April May June July August September October November De…" at bounding box center [635, 419] width 107 height 20
click at [625, 468] on span "2" at bounding box center [628, 469] width 32 height 32
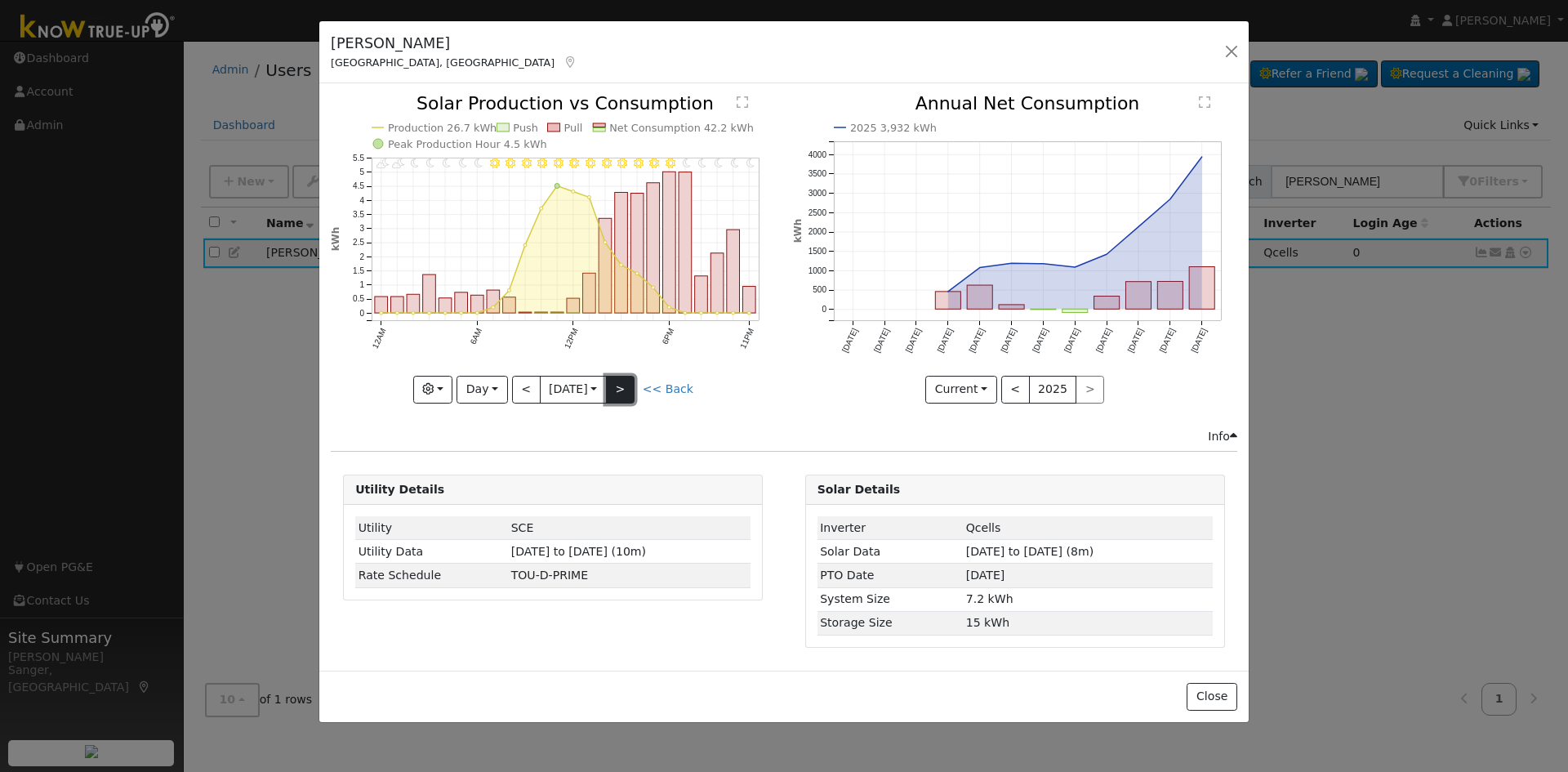
click at [619, 384] on button ">" at bounding box center [620, 390] width 29 height 28
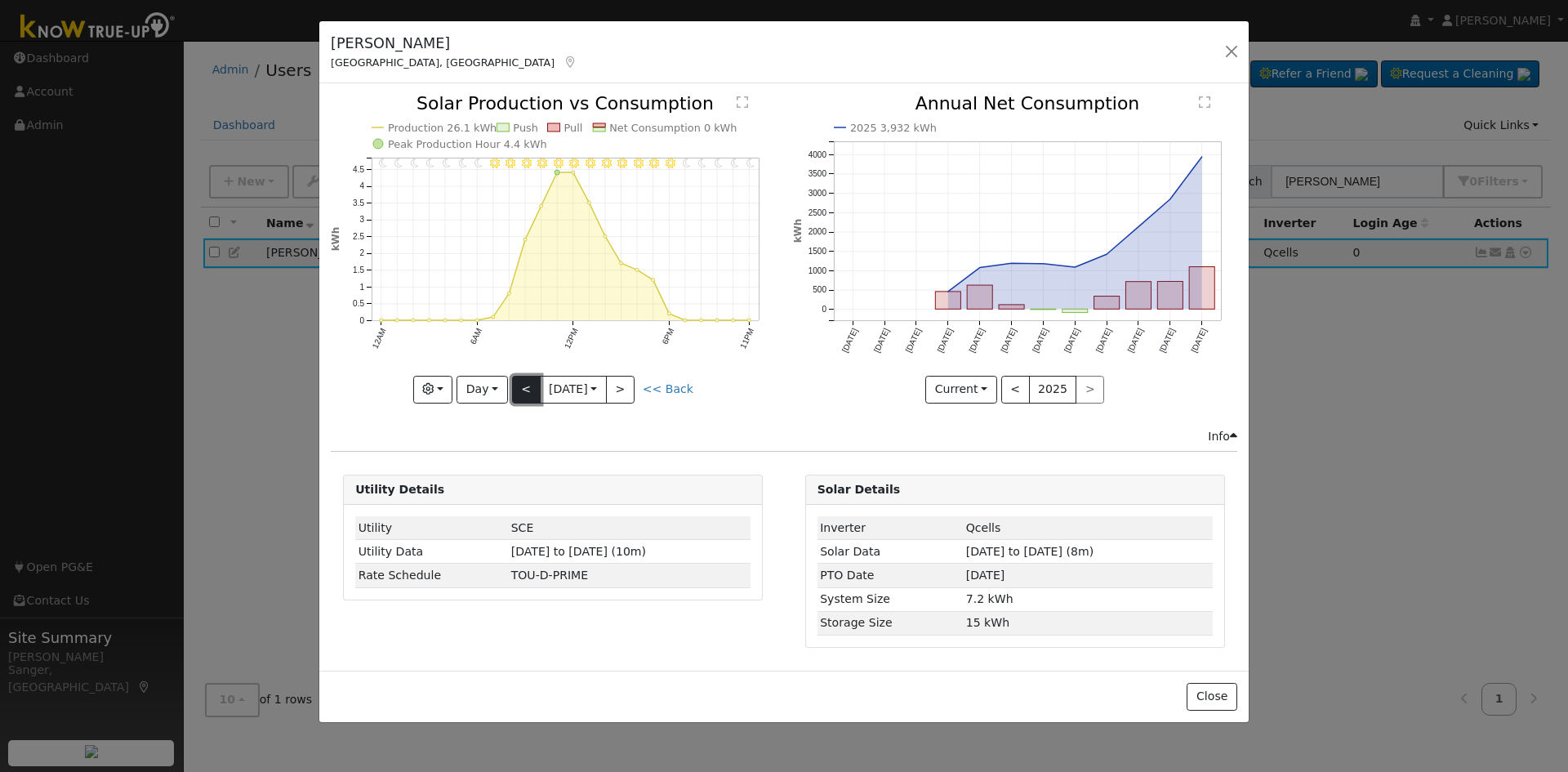
click at [526, 387] on button "<" at bounding box center [526, 390] width 29 height 28
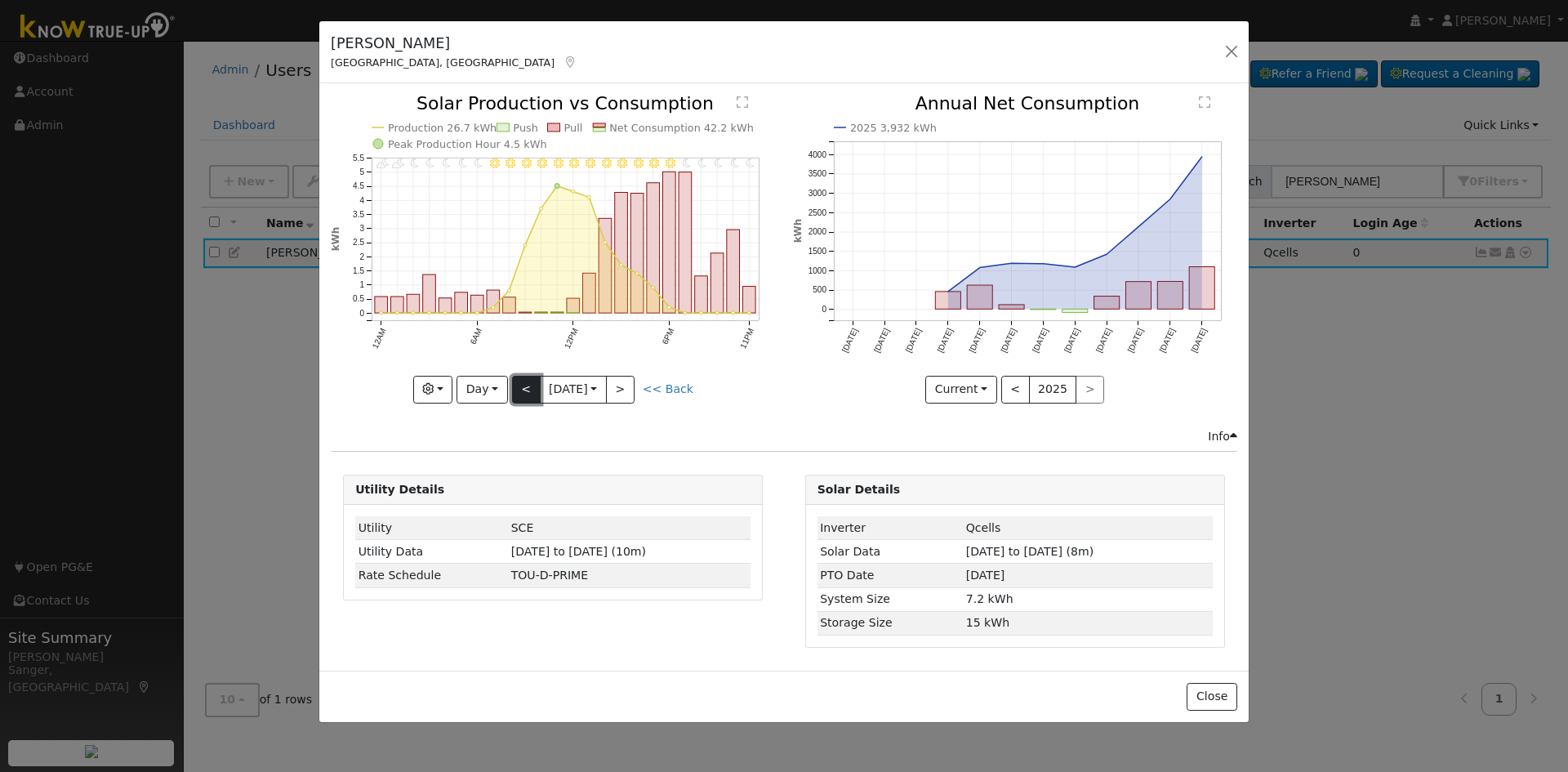
click at [526, 387] on button "<" at bounding box center [526, 390] width 29 height 28
click at [522, 383] on button "<" at bounding box center [526, 390] width 29 height 28
type input "2025-08-31"
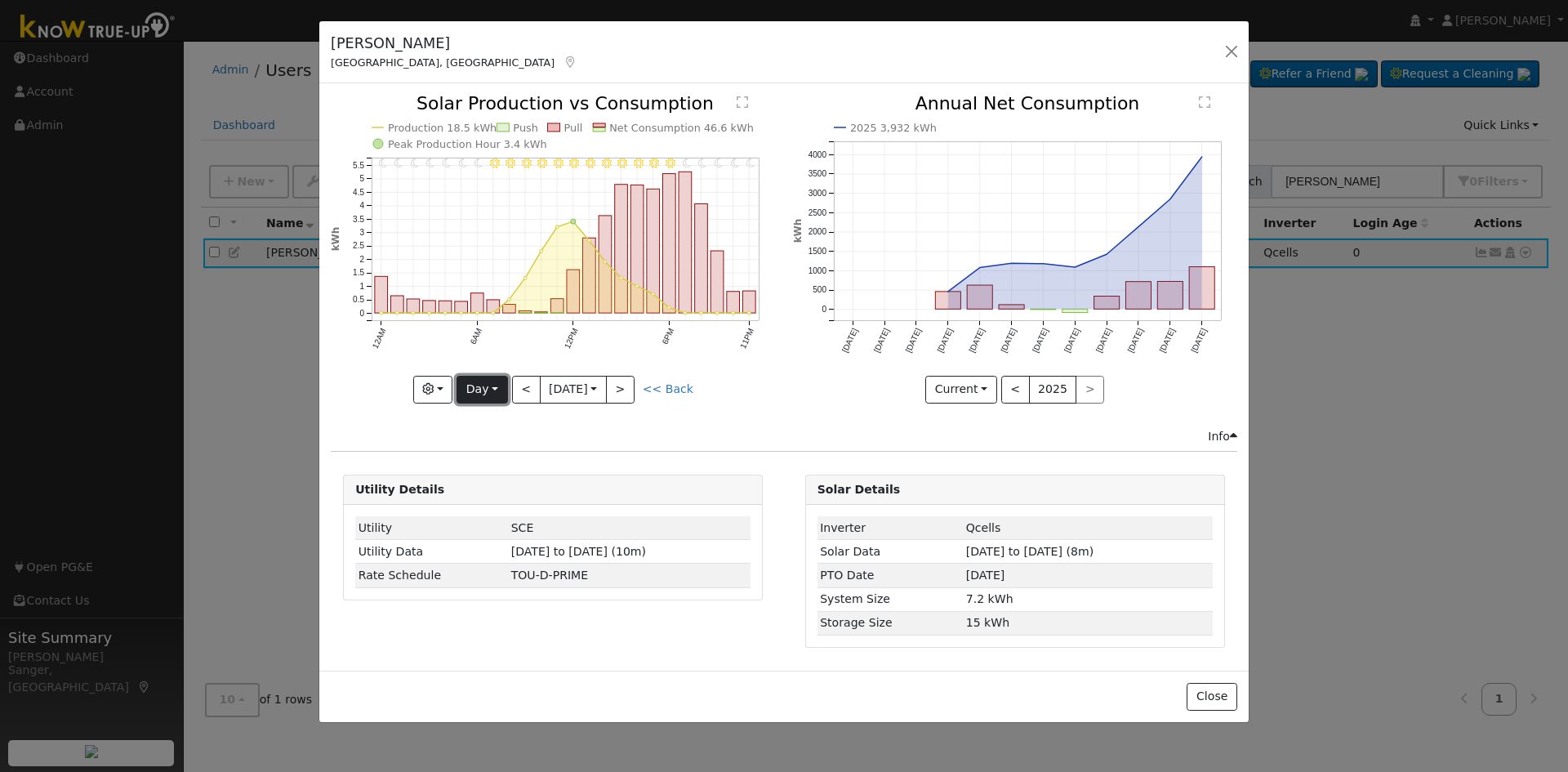
click at [478, 376] on button "Day" at bounding box center [482, 390] width 51 height 28
click at [489, 516] on link "Custom" at bounding box center [514, 515] width 113 height 23
click at [460, 385] on button "Custom" at bounding box center [459, 390] width 72 height 28
click at [468, 487] on link "Year" at bounding box center [480, 491] width 113 height 23
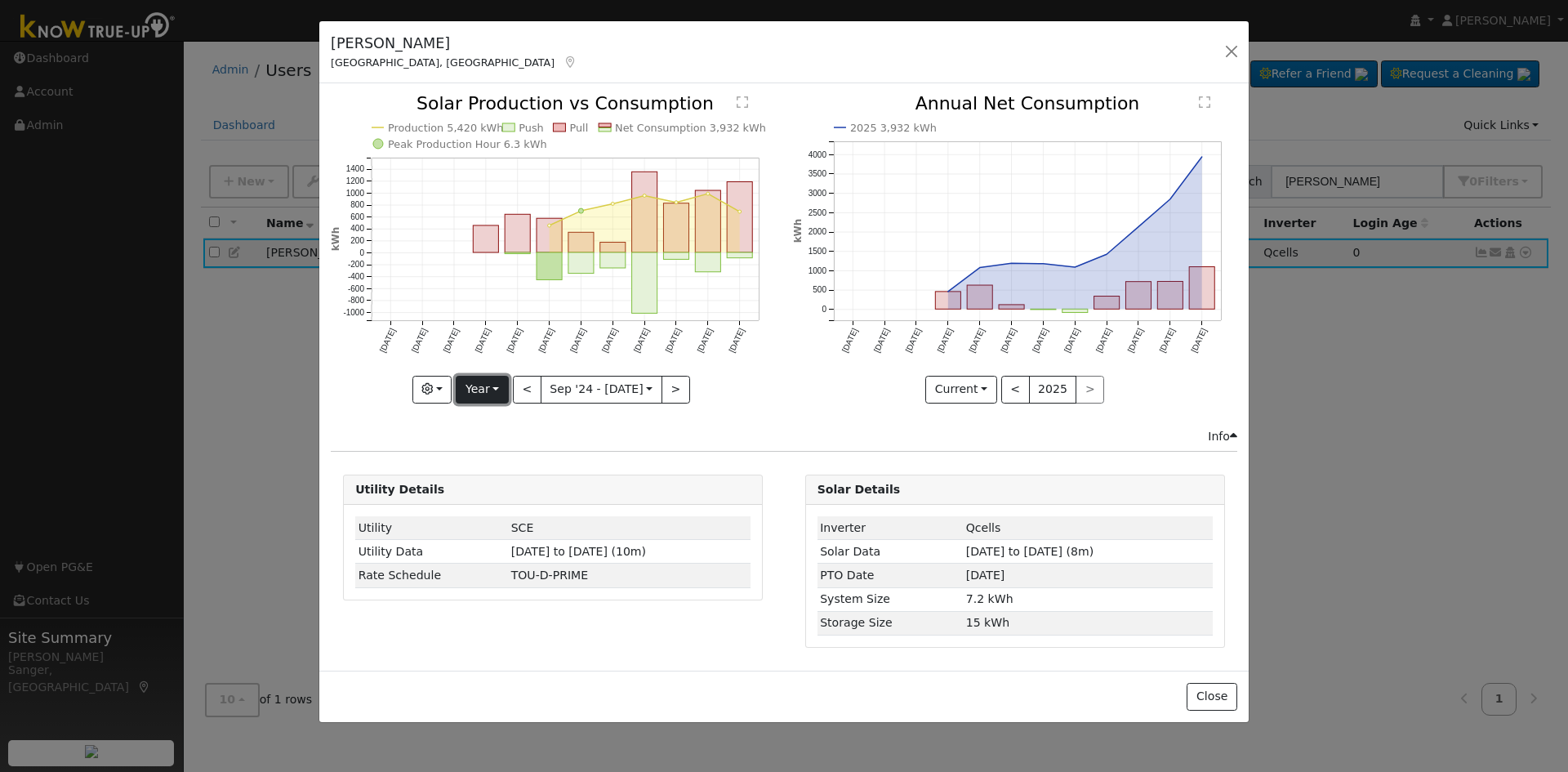
click at [475, 388] on button "Year" at bounding box center [482, 390] width 53 height 28
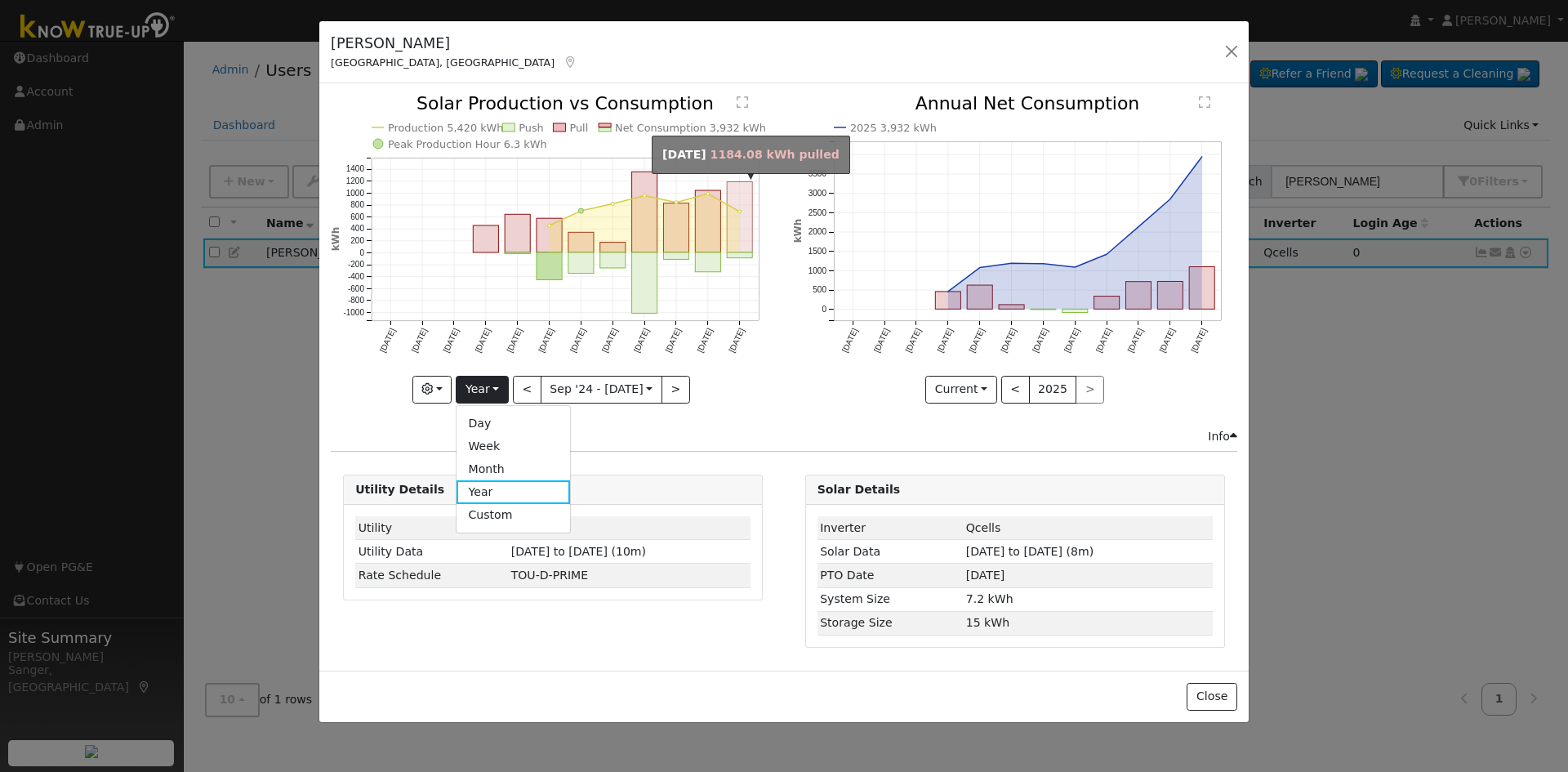
click at [746, 230] on rect "onclick=""" at bounding box center [740, 217] width 25 height 71
type input "2025-08-01"
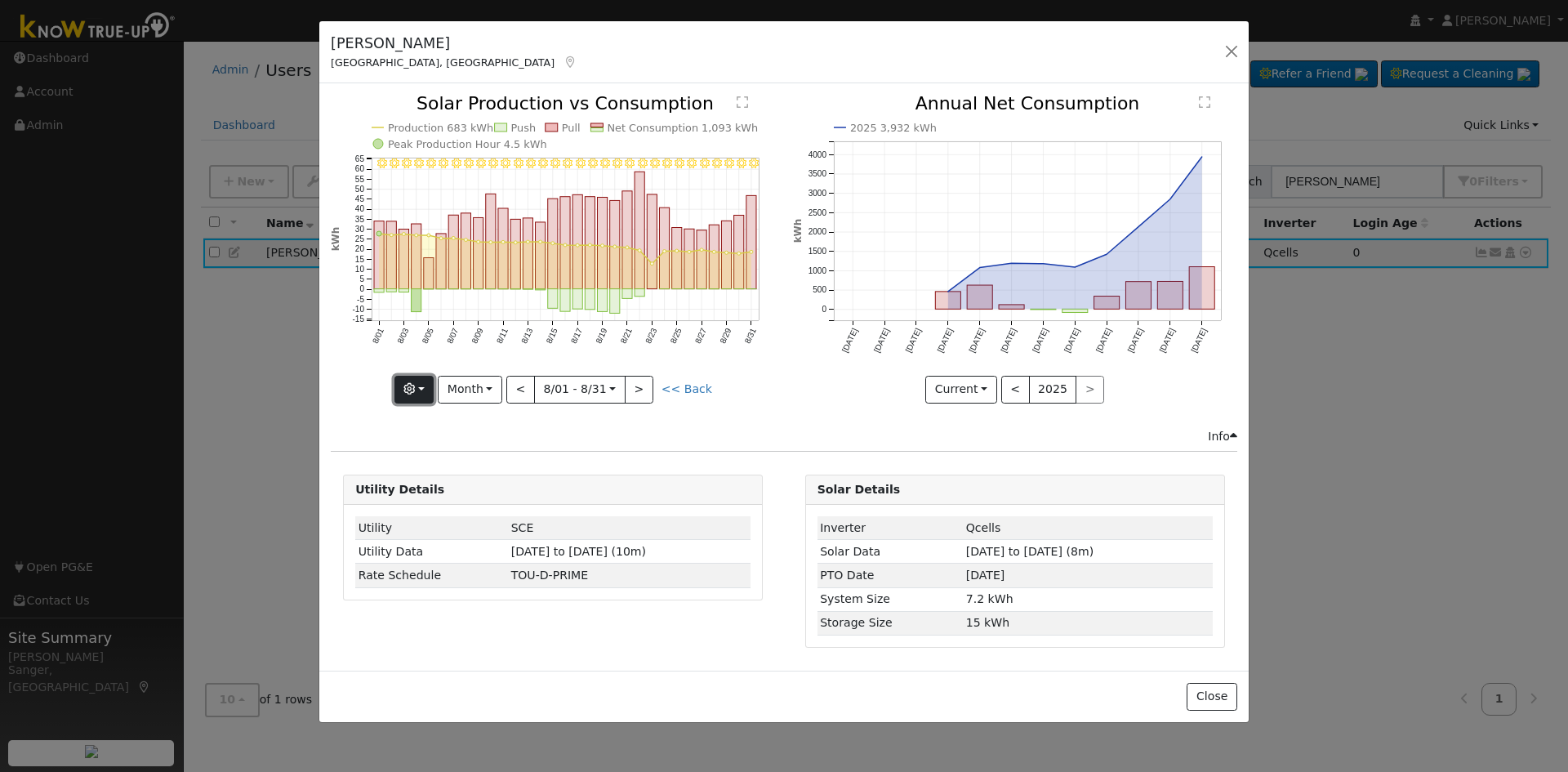
click at [415, 383] on icon "button" at bounding box center [409, 389] width 12 height 12
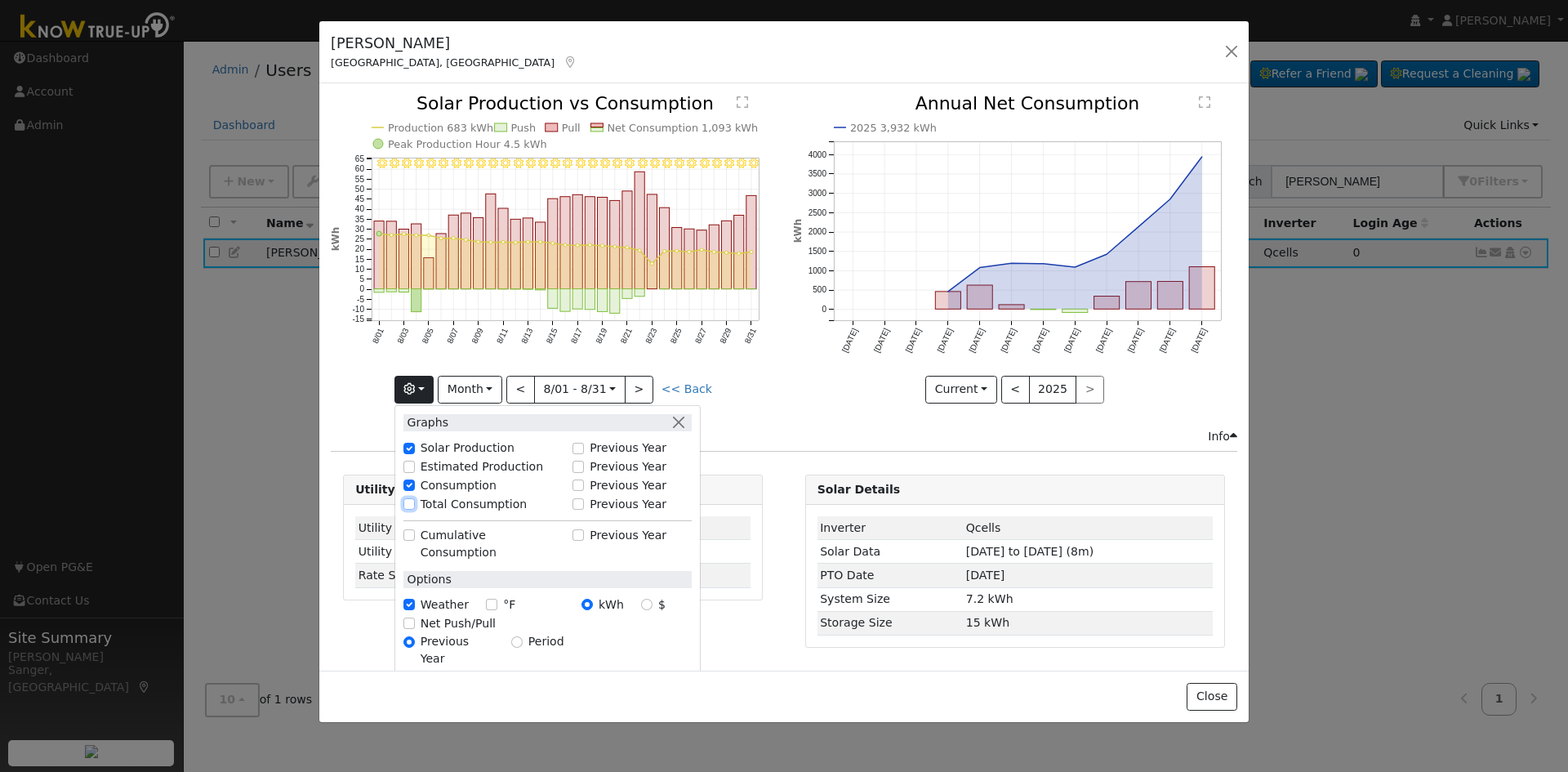
click at [415, 503] on input "Total Consumption" at bounding box center [409, 504] width 12 height 12
checkbox input "true"
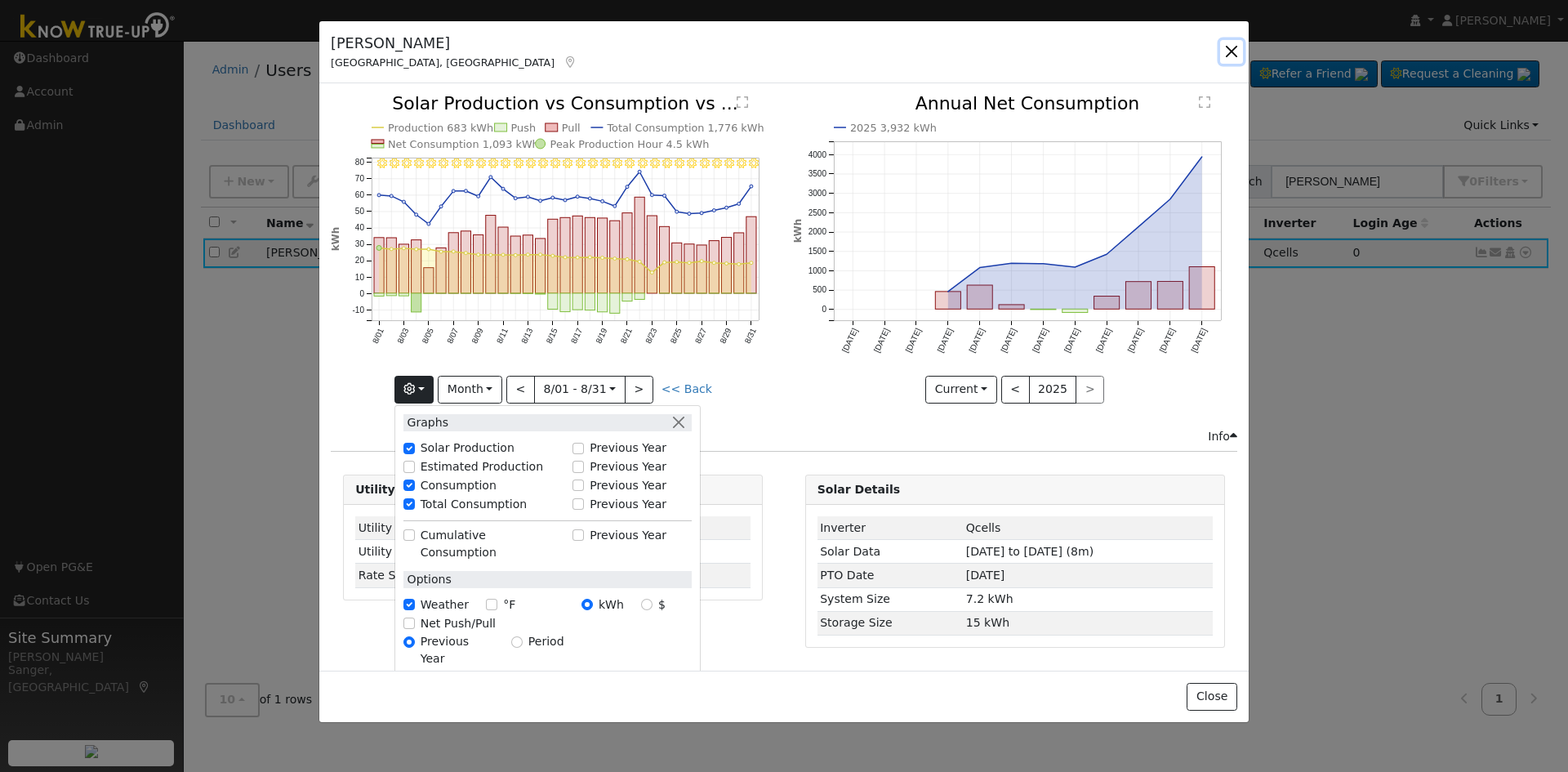
click at [1230, 50] on button "button" at bounding box center [1231, 51] width 23 height 23
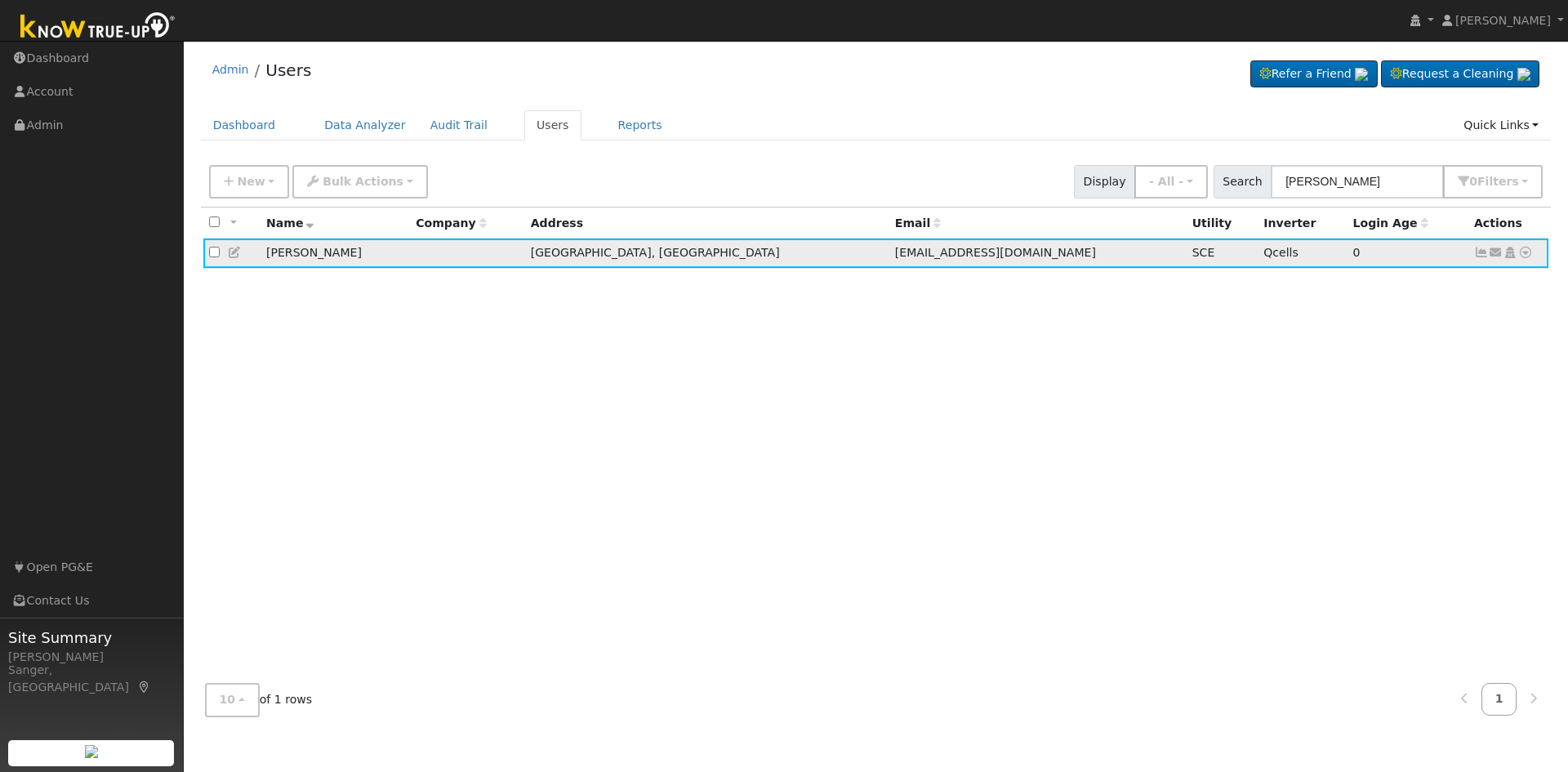
click at [1524, 253] on icon at bounding box center [1525, 252] width 14 height 12
click at [1490, 285] on link "Data Analyzer" at bounding box center [1471, 280] width 119 height 23
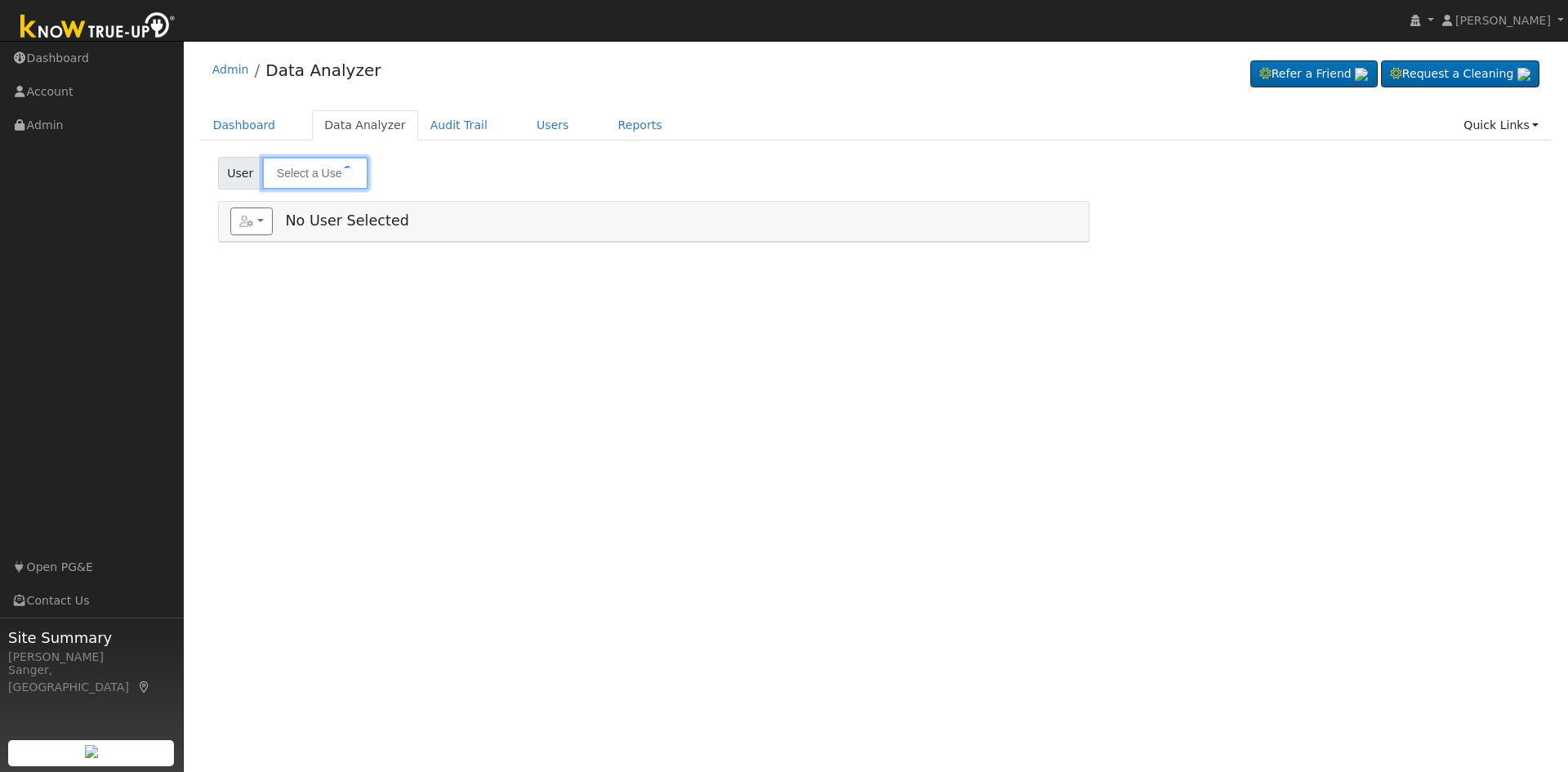
type input "[PERSON_NAME]"
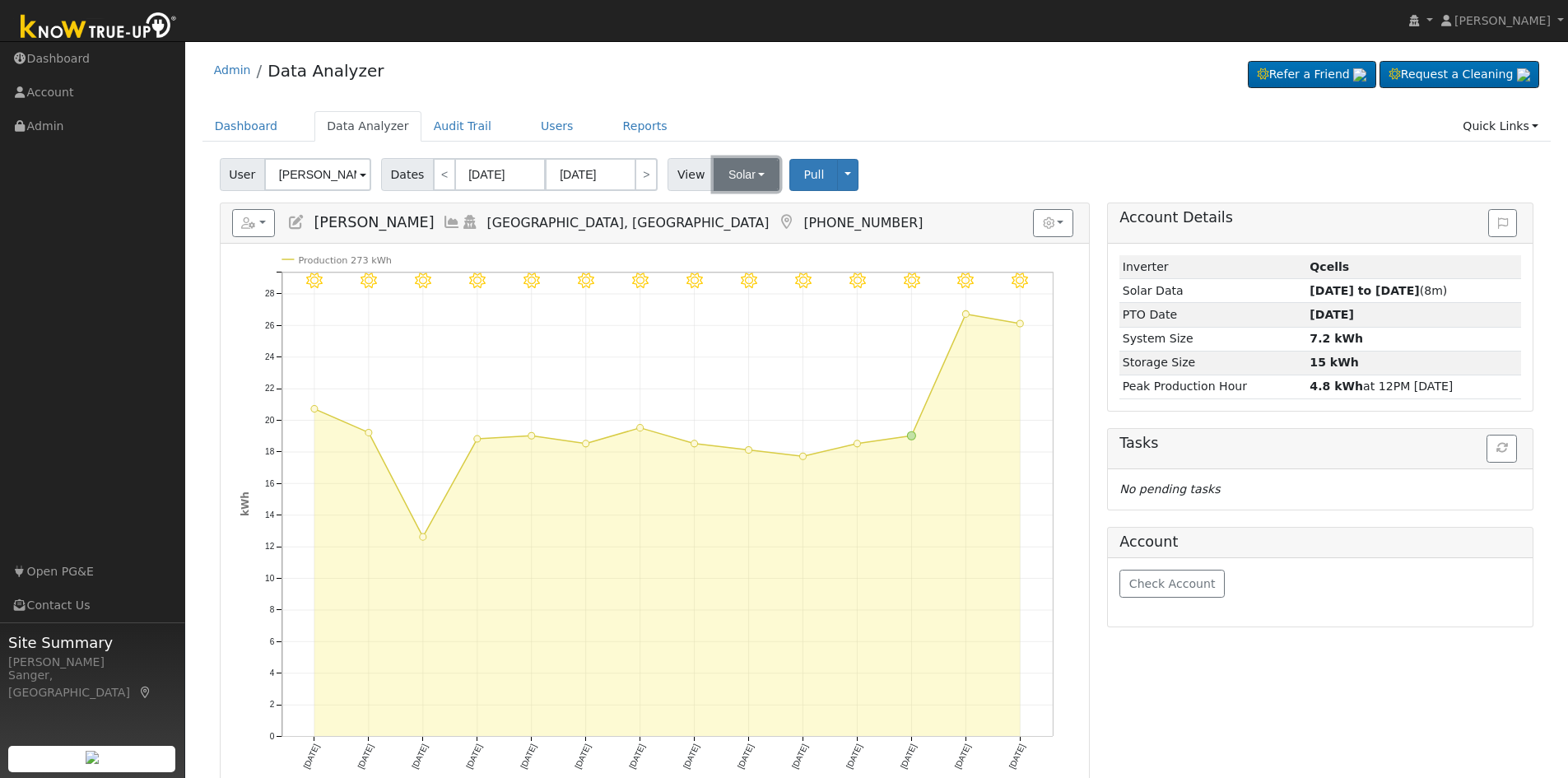
click at [727, 162] on button "Solar" at bounding box center [747, 174] width 66 height 33
click at [739, 216] on link "Utility" at bounding box center [768, 210] width 114 height 23
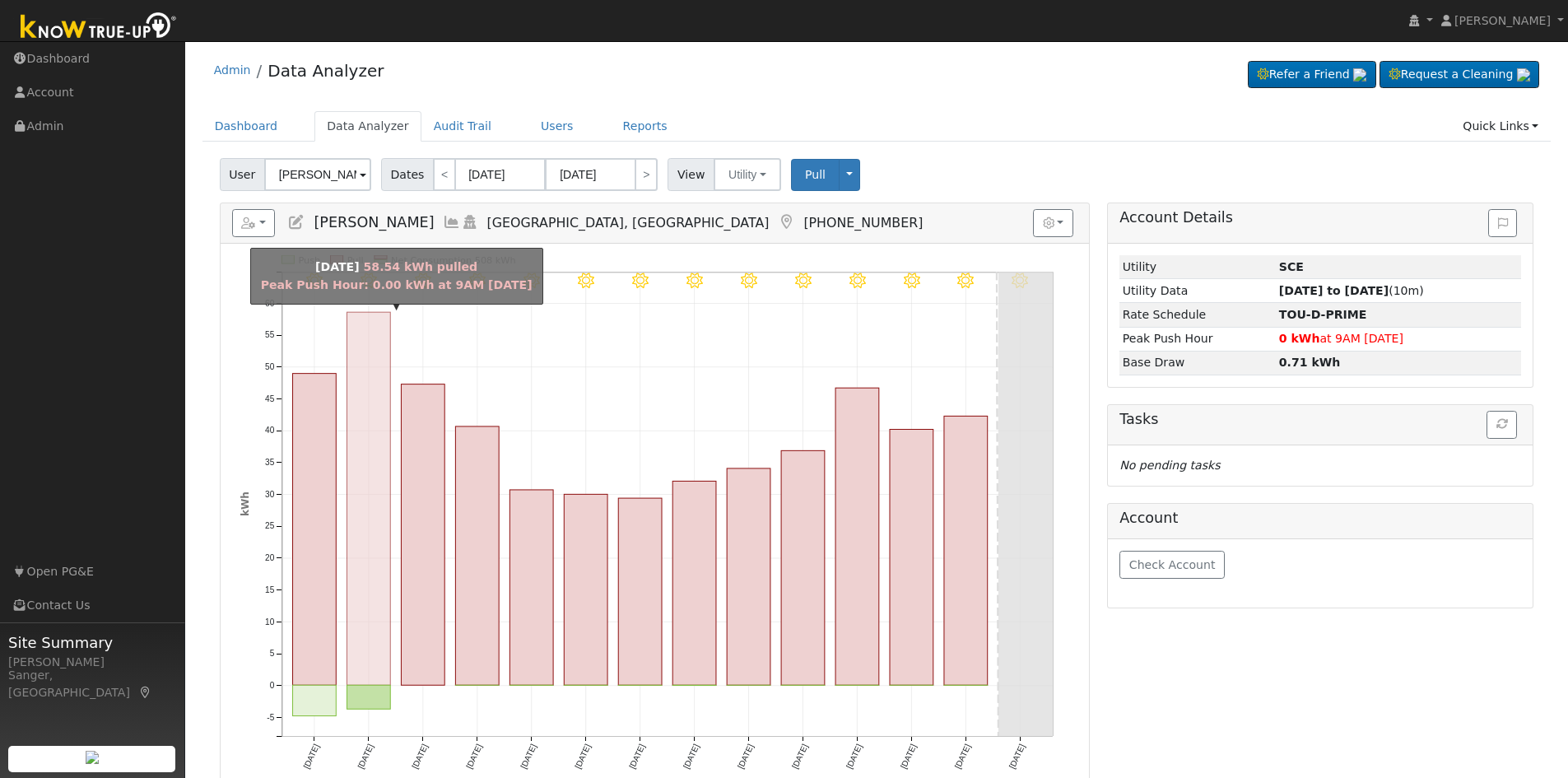
click at [374, 412] on rect "onclick=""" at bounding box center [369, 499] width 44 height 373
type input "[DATE]"
